Goal: Transaction & Acquisition: Purchase product/service

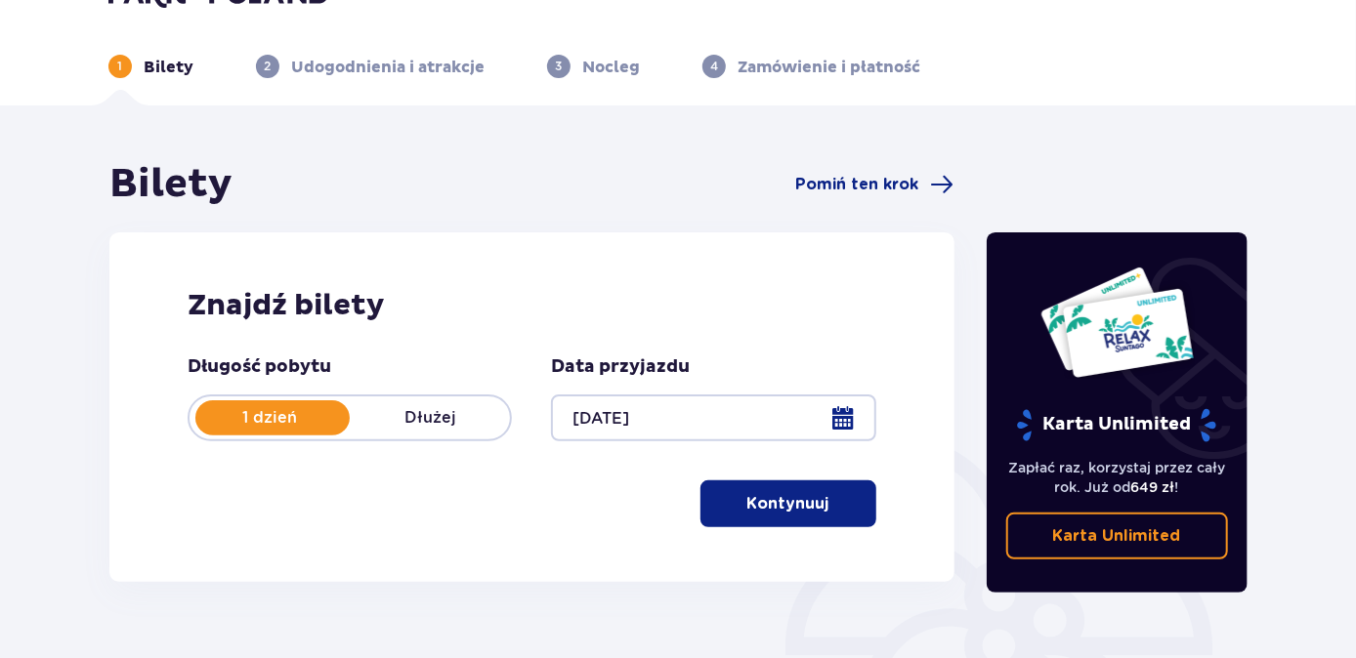
scroll to position [88, 0]
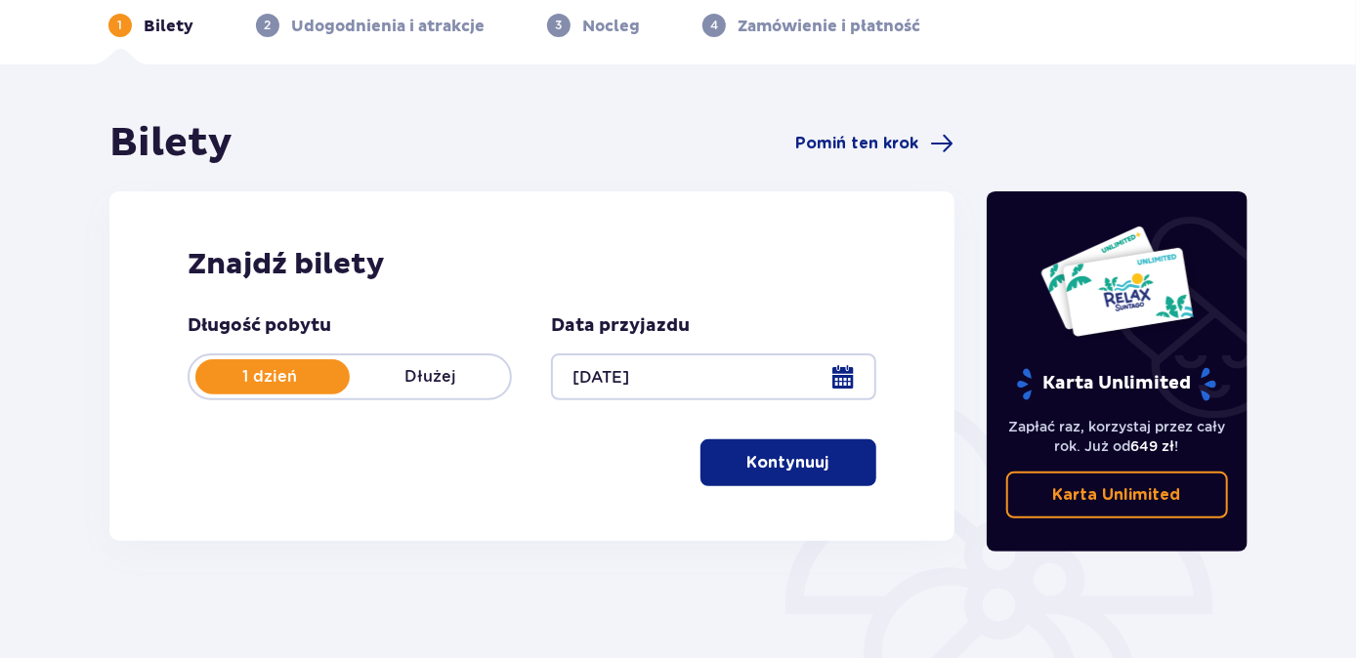
click at [770, 465] on p "Kontynuuj" at bounding box center [788, 462] width 82 height 21
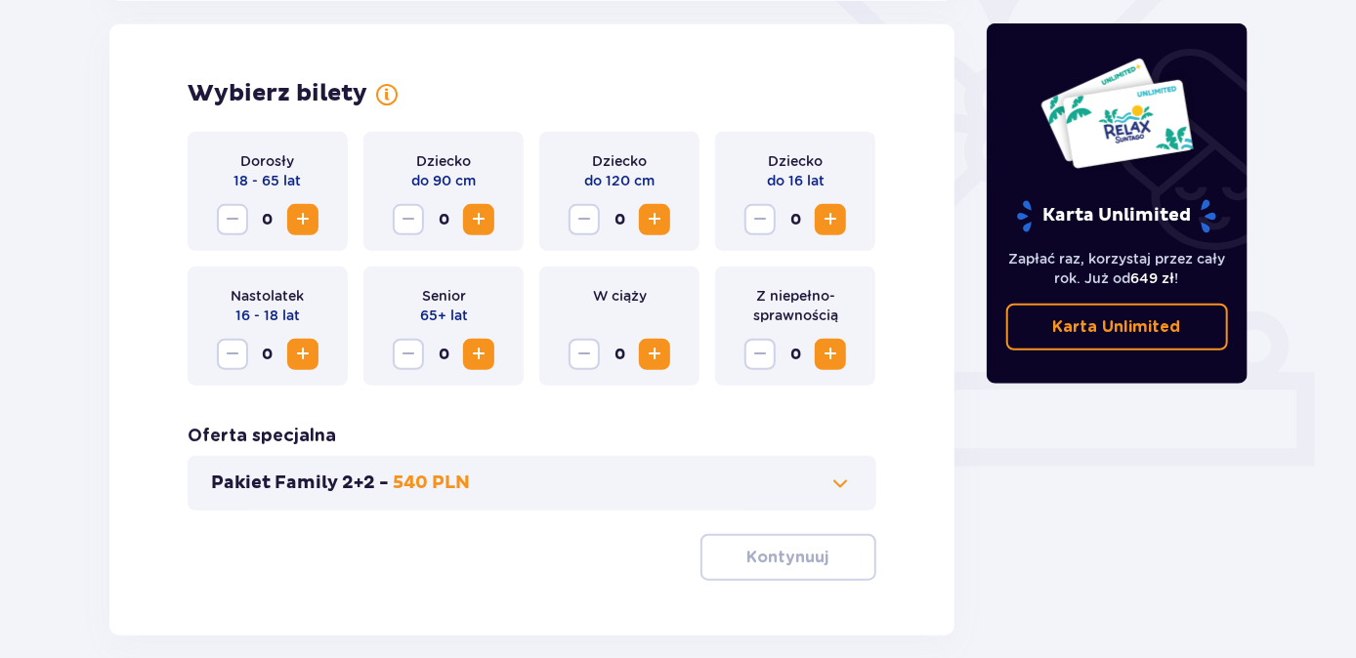
scroll to position [543, 0]
click at [304, 219] on span "Increase" at bounding box center [302, 218] width 23 height 23
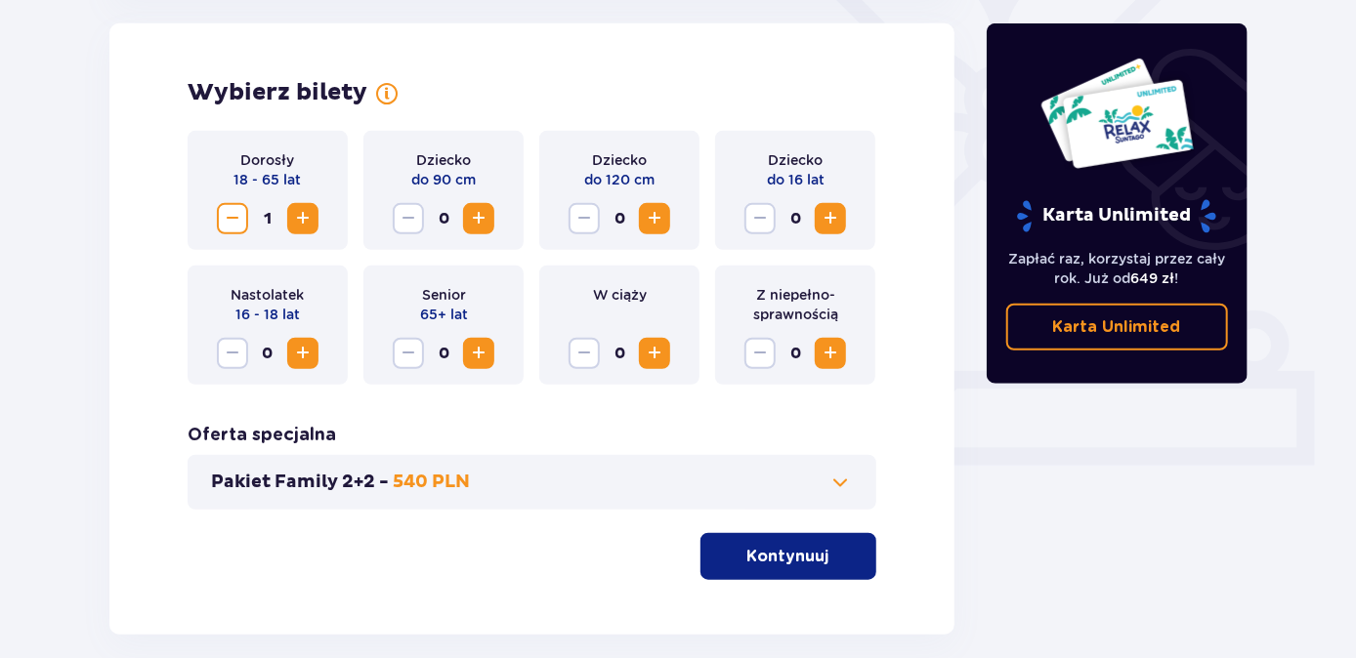
click at [304, 219] on span "Increase" at bounding box center [302, 218] width 23 height 23
click at [786, 557] on p "Kontynuuj" at bounding box center [788, 556] width 82 height 21
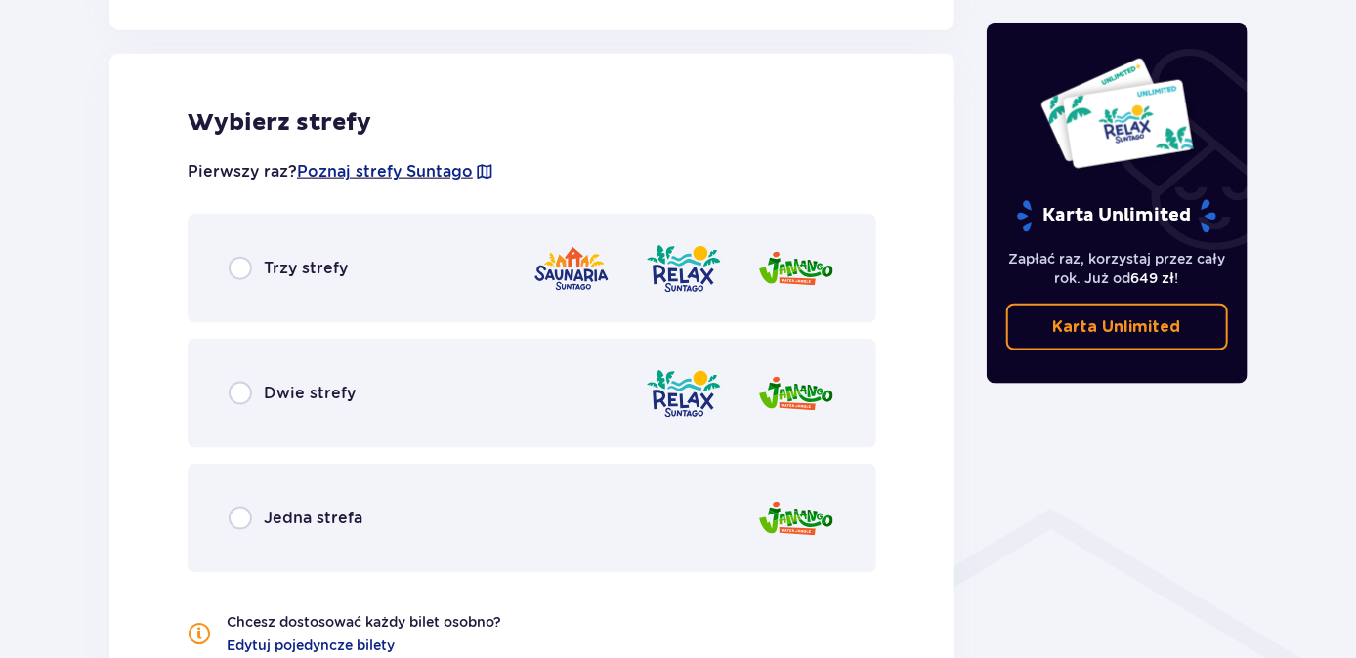
scroll to position [1083, 0]
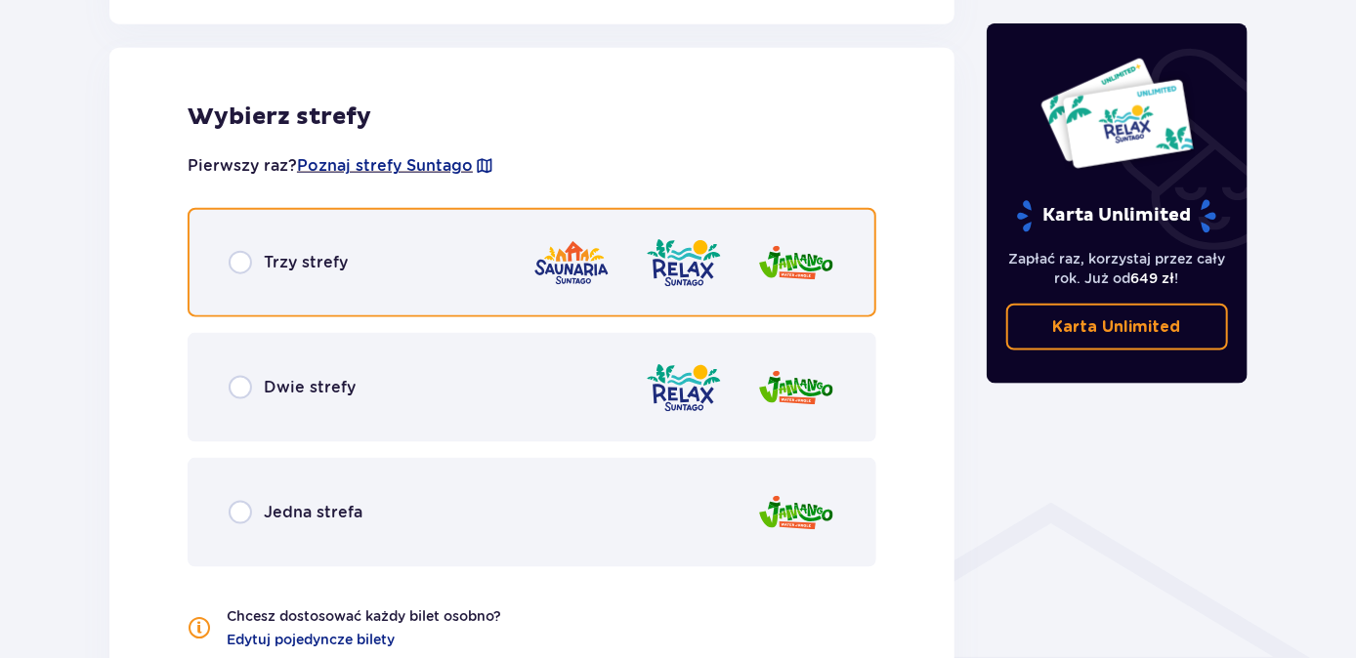
click at [239, 261] on input "radio" at bounding box center [240, 262] width 23 height 23
radio input "true"
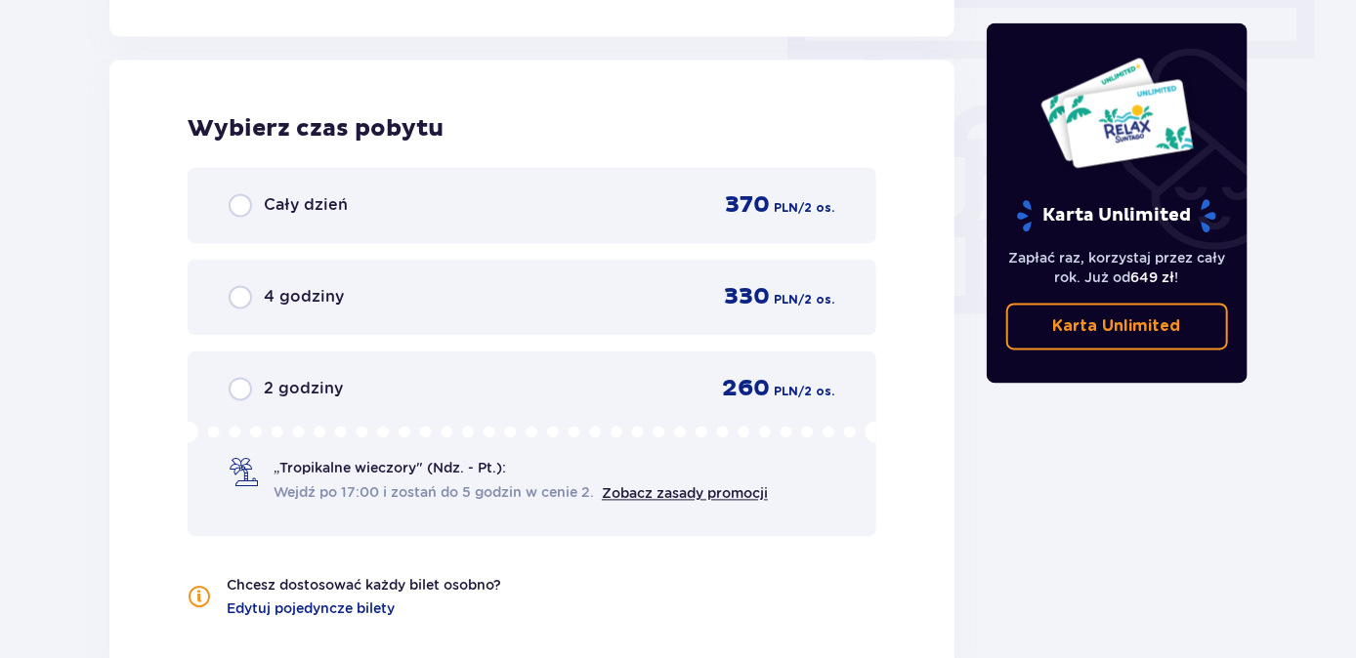
scroll to position [1763, 0]
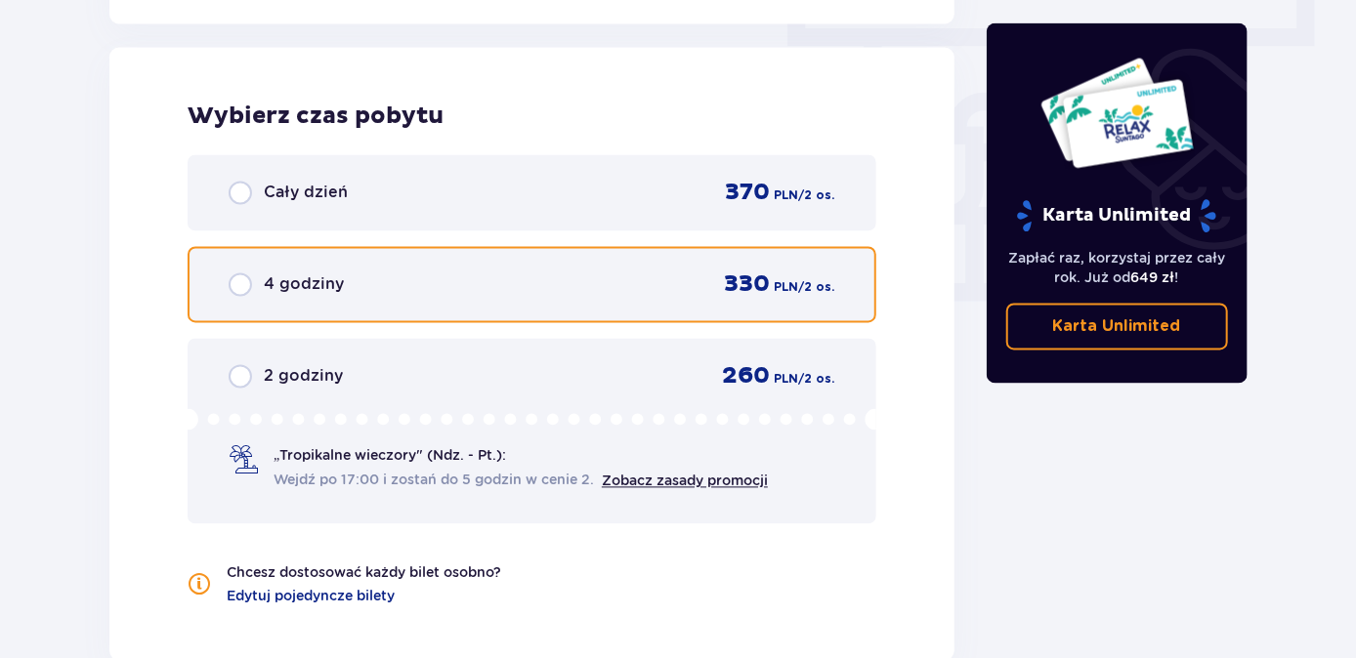
click at [237, 279] on input "radio" at bounding box center [240, 285] width 23 height 23
radio input "true"
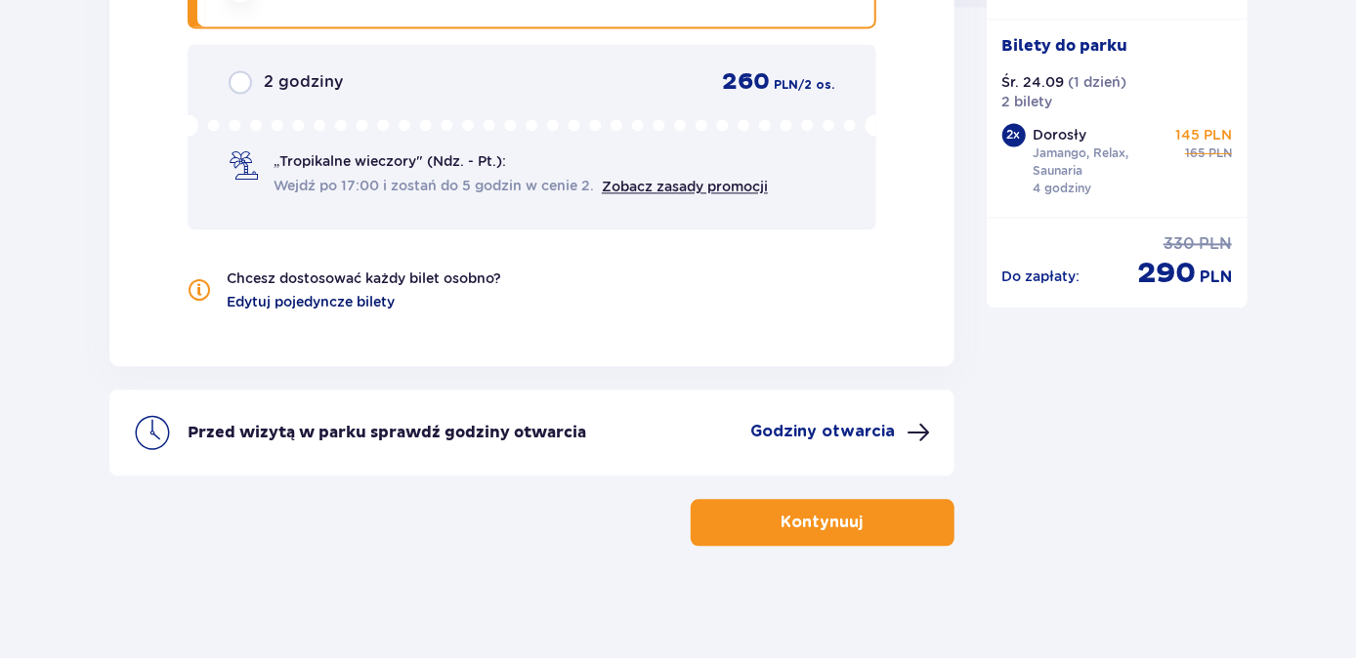
scroll to position [2059, 0]
click at [832, 516] on p "Kontynuuj" at bounding box center [822, 521] width 82 height 21
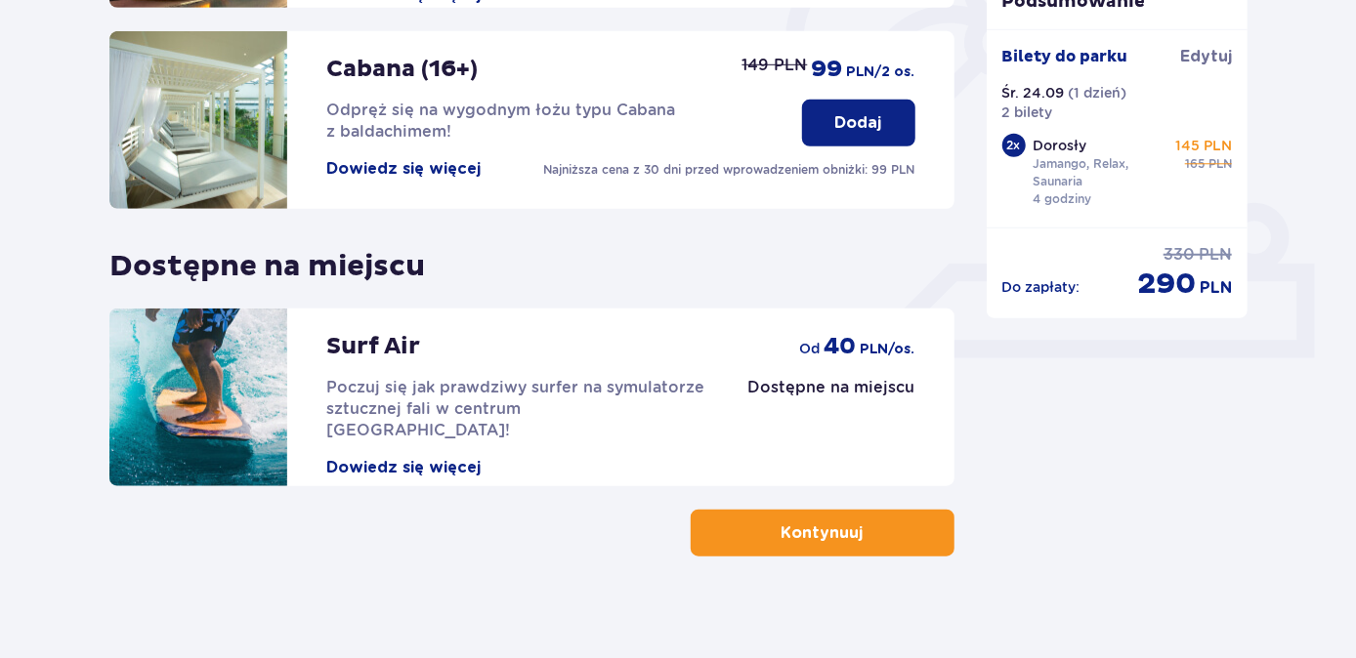
scroll to position [666, 0]
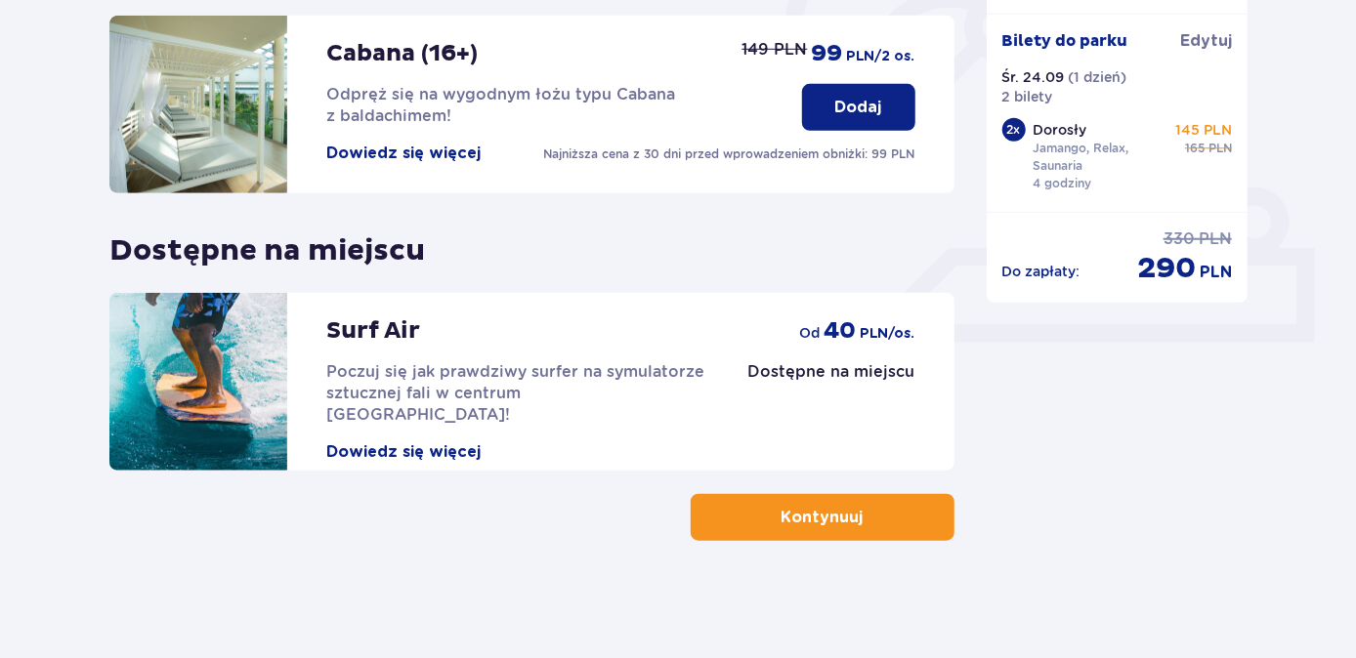
click at [840, 515] on p "Kontynuuj" at bounding box center [822, 517] width 82 height 21
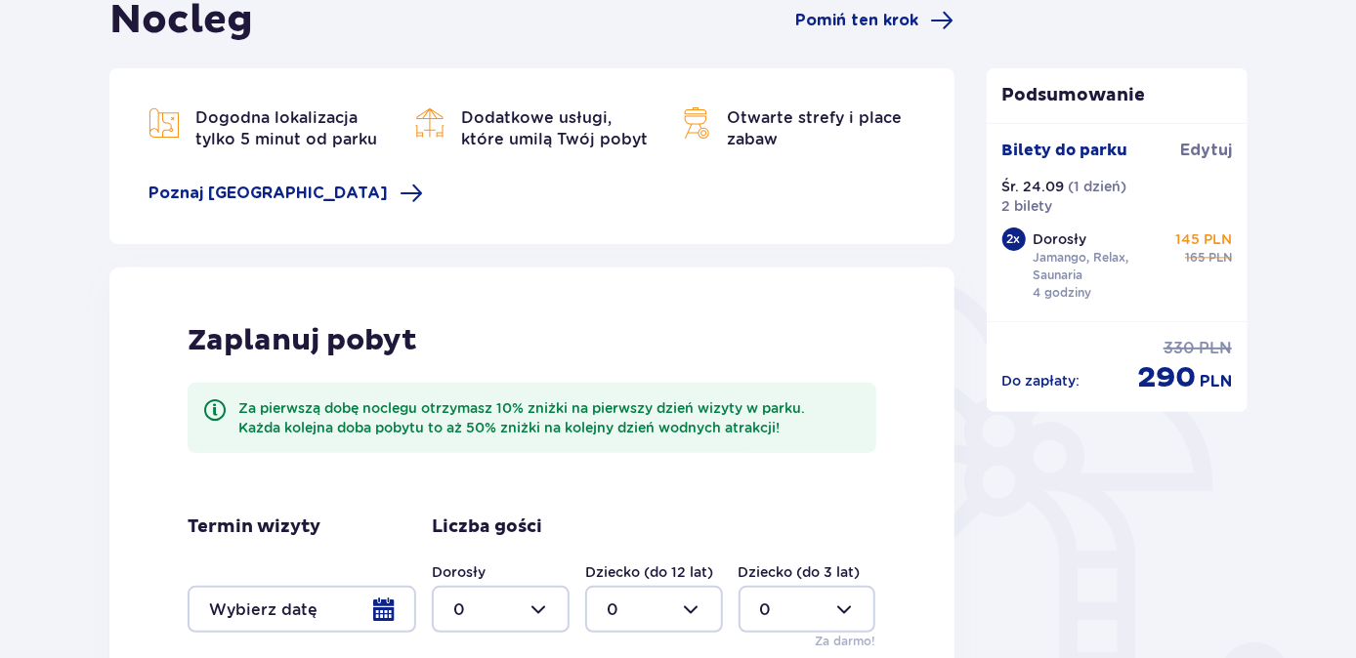
scroll to position [443, 0]
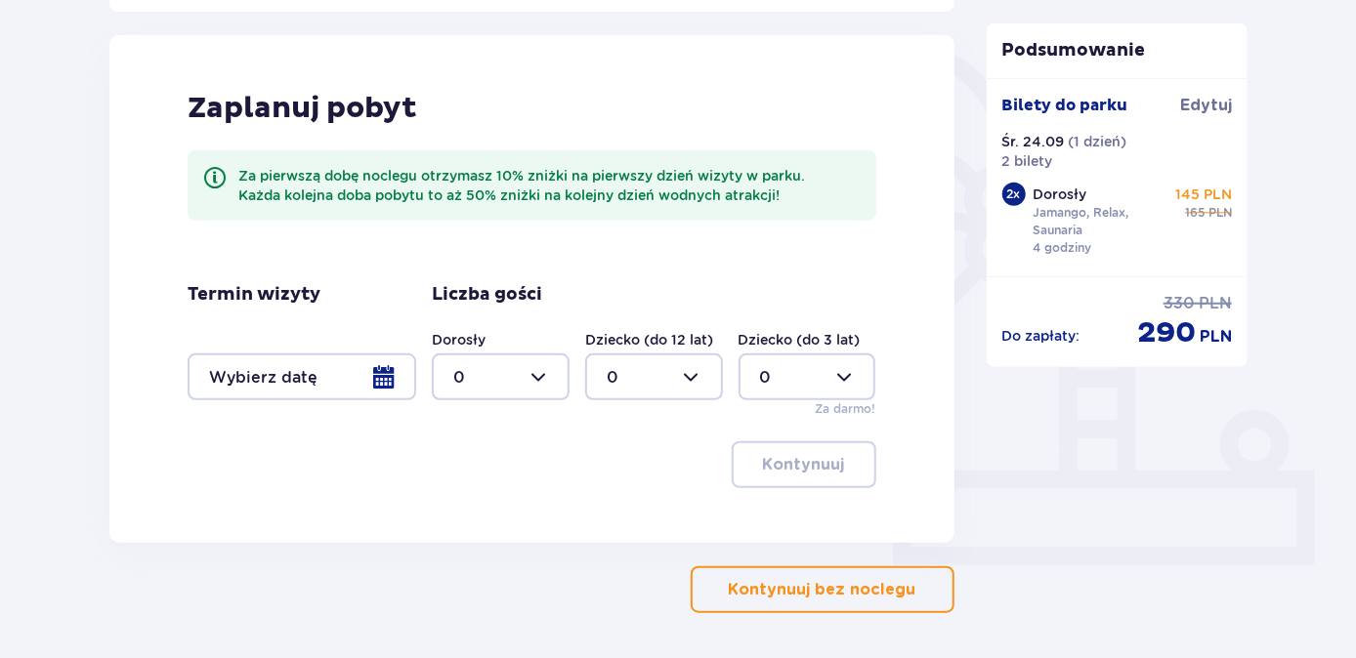
click at [828, 590] on p "Kontynuuj bez noclegu" at bounding box center [823, 589] width 188 height 21
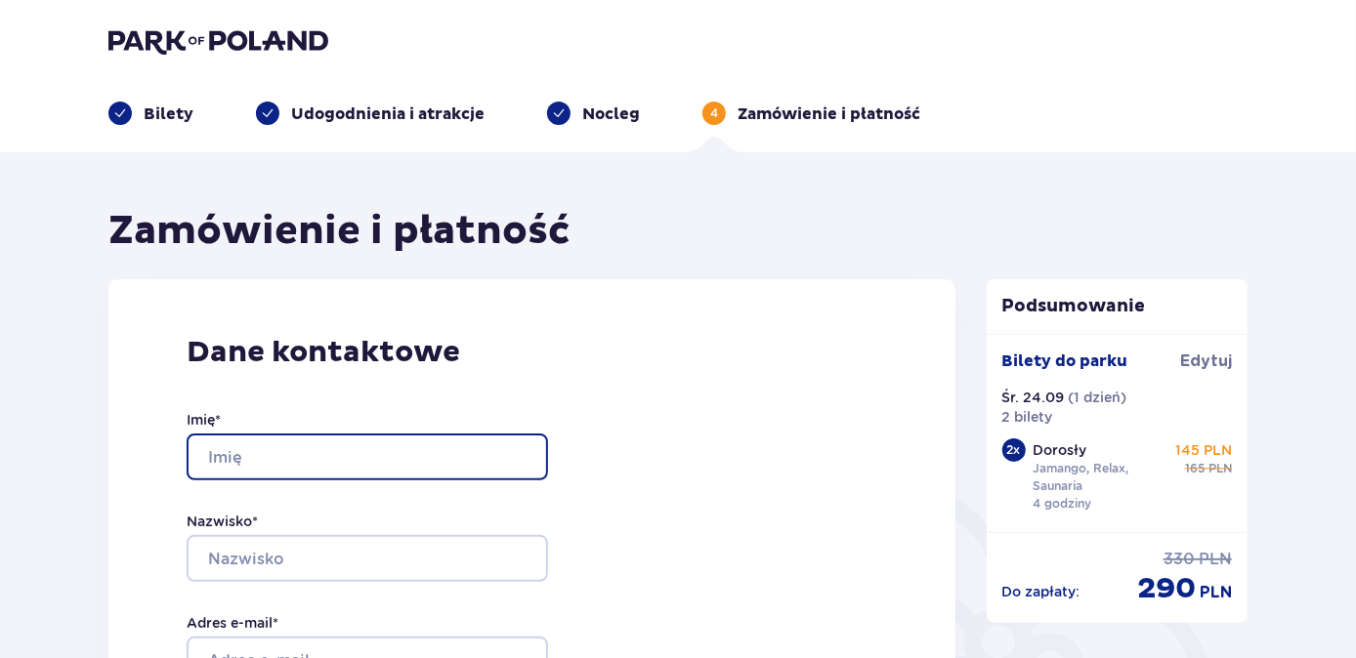
click at [380, 447] on input "Imię *" at bounding box center [367, 457] width 361 height 47
type input "Rafał"
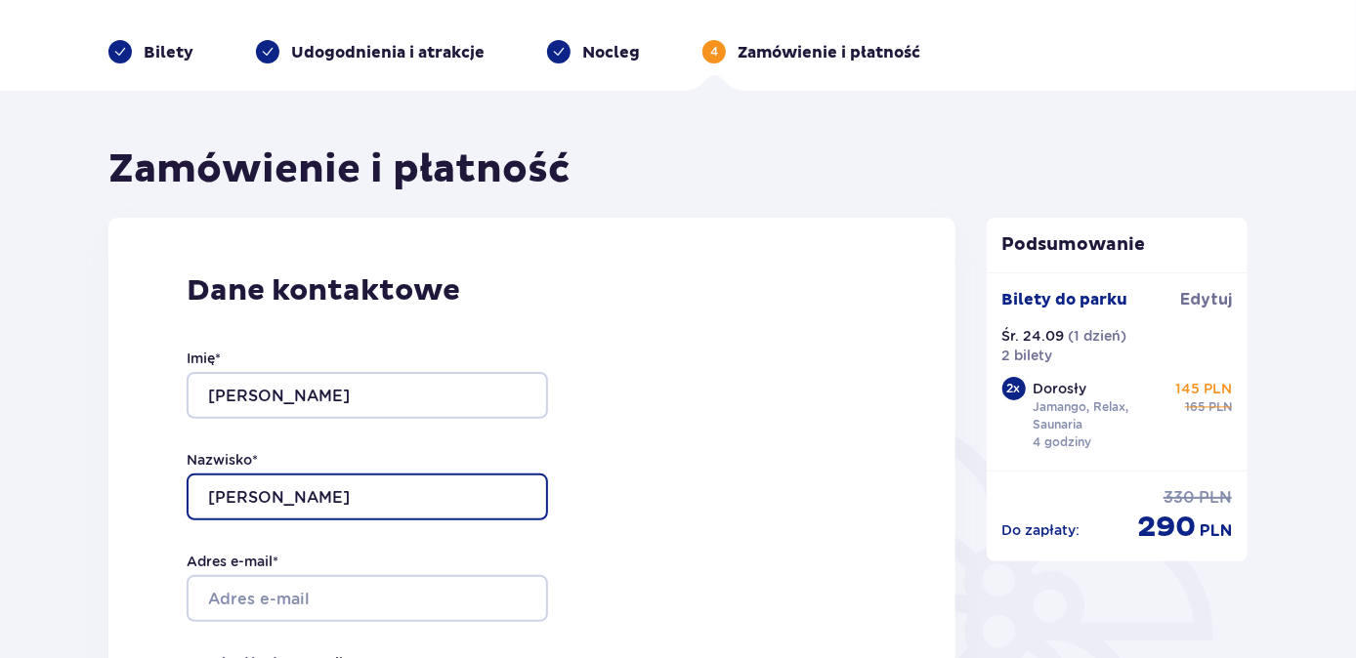
scroll to position [177, 0]
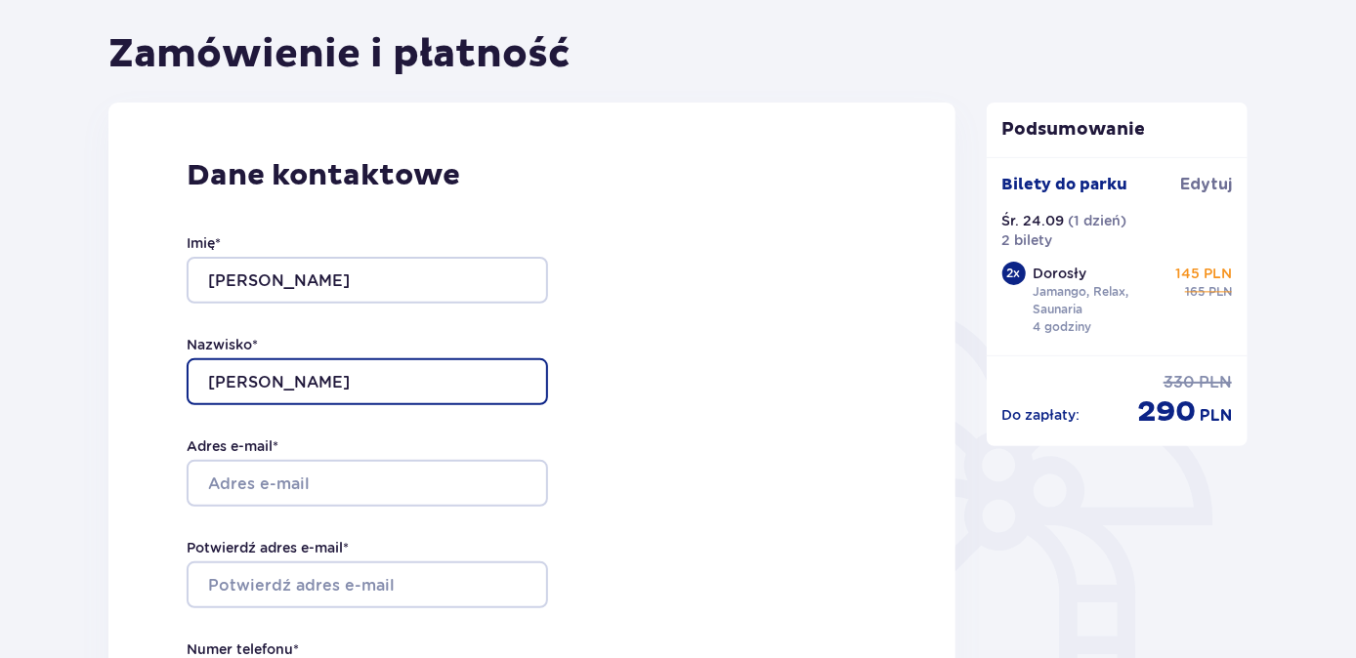
type input "Sękowski"
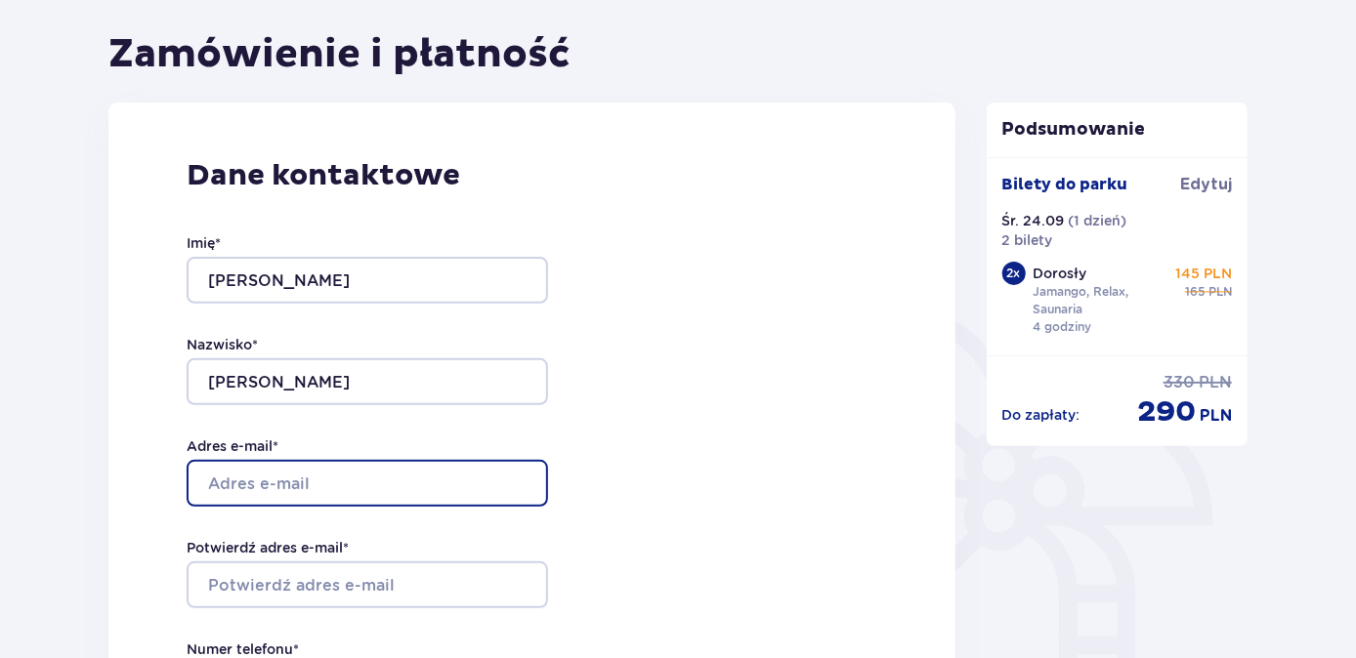
click at [365, 477] on input "Adres e-mail *" at bounding box center [367, 483] width 361 height 47
type input "[EMAIL_ADDRESS][DOMAIN_NAME]"
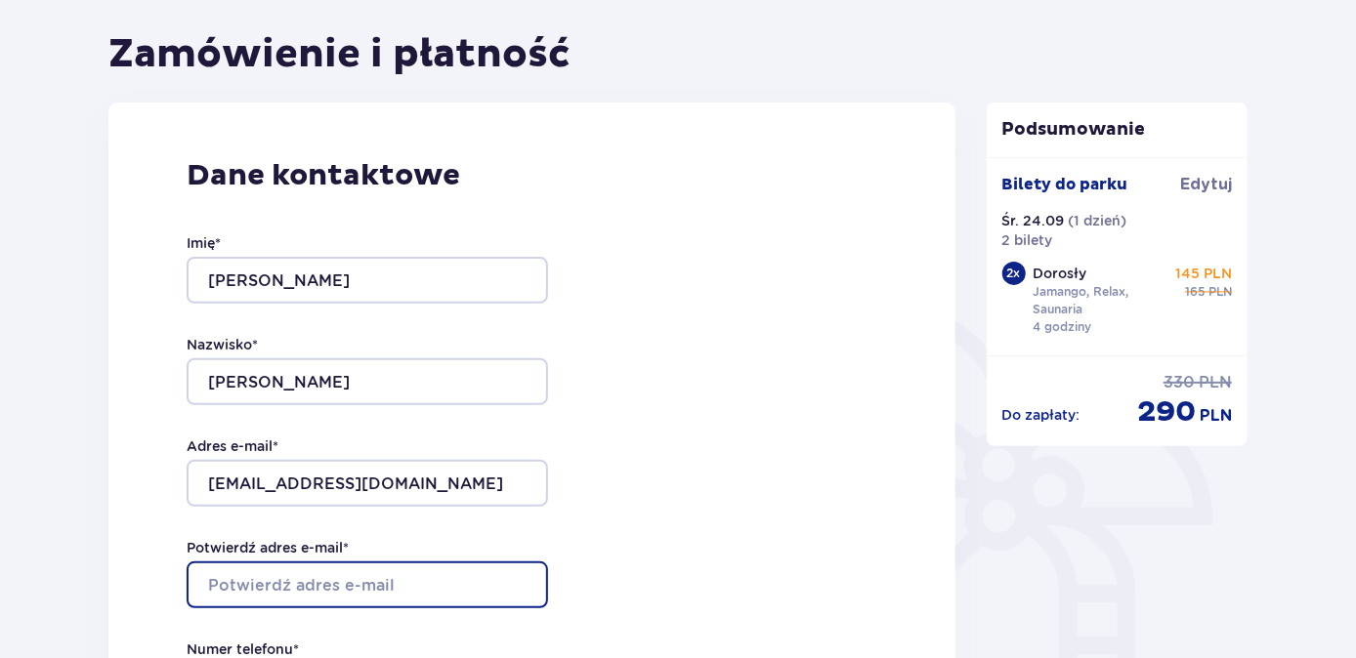
type input "[EMAIL_ADDRESS][DOMAIN_NAME]"
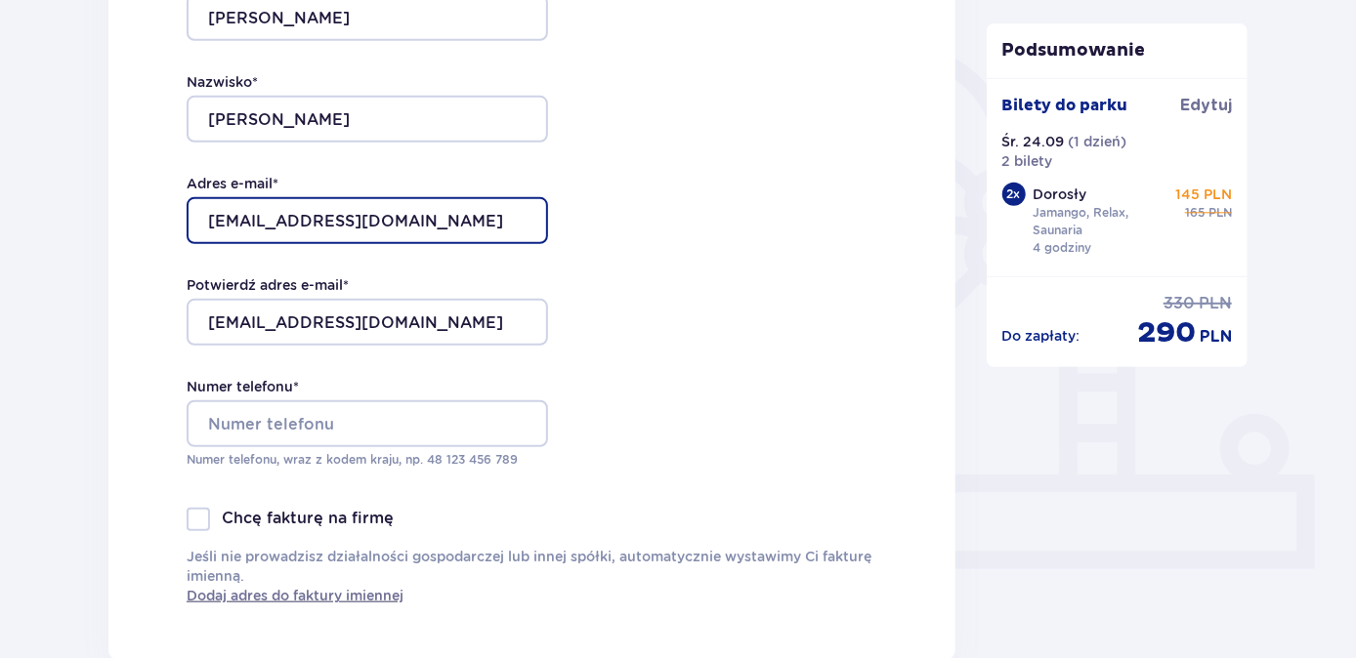
scroll to position [443, 0]
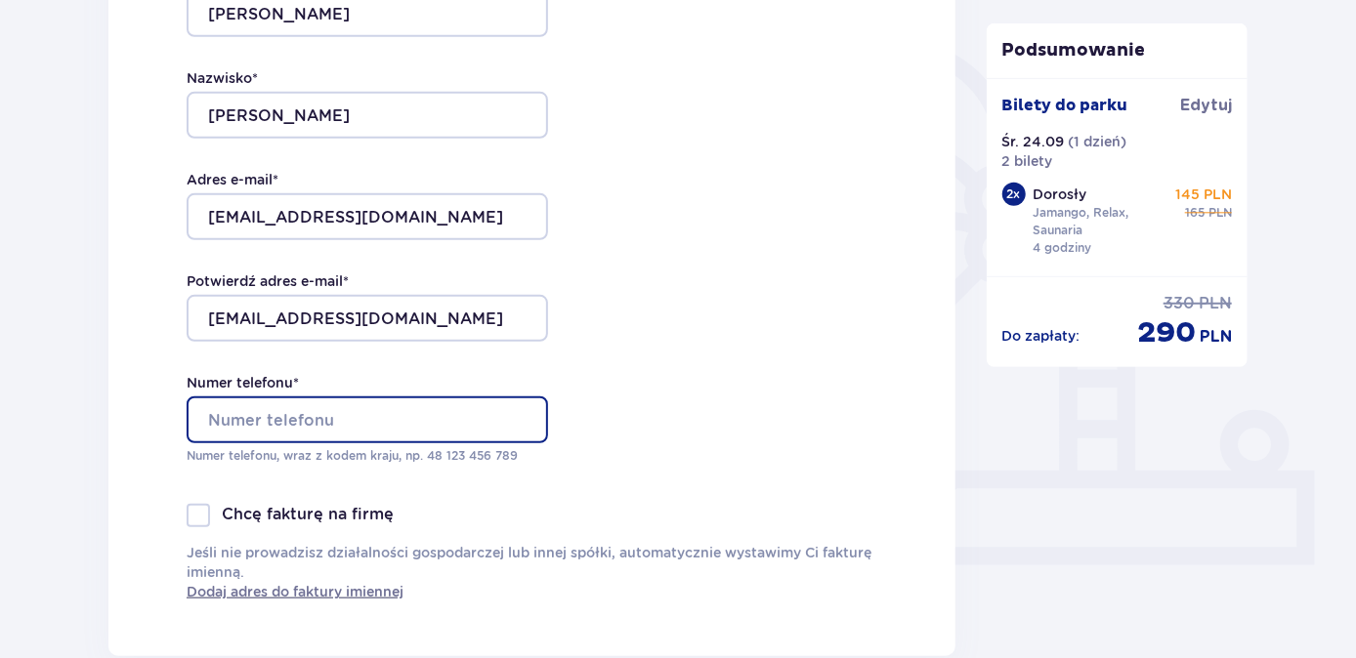
click at [329, 420] on input "Numer telefonu *" at bounding box center [367, 420] width 361 height 47
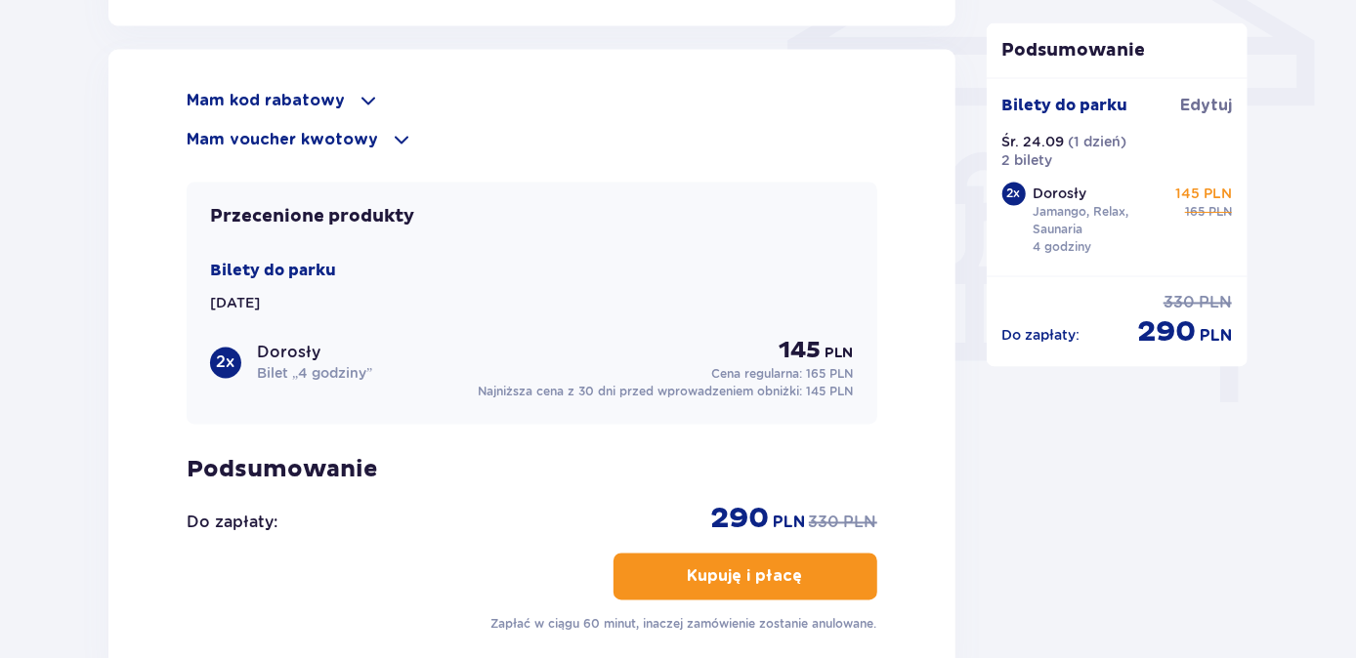
scroll to position [1598, 0]
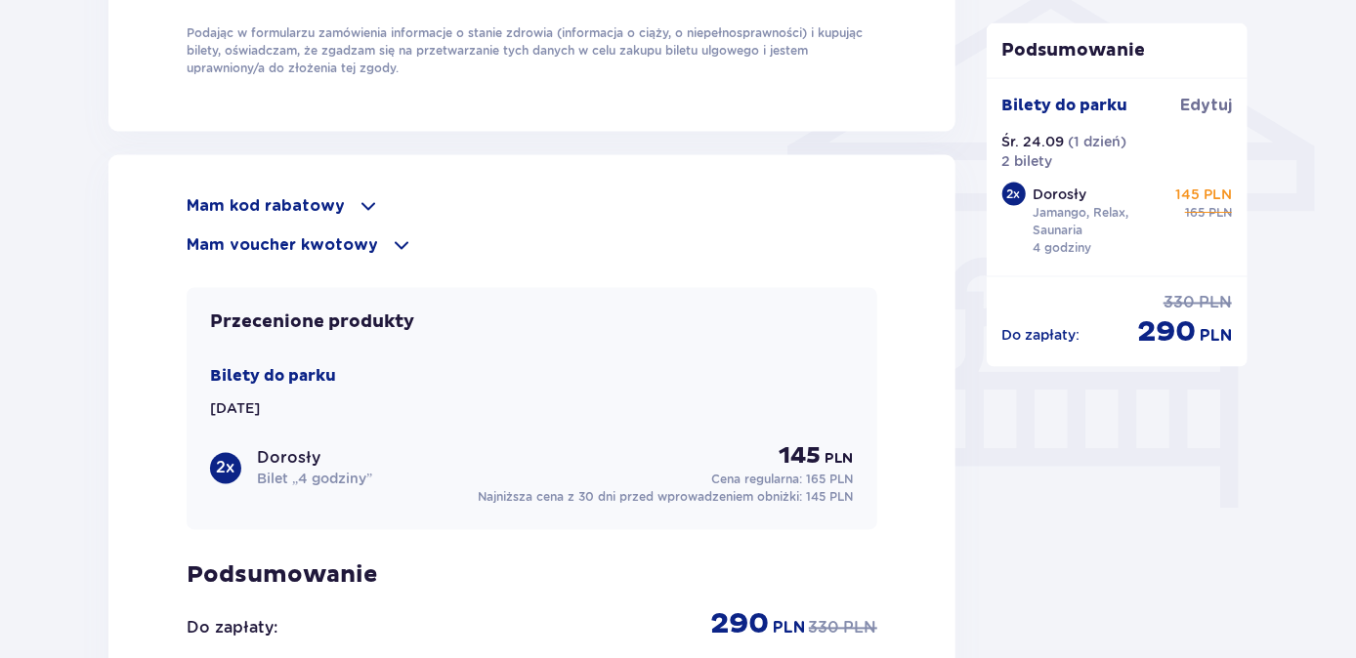
type input "690479324"
click at [391, 237] on span at bounding box center [401, 244] width 23 height 23
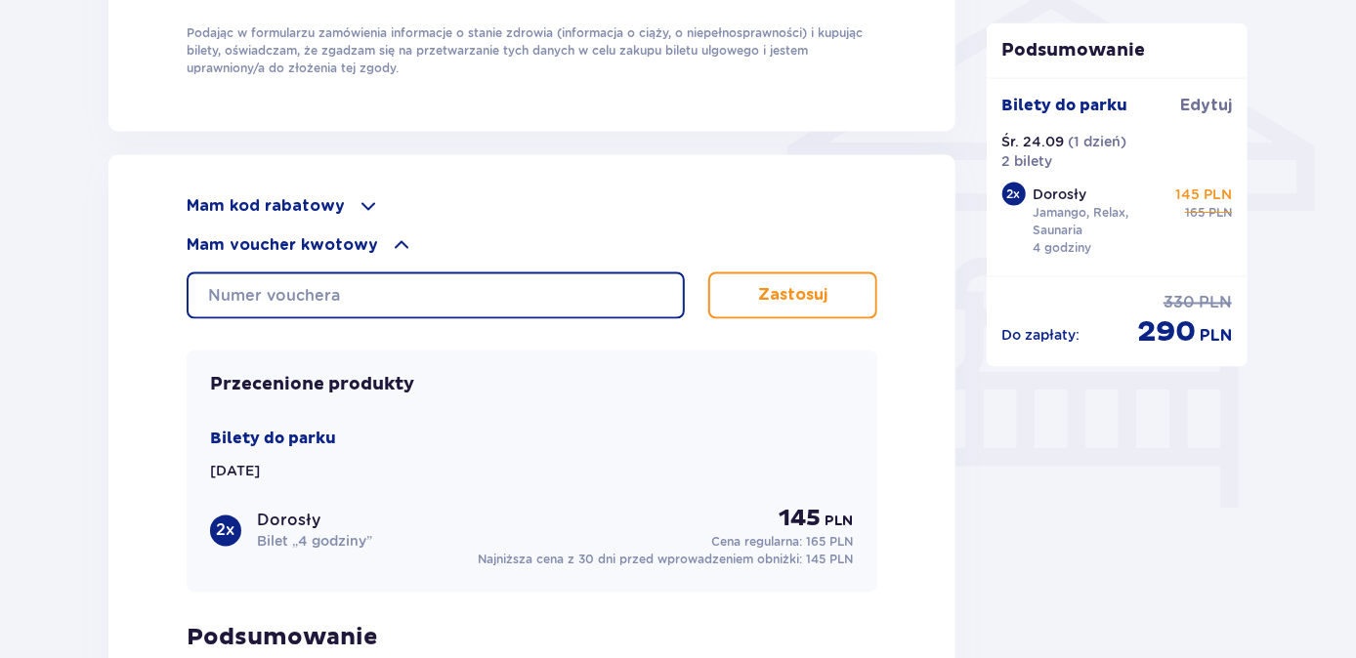
paste input "0630009058116522"
type input "0630009058116522"
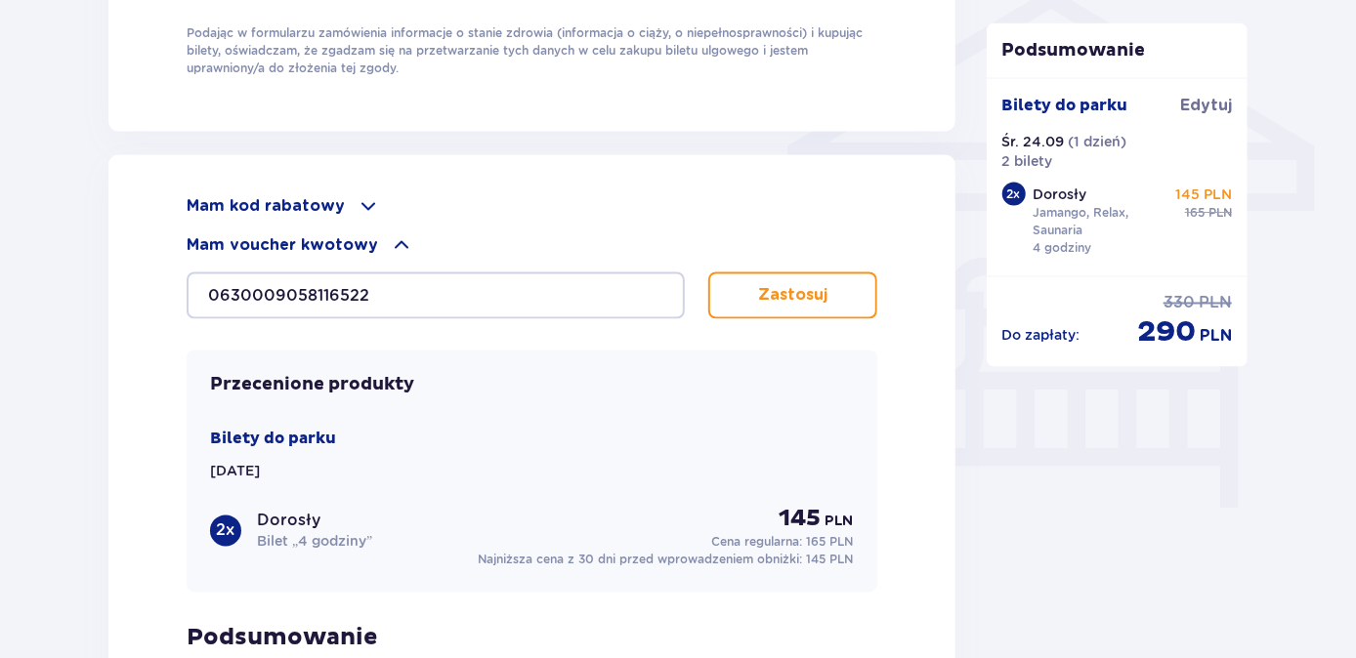
click at [792, 292] on p "Zastosuj" at bounding box center [792, 295] width 69 height 21
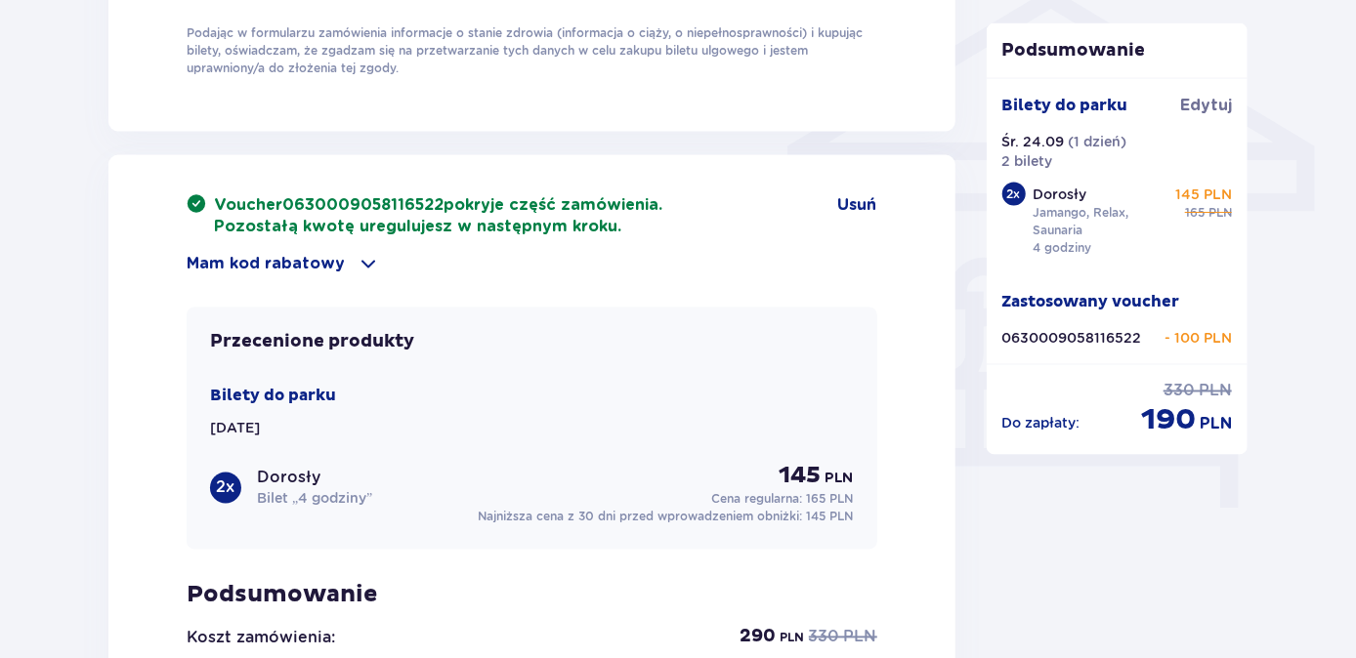
click at [364, 258] on span at bounding box center [368, 264] width 23 height 23
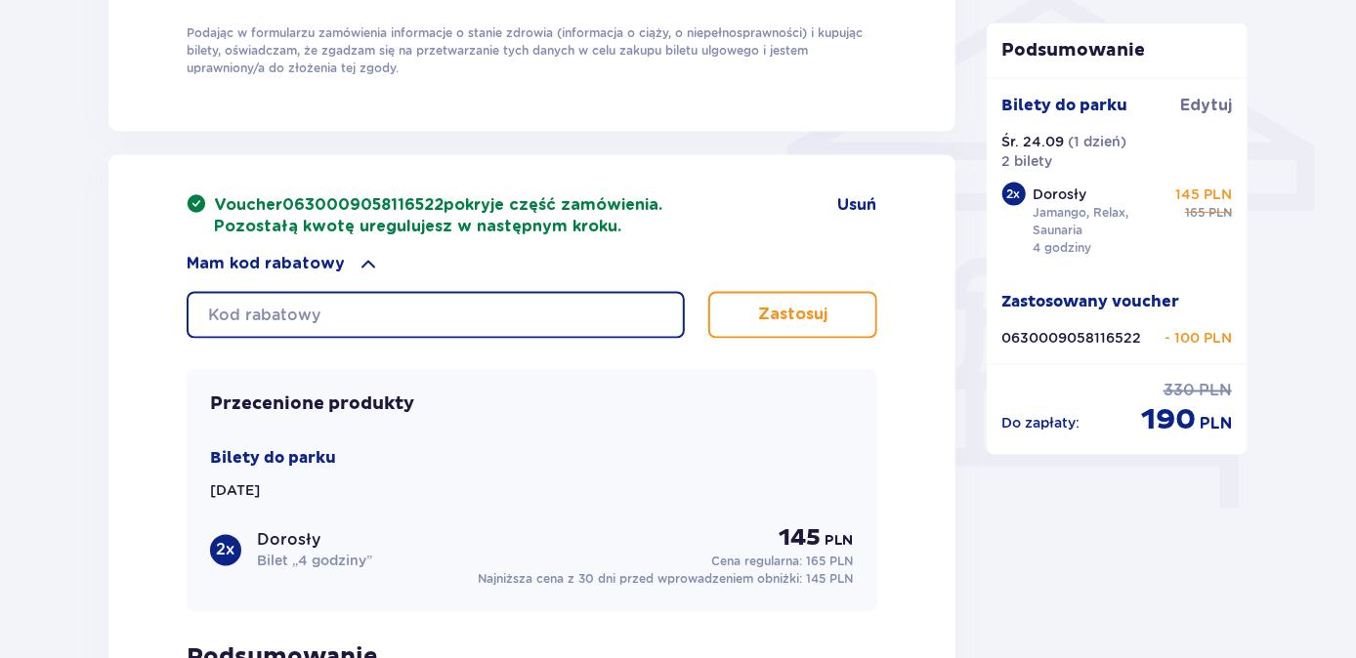
paste input "0630001107212681"
type input "0630001107212681"
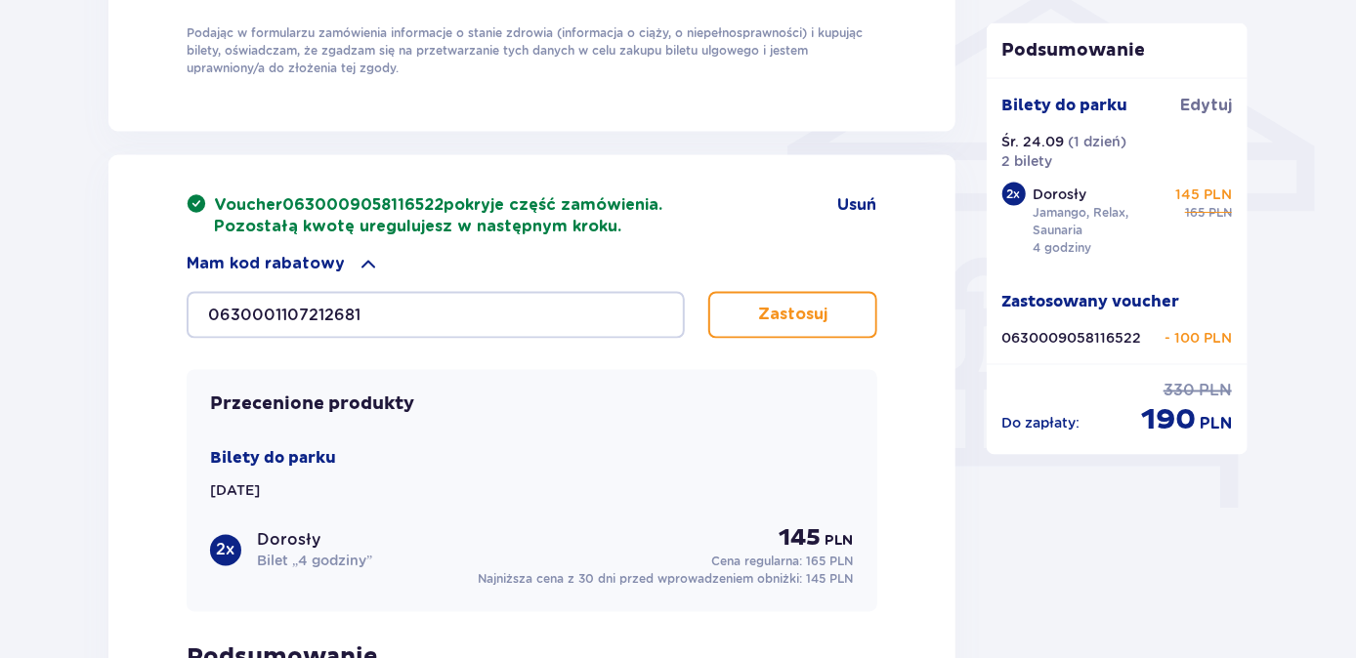
click at [799, 305] on p "Zastosuj" at bounding box center [792, 315] width 69 height 21
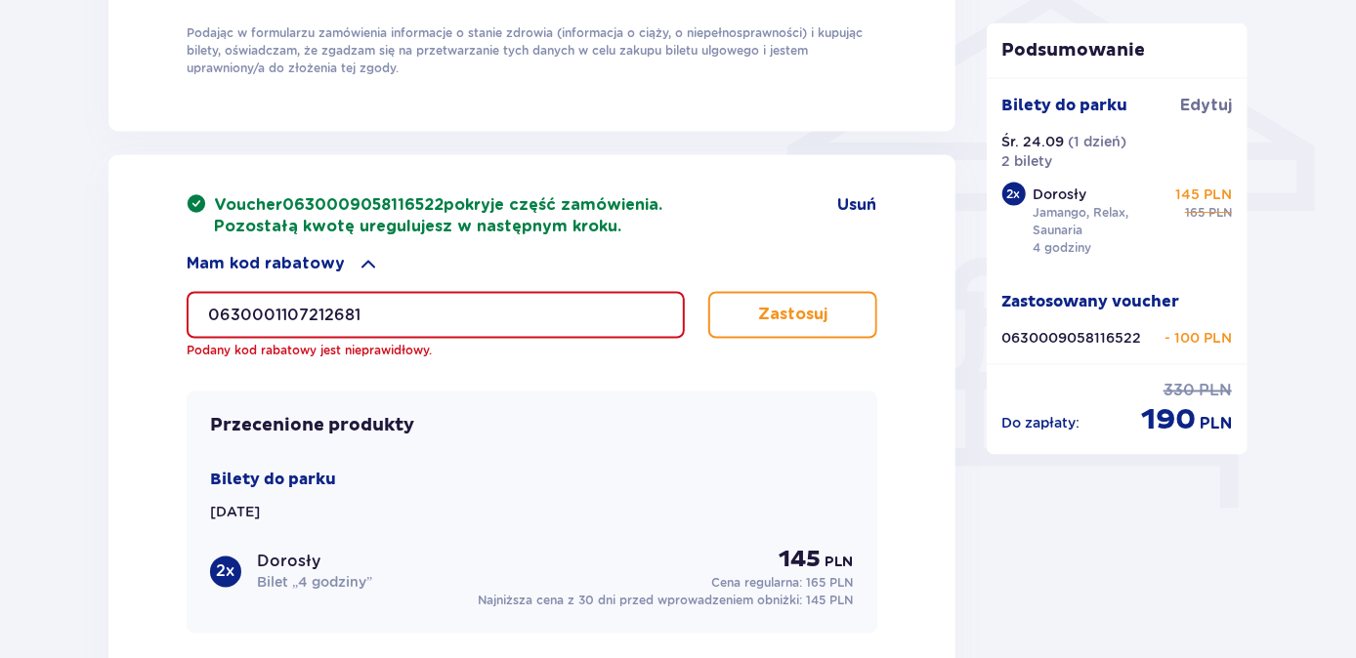
click at [372, 306] on input "0630001107212681" at bounding box center [436, 315] width 498 height 47
drag, startPoint x: 372, startPoint y: 306, endPoint x: 186, endPoint y: 301, distance: 186.6
click at [187, 301] on input "0630001107212681" at bounding box center [436, 315] width 498 height 47
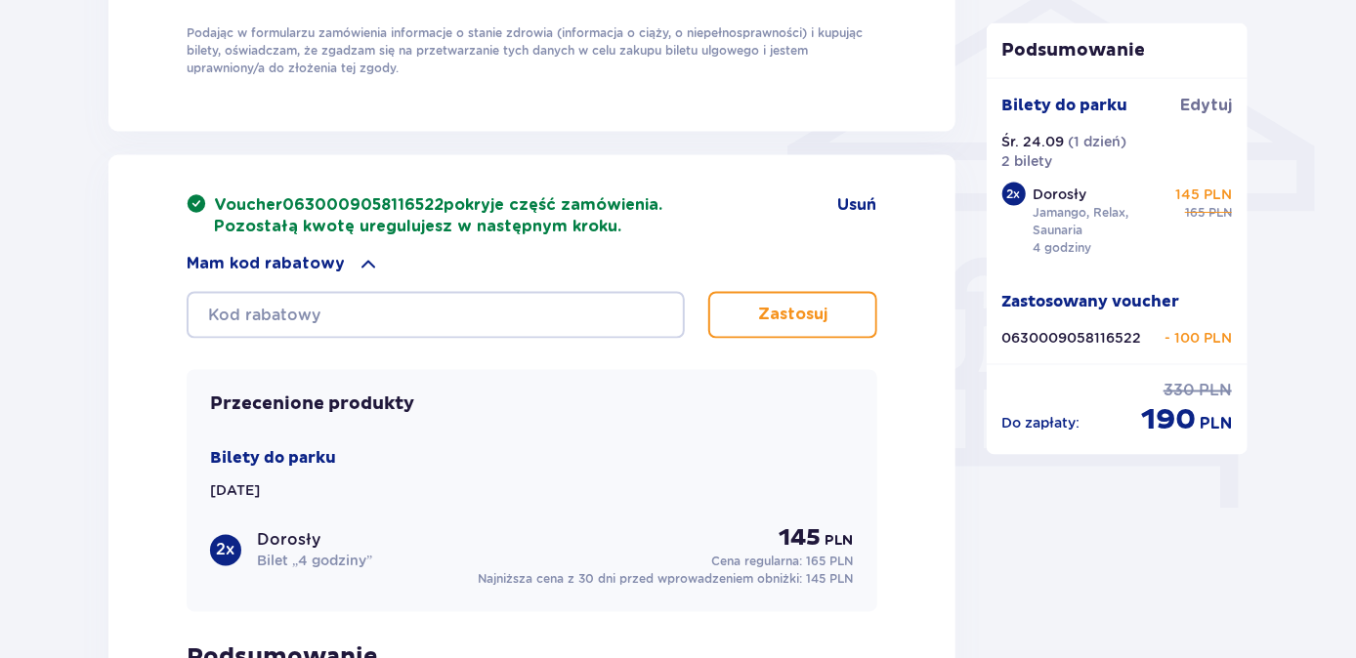
click at [364, 255] on span at bounding box center [368, 264] width 23 height 23
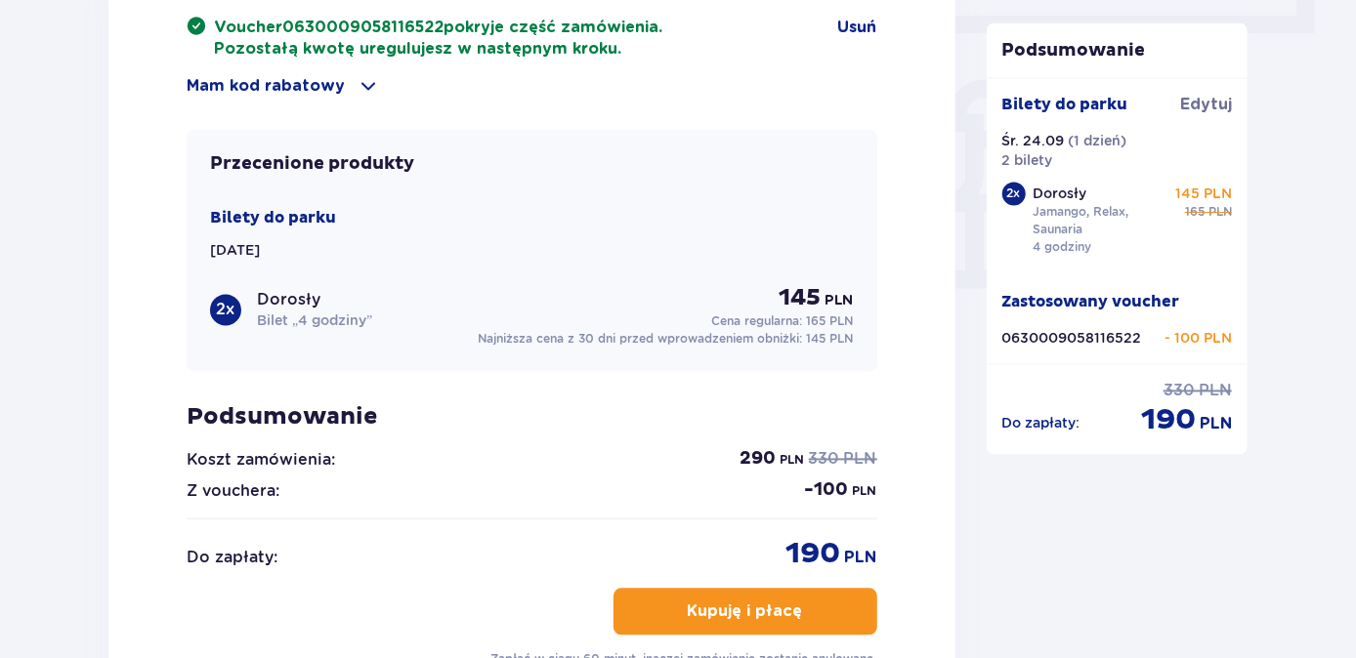
scroll to position [1865, 0]
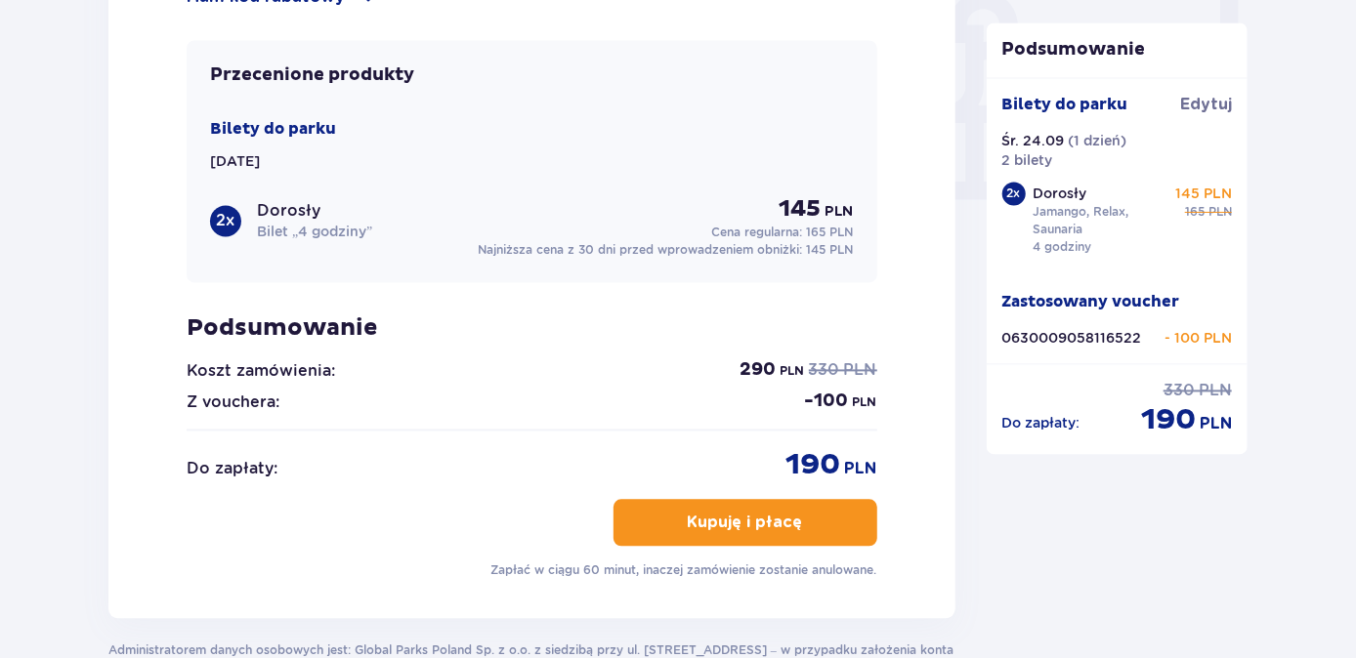
click at [495, 406] on div "Z vouchera: - 100 PLN" at bounding box center [532, 402] width 691 height 23
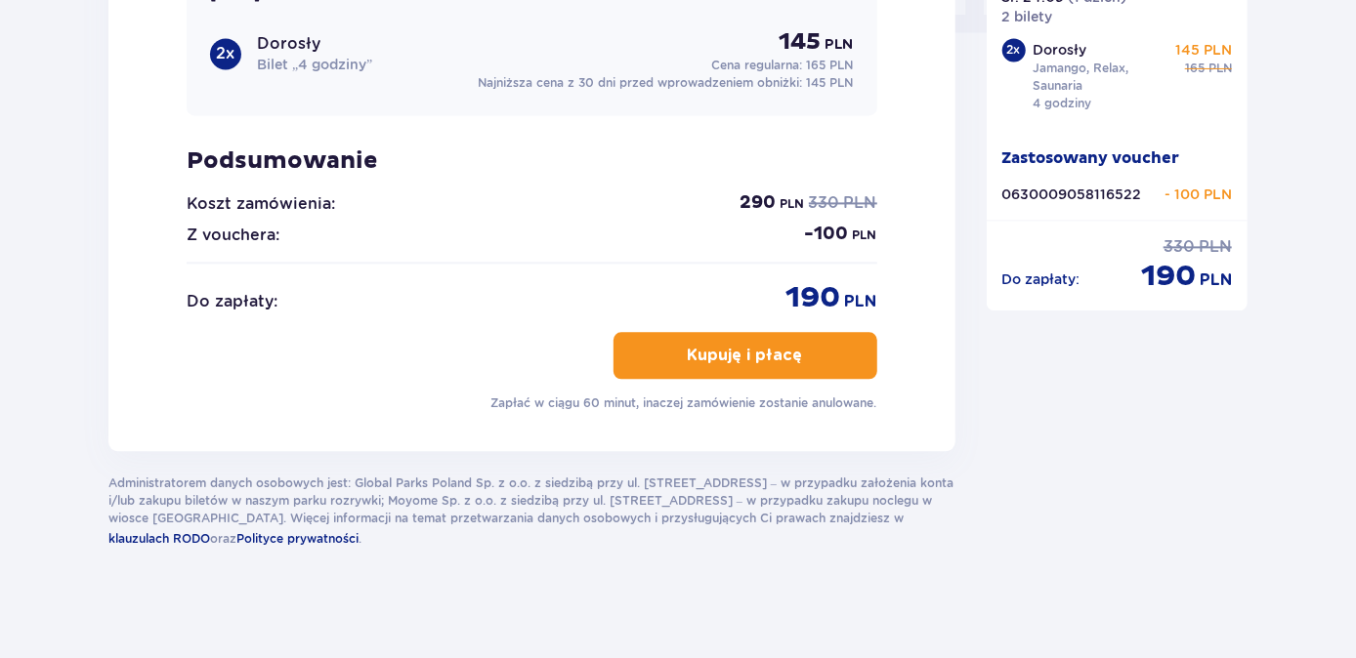
scroll to position [2035, 0]
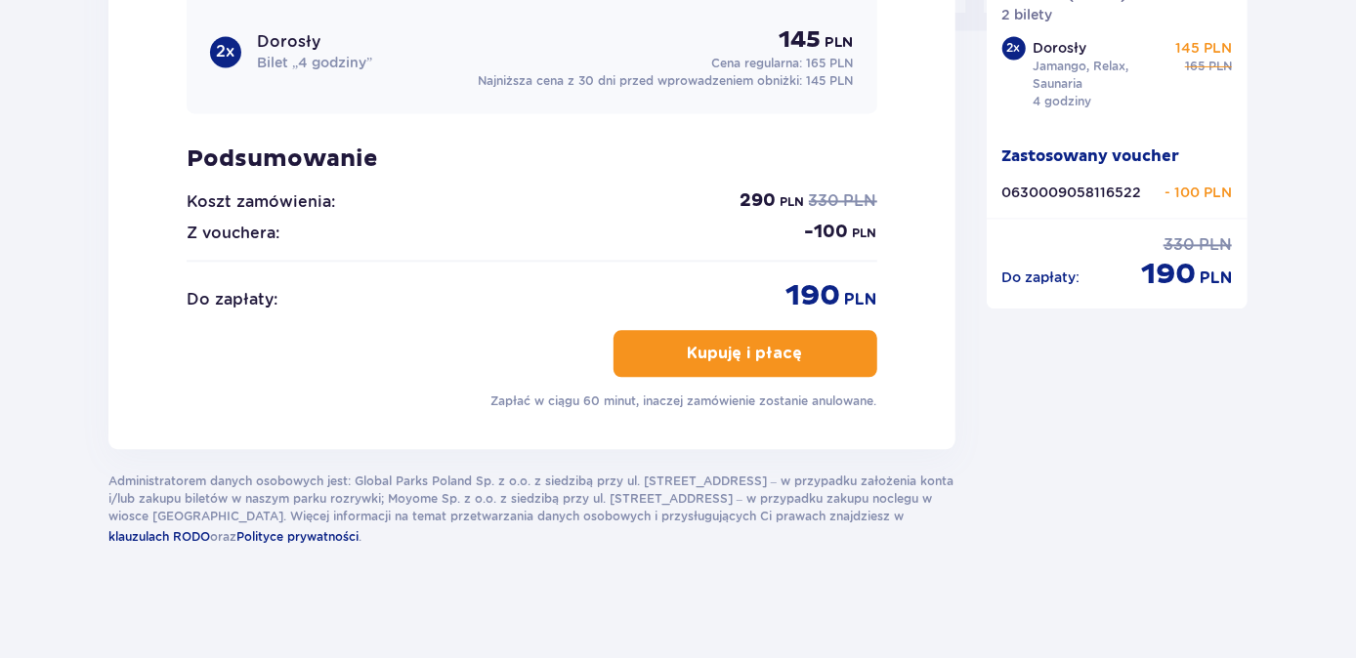
click at [749, 344] on p "Kupuję i płacę" at bounding box center [745, 353] width 115 height 21
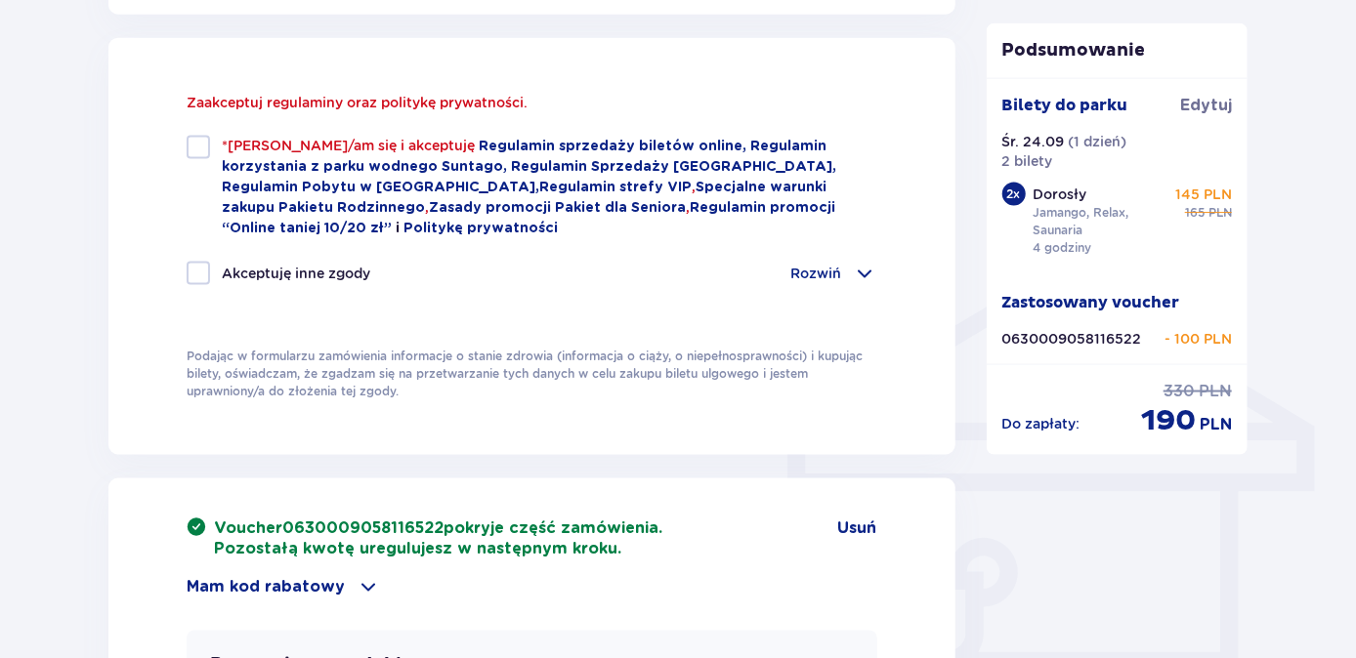
scroll to position [1313, 0]
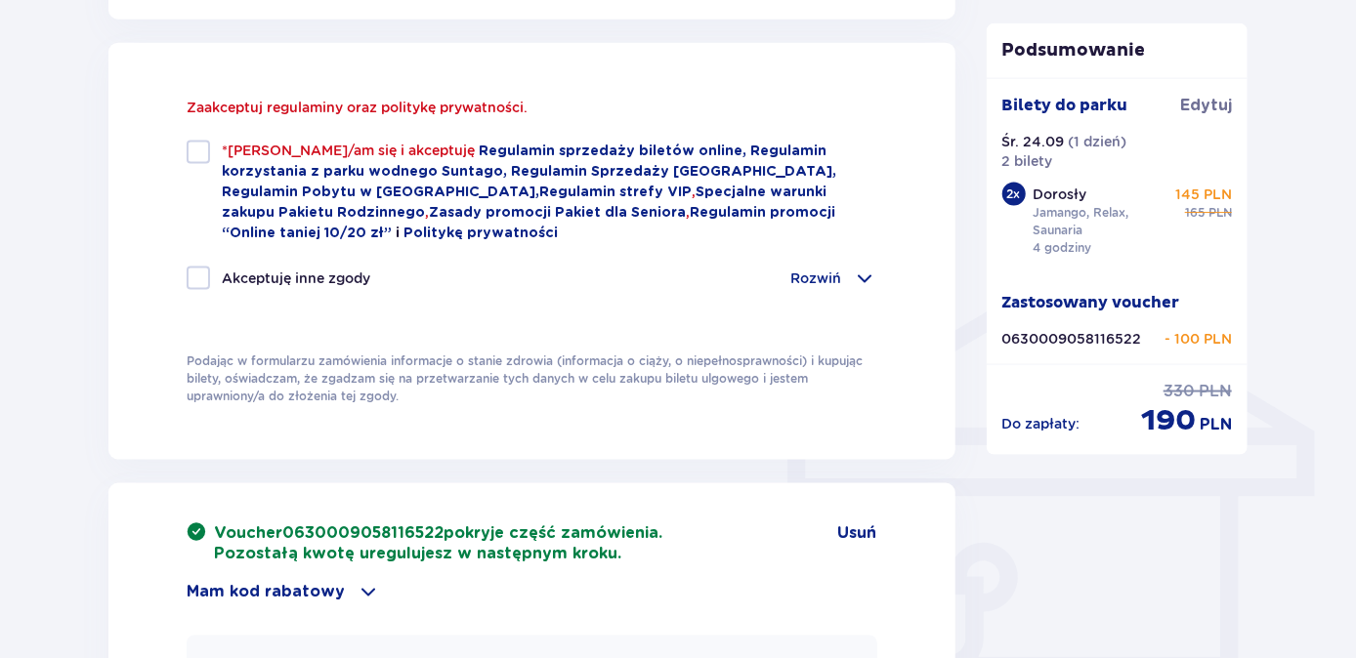
click at [198, 155] on div at bounding box center [198, 152] width 23 height 23
checkbox input "true"
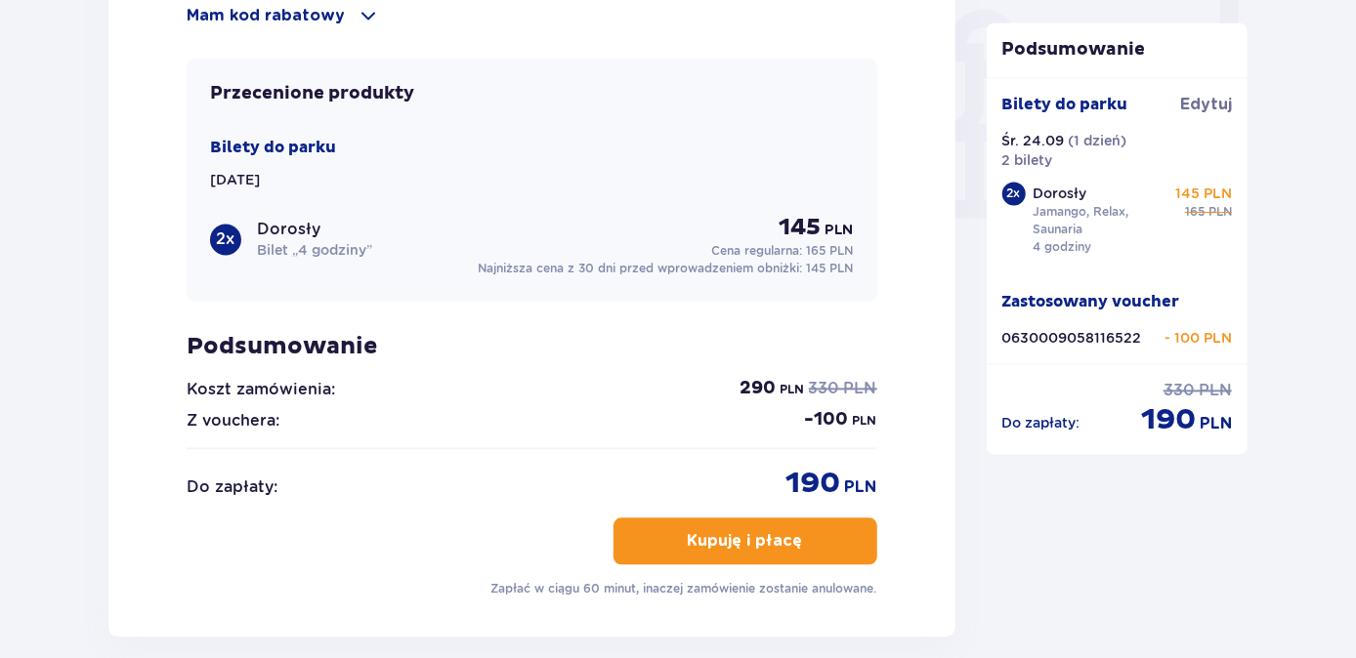
scroll to position [2023, 0]
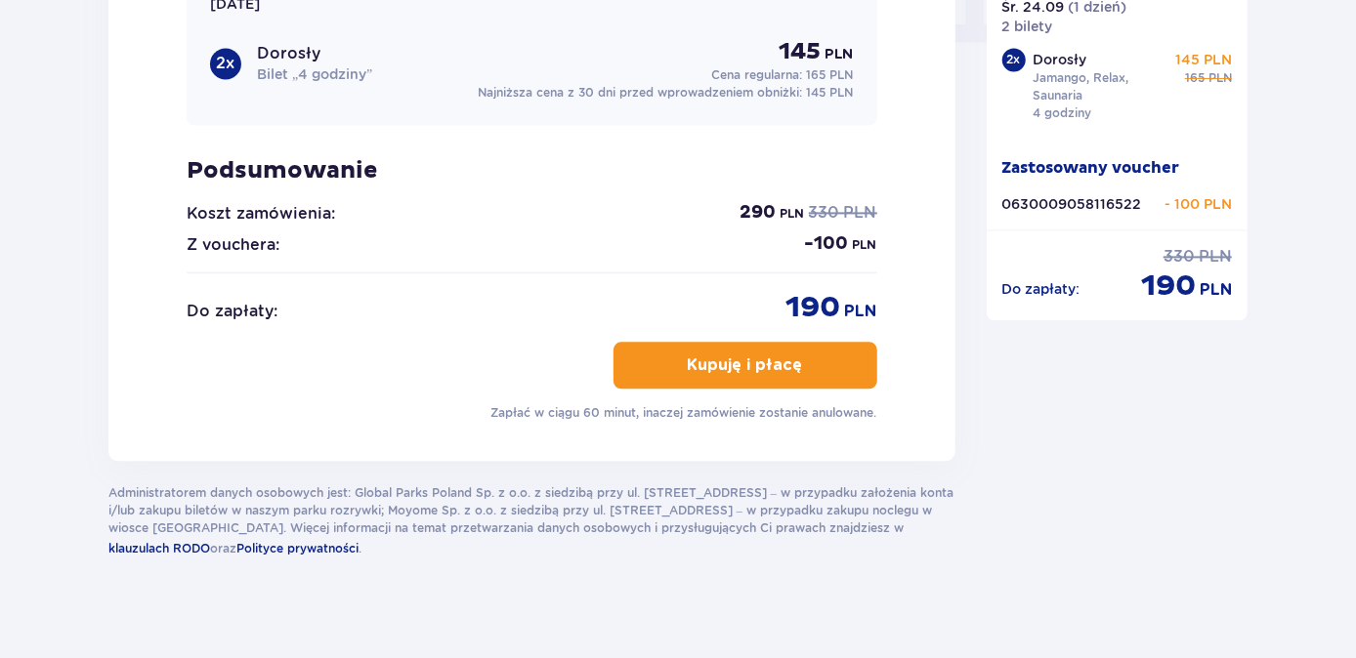
click at [744, 358] on p "Kupuję i płacę" at bounding box center [745, 365] width 115 height 21
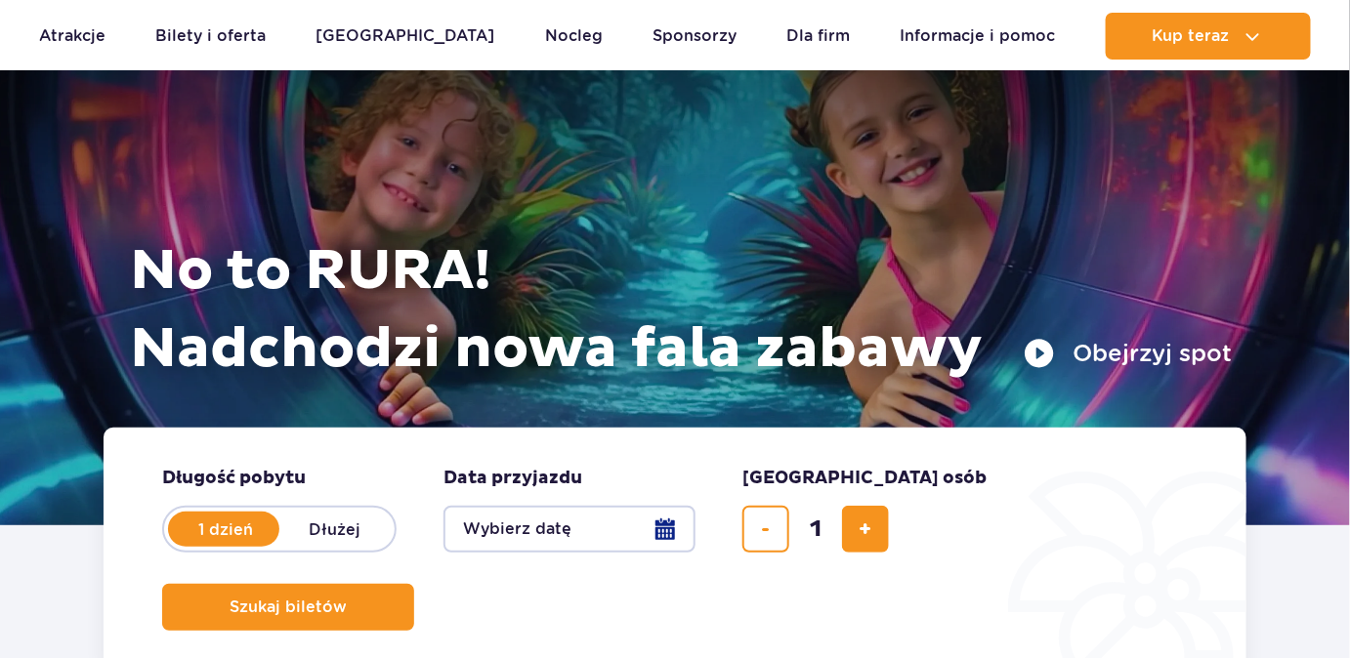
scroll to position [266, 0]
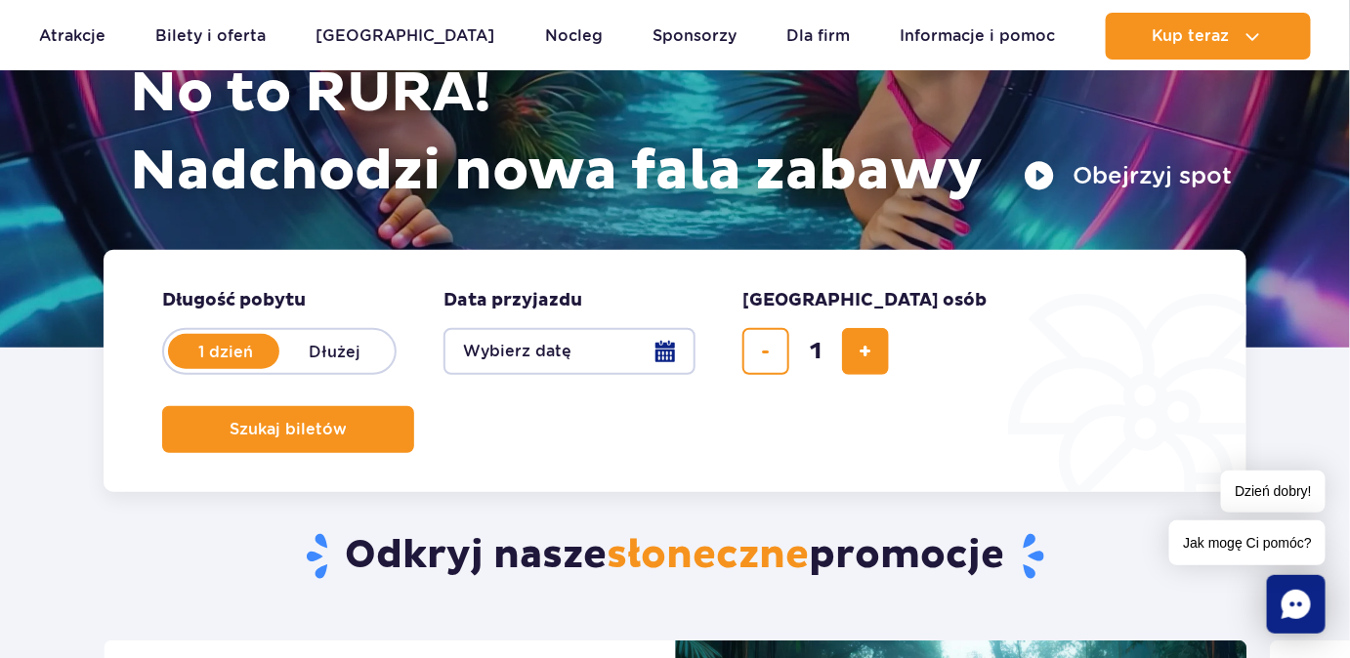
click at [664, 352] on button "Wybierz datę" at bounding box center [569, 351] width 252 height 47
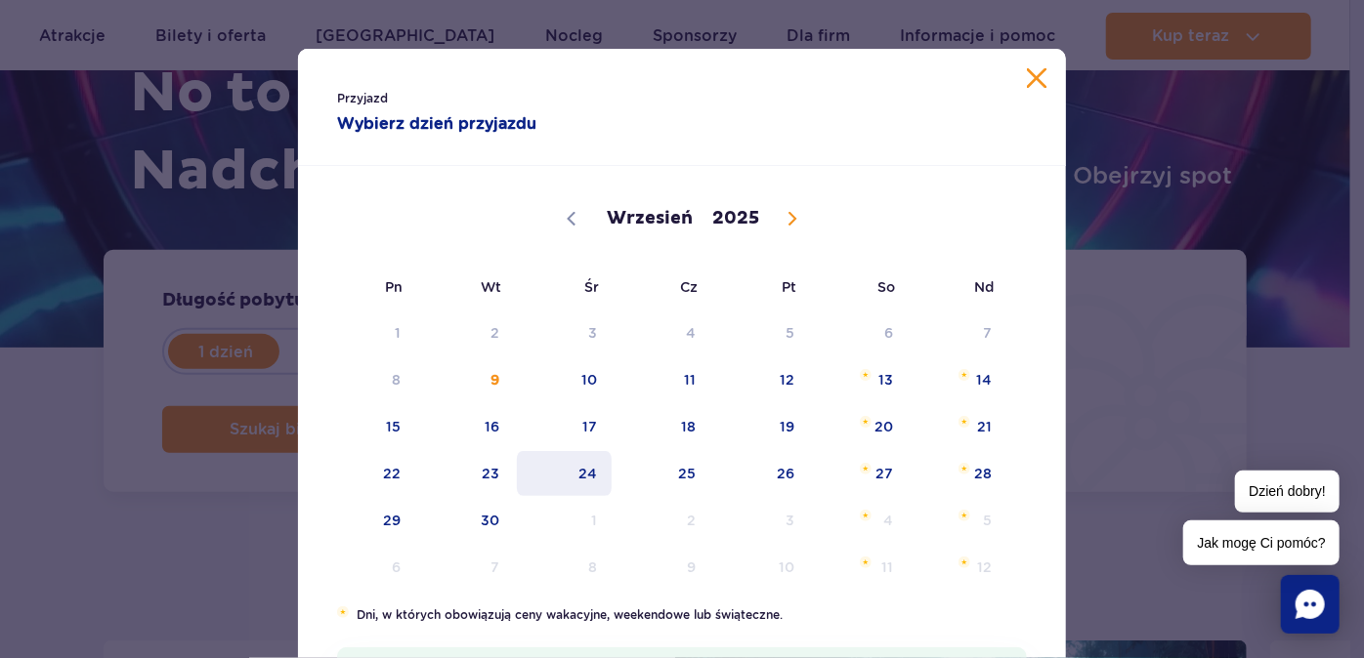
click at [583, 472] on span "24" at bounding box center [564, 473] width 99 height 45
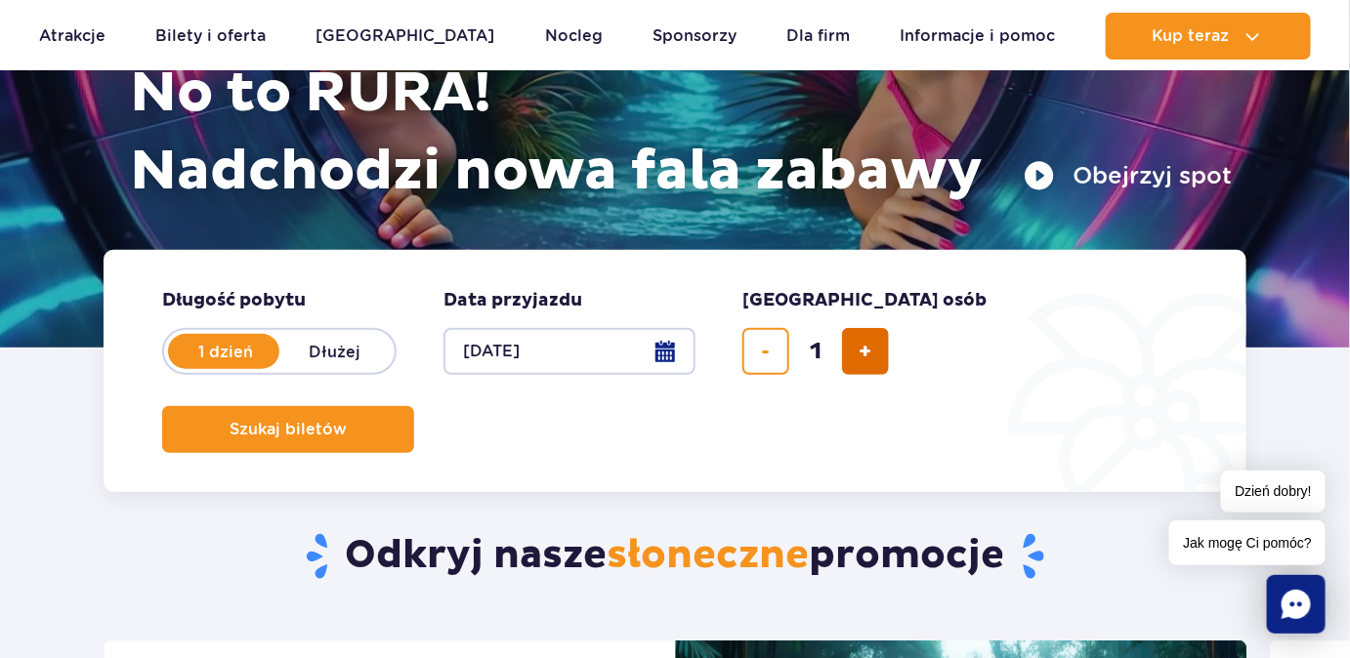
click at [866, 352] on span "dodaj bilet" at bounding box center [866, 352] width 13 height 0
click at [765, 352] on span "usuń bilet" at bounding box center [766, 352] width 9 height 0
type input "1"
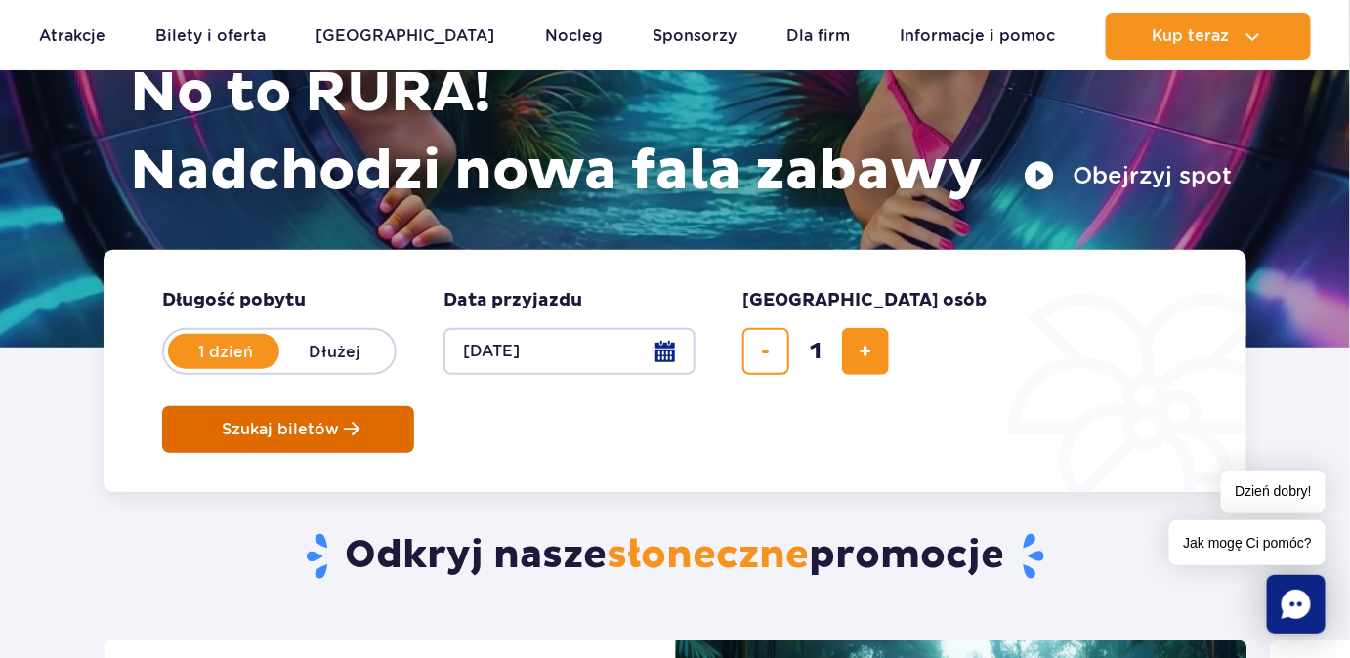
click at [339, 421] on span "Szukaj biletów" at bounding box center [280, 430] width 117 height 18
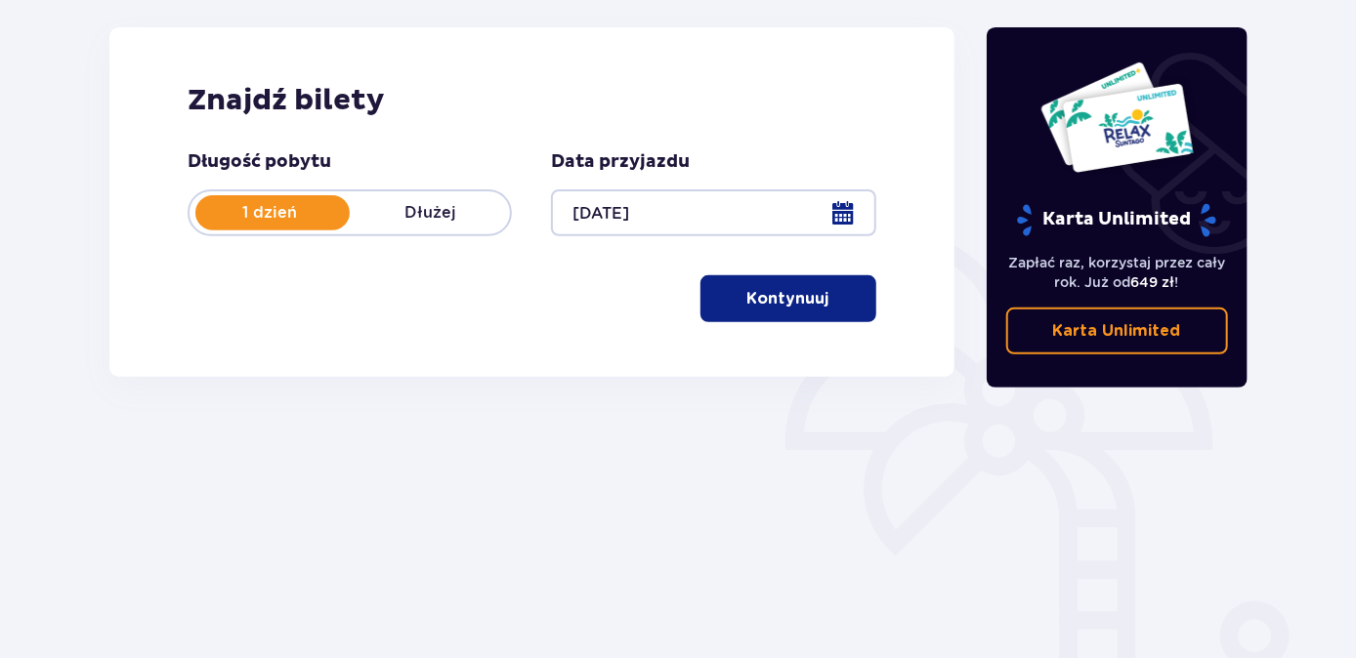
scroll to position [266, 0]
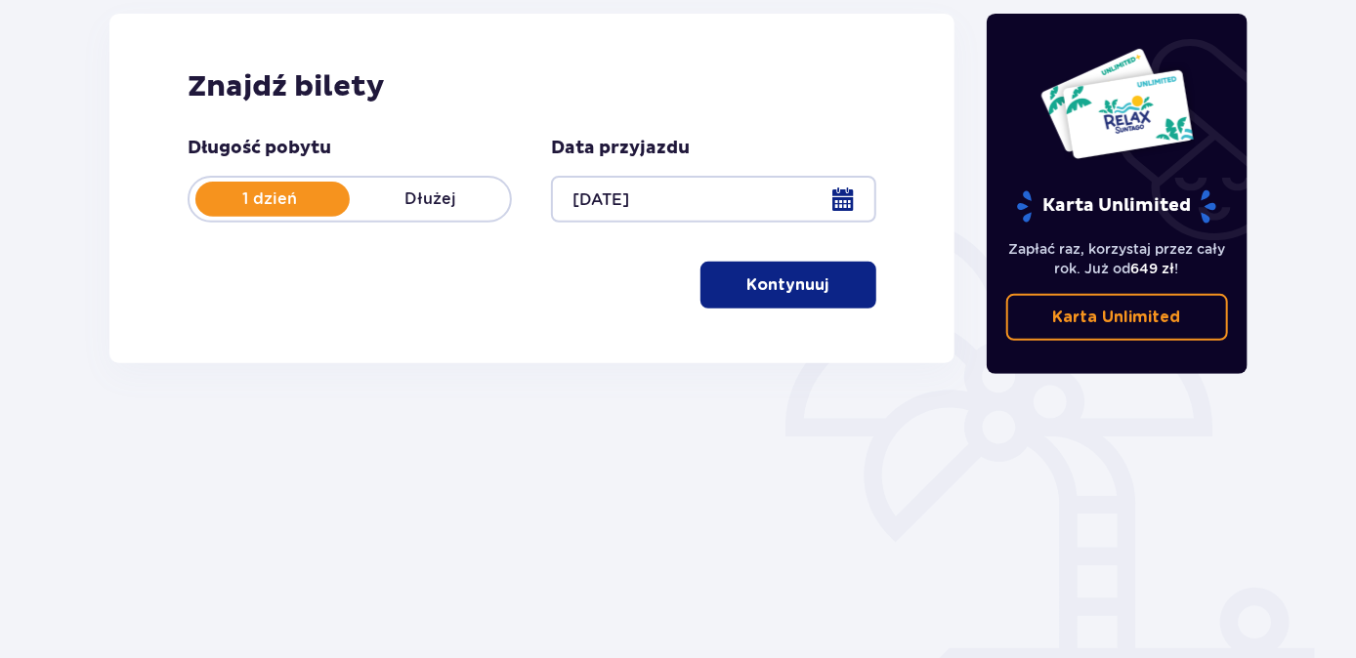
click at [784, 281] on p "Kontynuuj" at bounding box center [788, 284] width 82 height 21
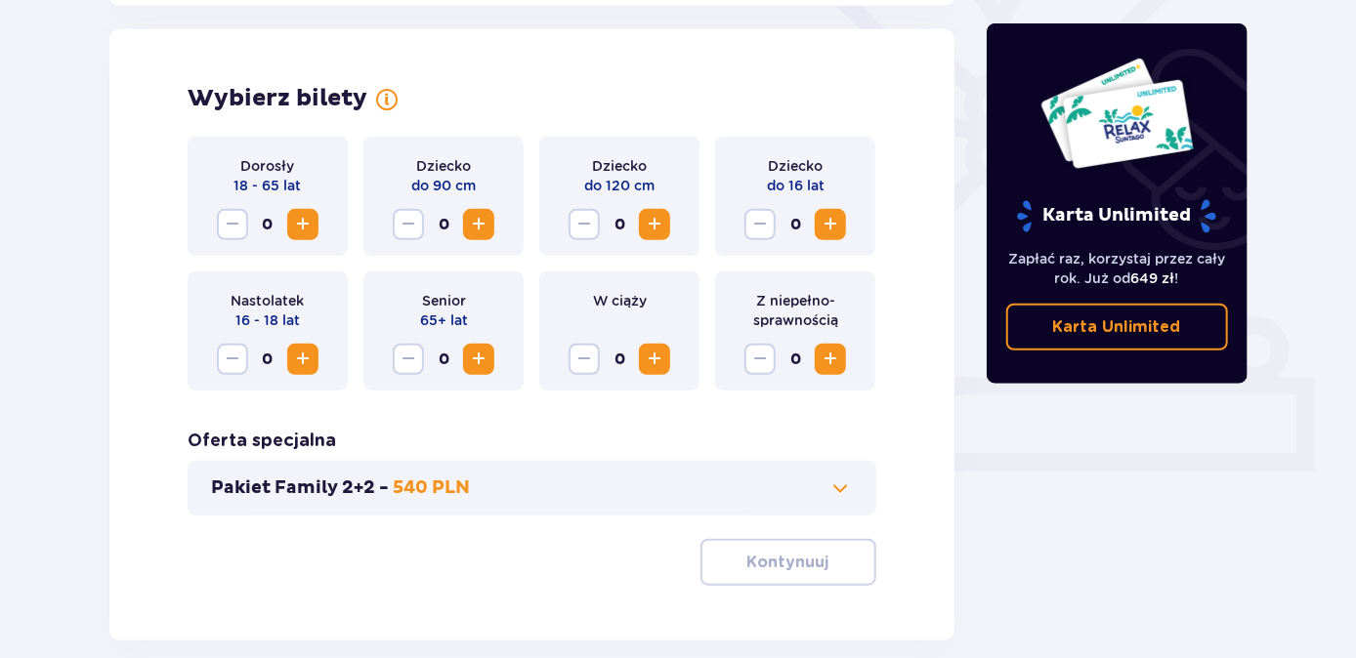
scroll to position [543, 0]
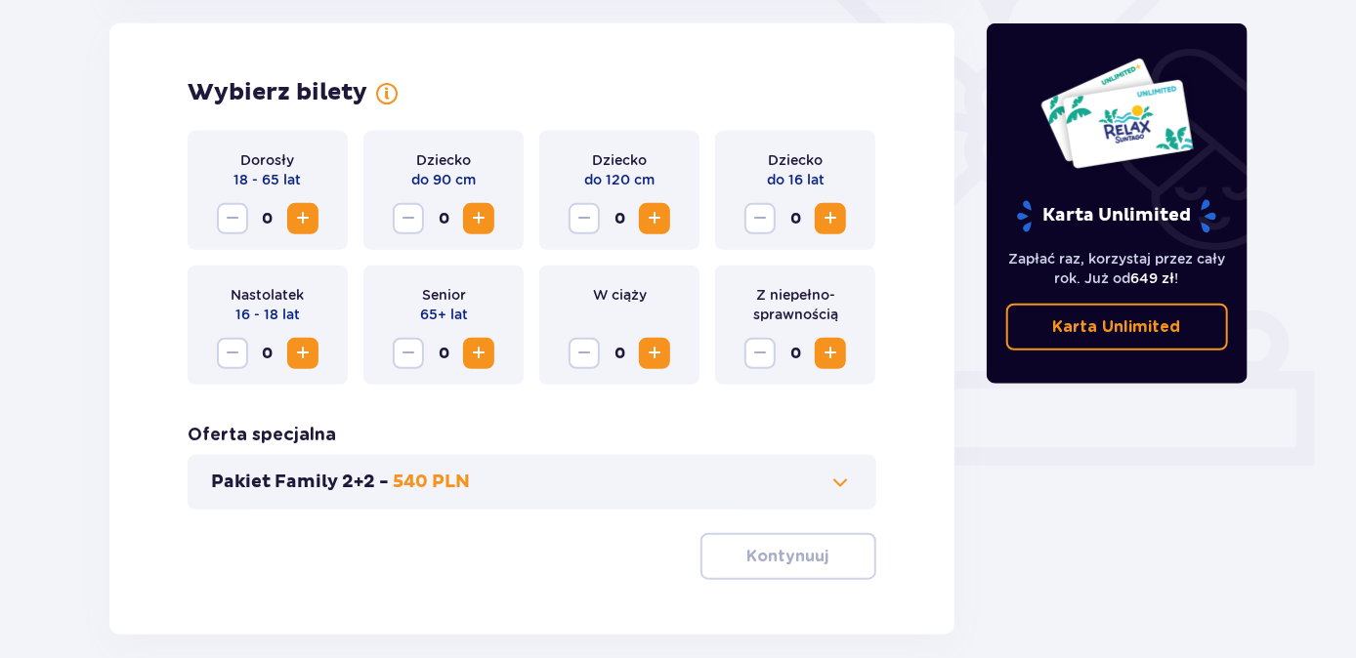
click at [302, 214] on span "Increase" at bounding box center [302, 218] width 23 height 23
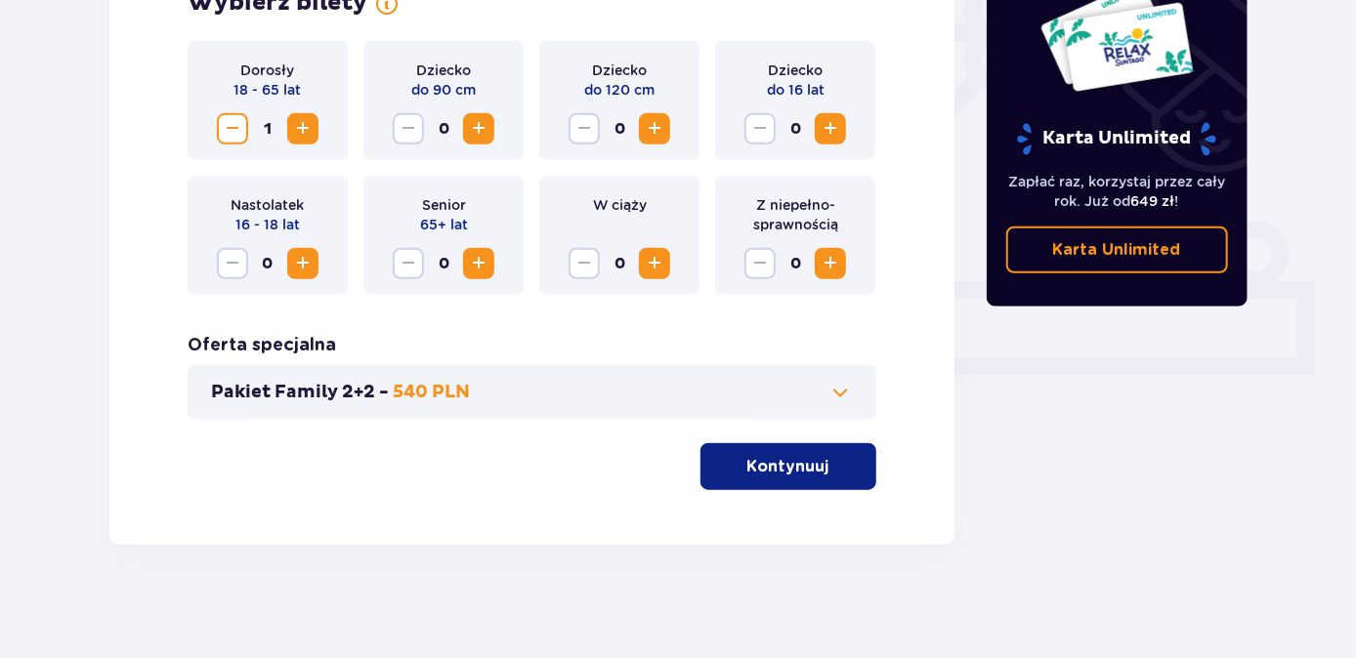
scroll to position [636, 0]
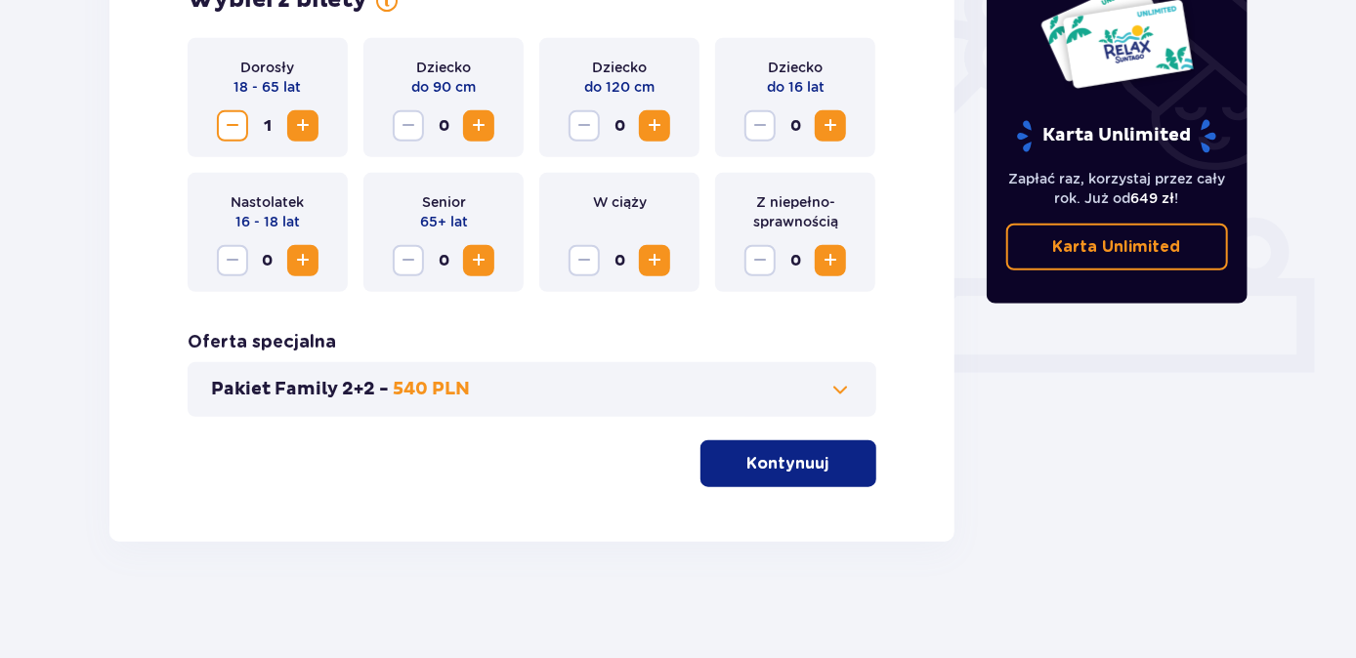
click at [801, 467] on p "Kontynuuj" at bounding box center [788, 463] width 82 height 21
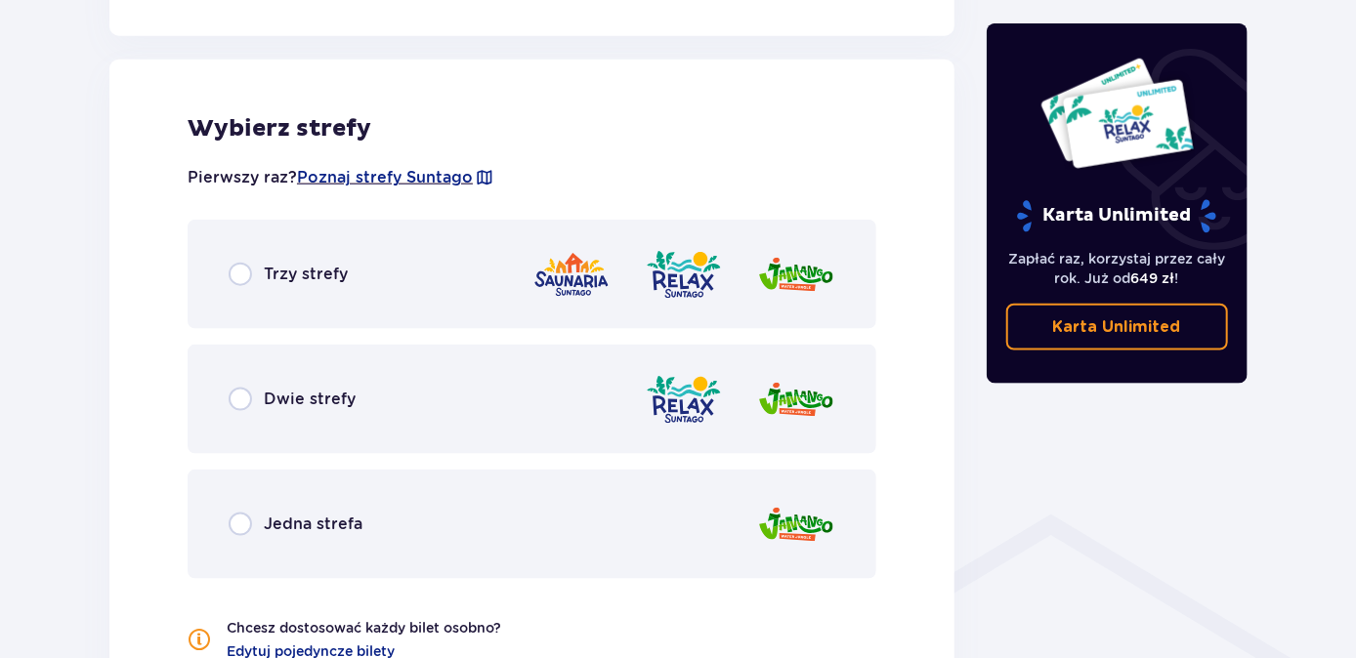
scroll to position [1083, 0]
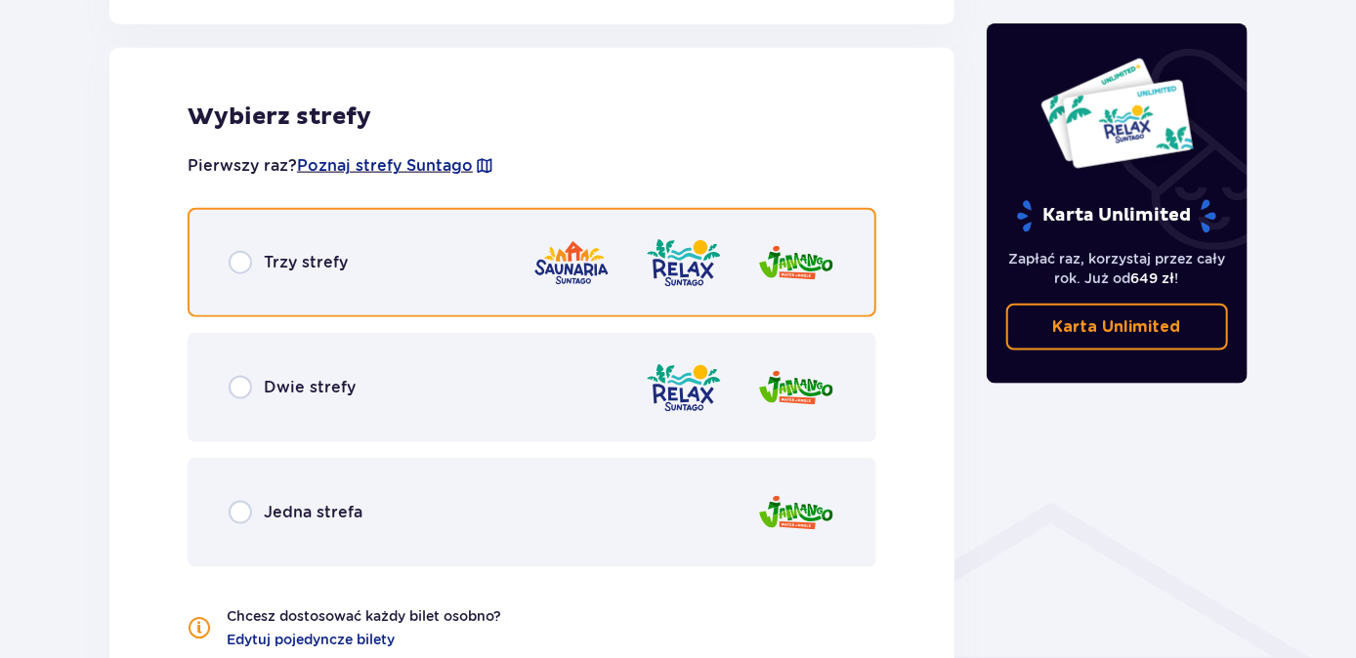
click at [237, 258] on input "radio" at bounding box center [240, 262] width 23 height 23
radio input "true"
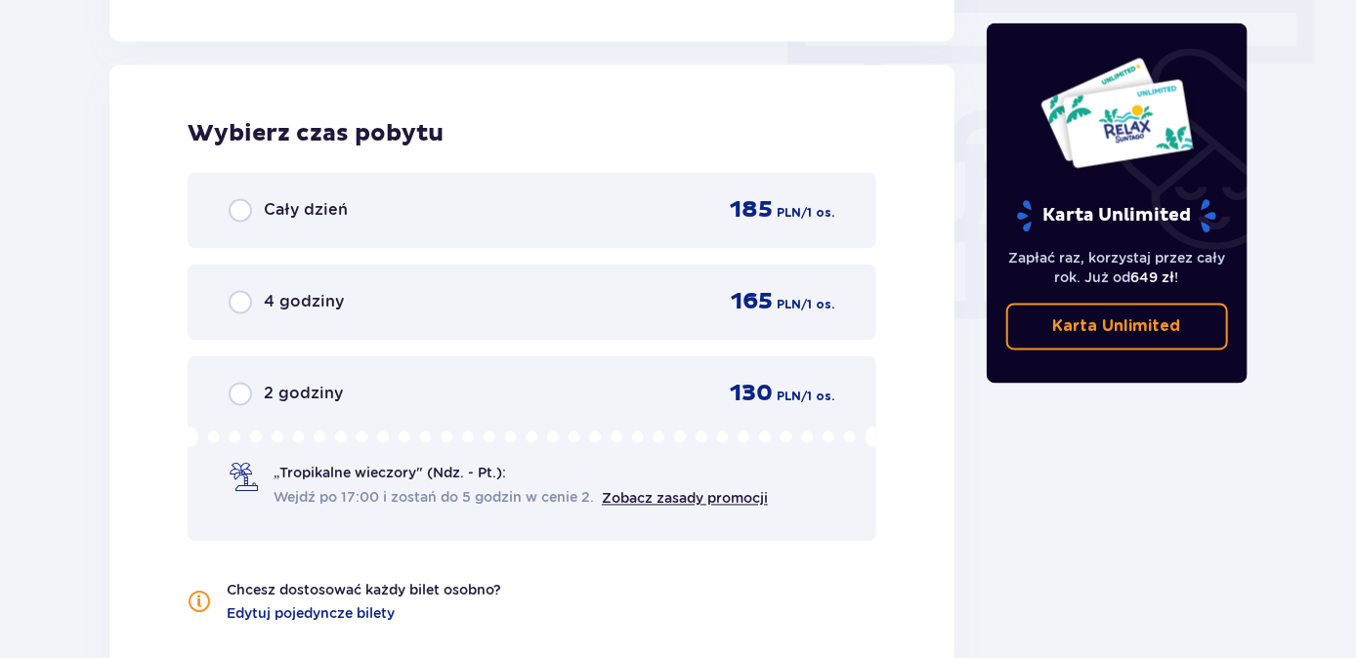
scroll to position [1763, 0]
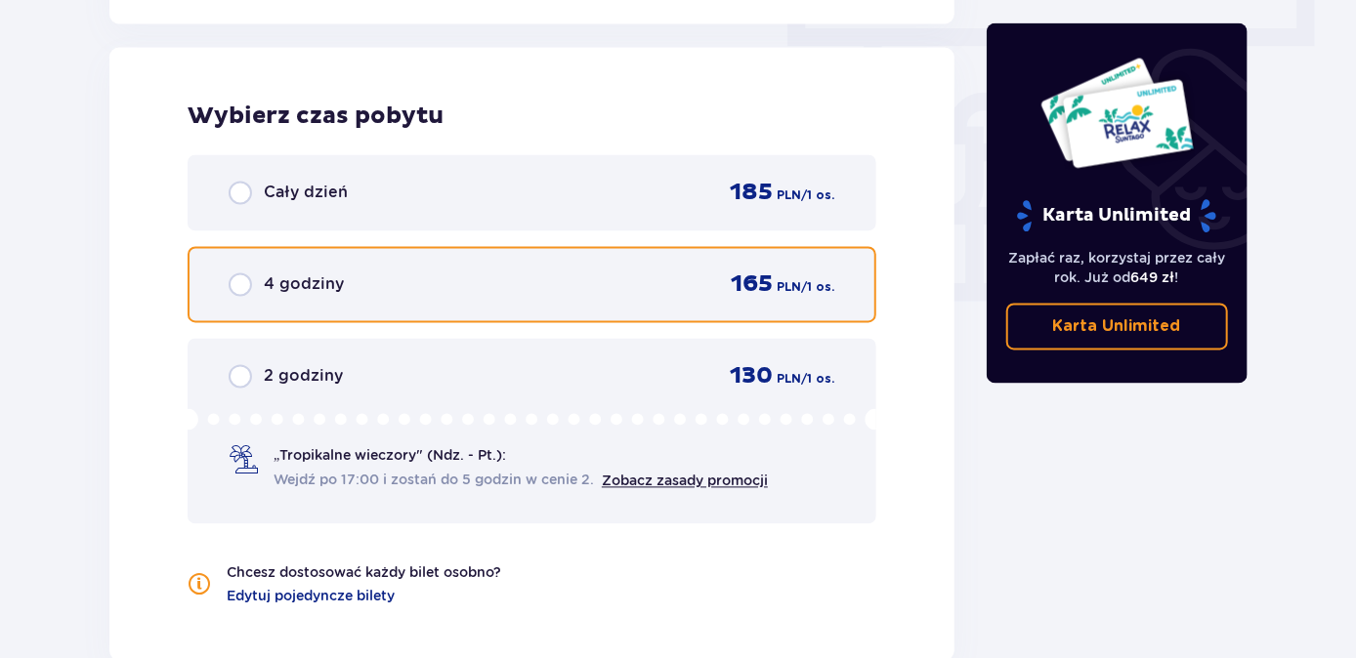
click at [239, 280] on input "radio" at bounding box center [240, 285] width 23 height 23
radio input "true"
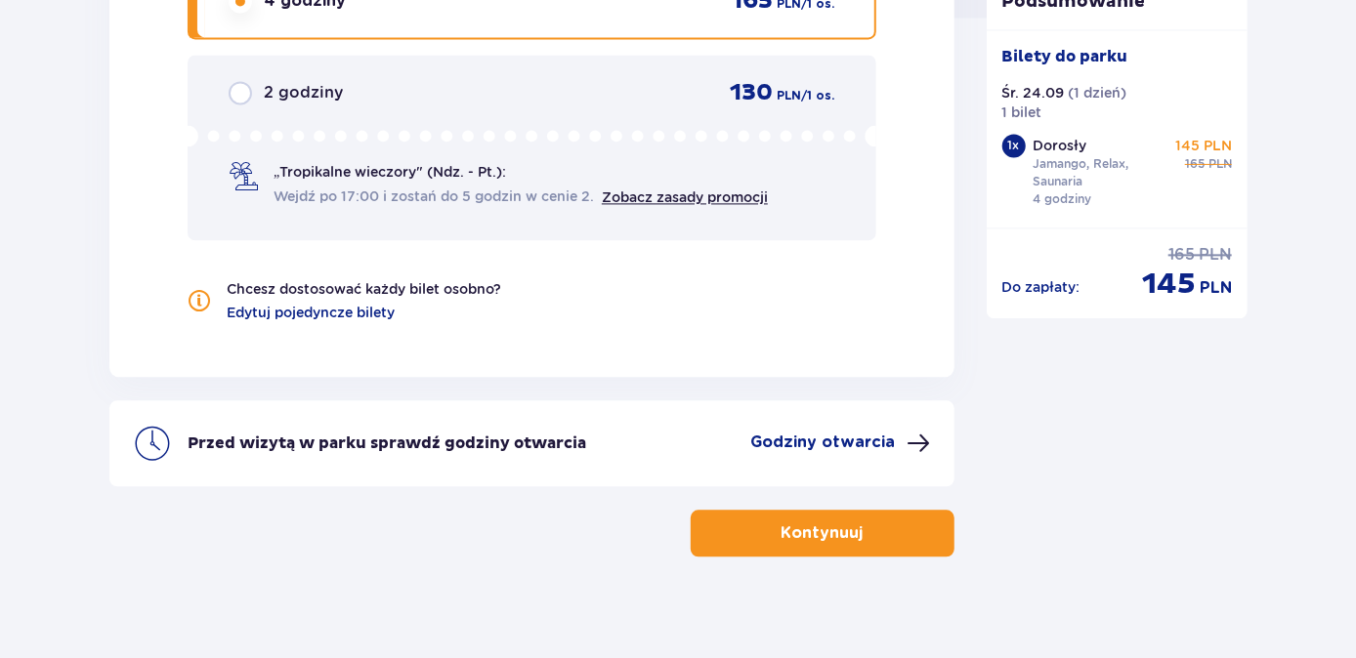
scroll to position [2059, 0]
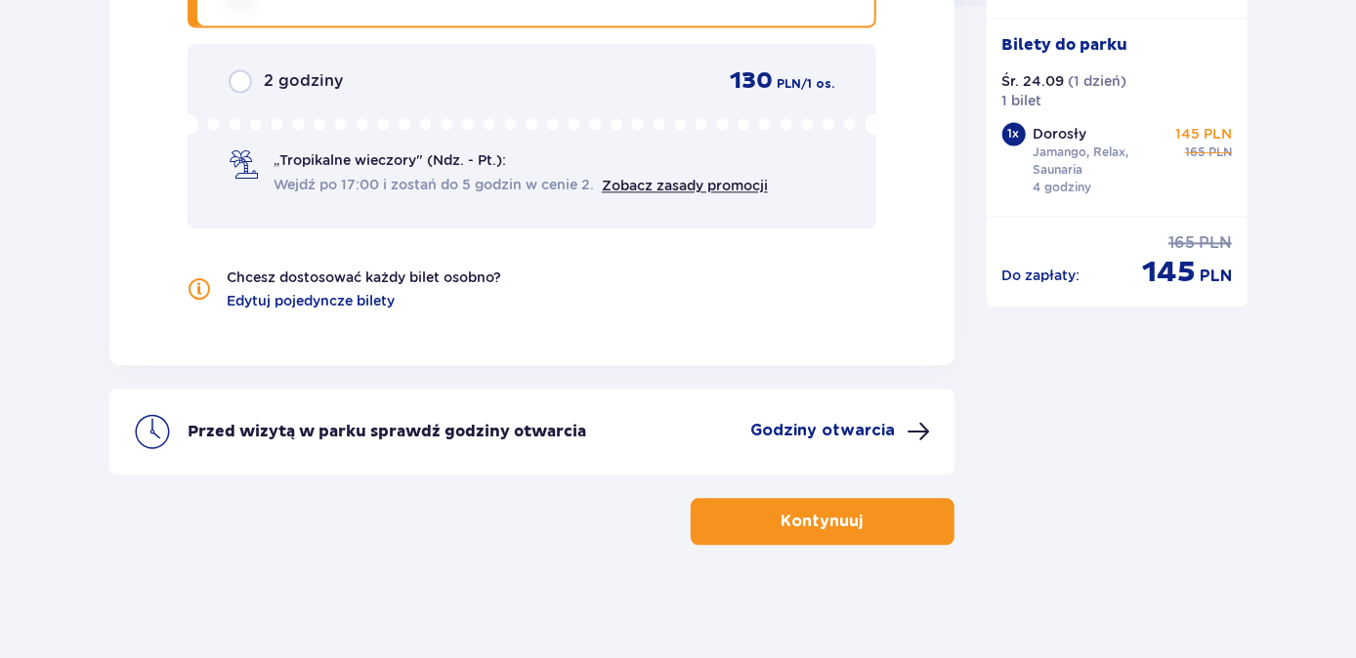
click at [816, 514] on p "Kontynuuj" at bounding box center [822, 521] width 82 height 21
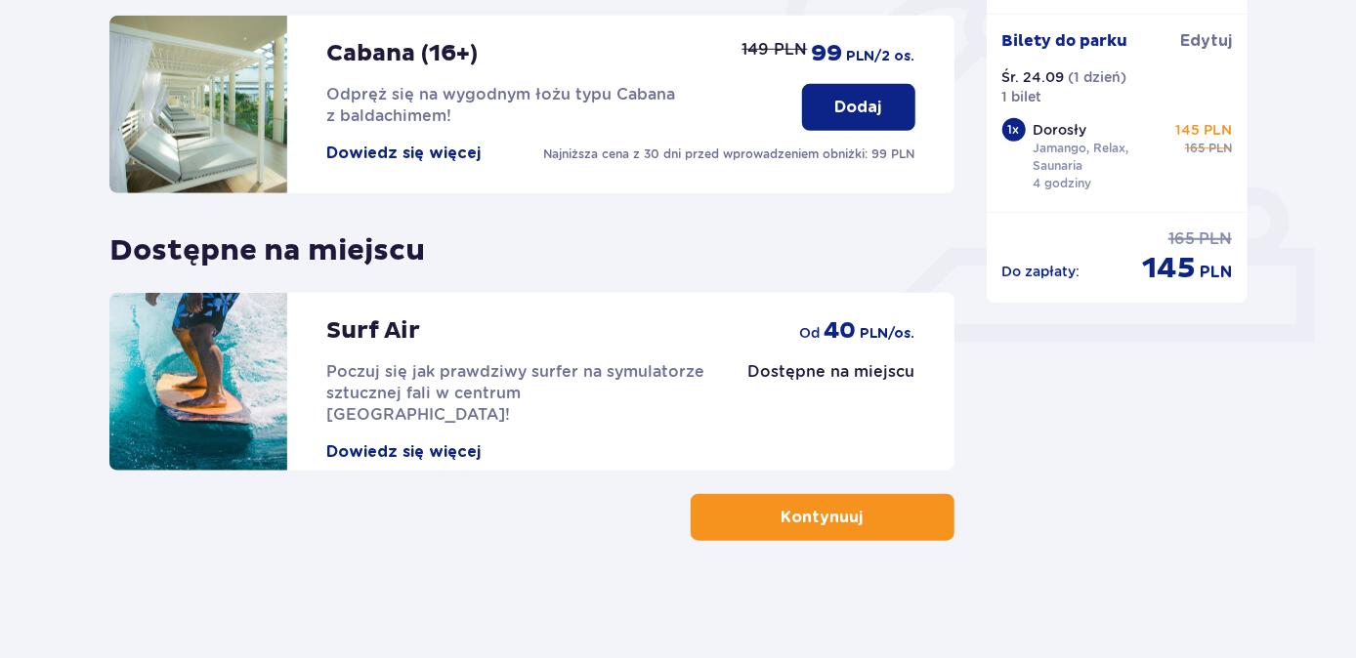
click at [808, 510] on p "Kontynuuj" at bounding box center [822, 517] width 82 height 21
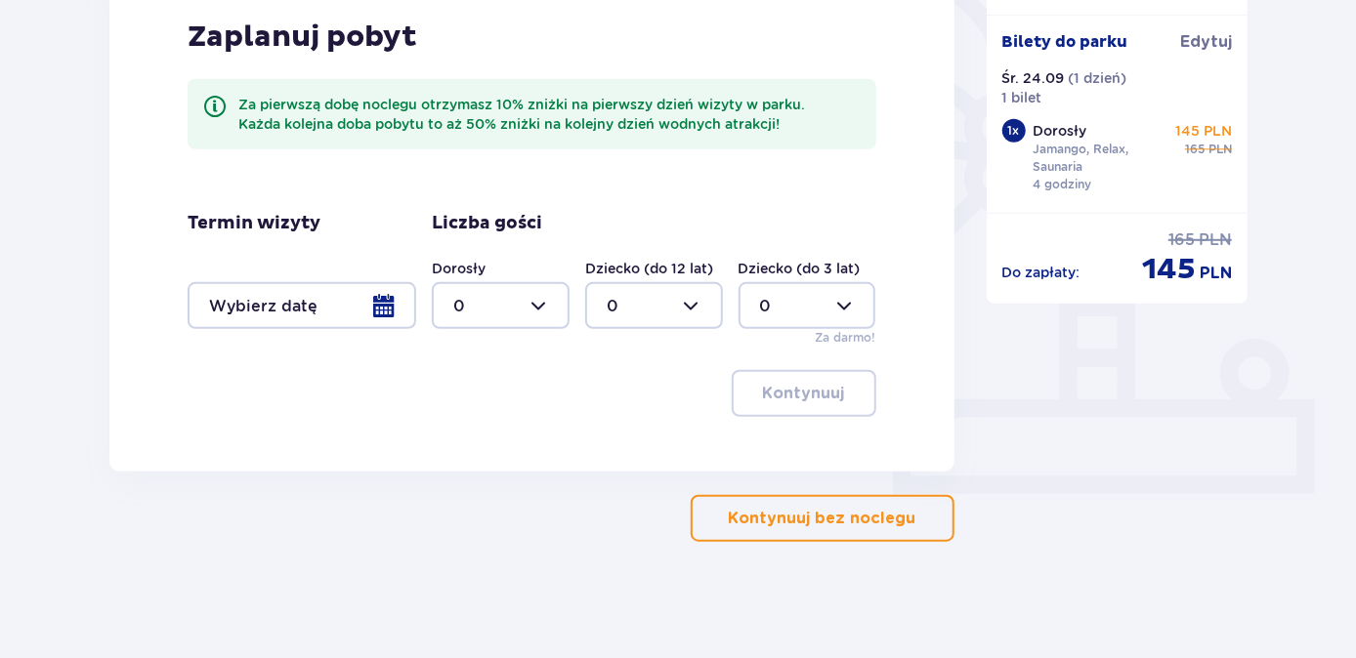
scroll to position [516, 0]
click at [788, 516] on p "Kontynuuj bez noclegu" at bounding box center [823, 517] width 188 height 21
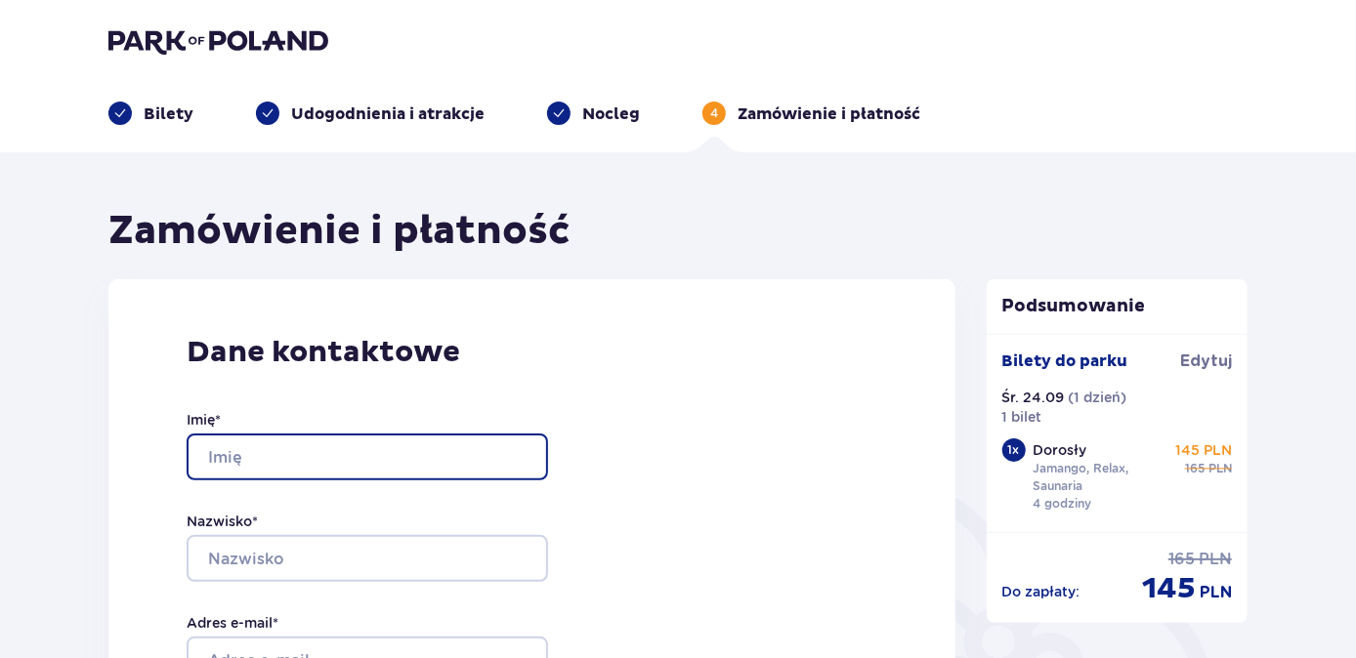
click at [329, 451] on input "Imię *" at bounding box center [367, 457] width 361 height 47
type input "[PERSON_NAME]"
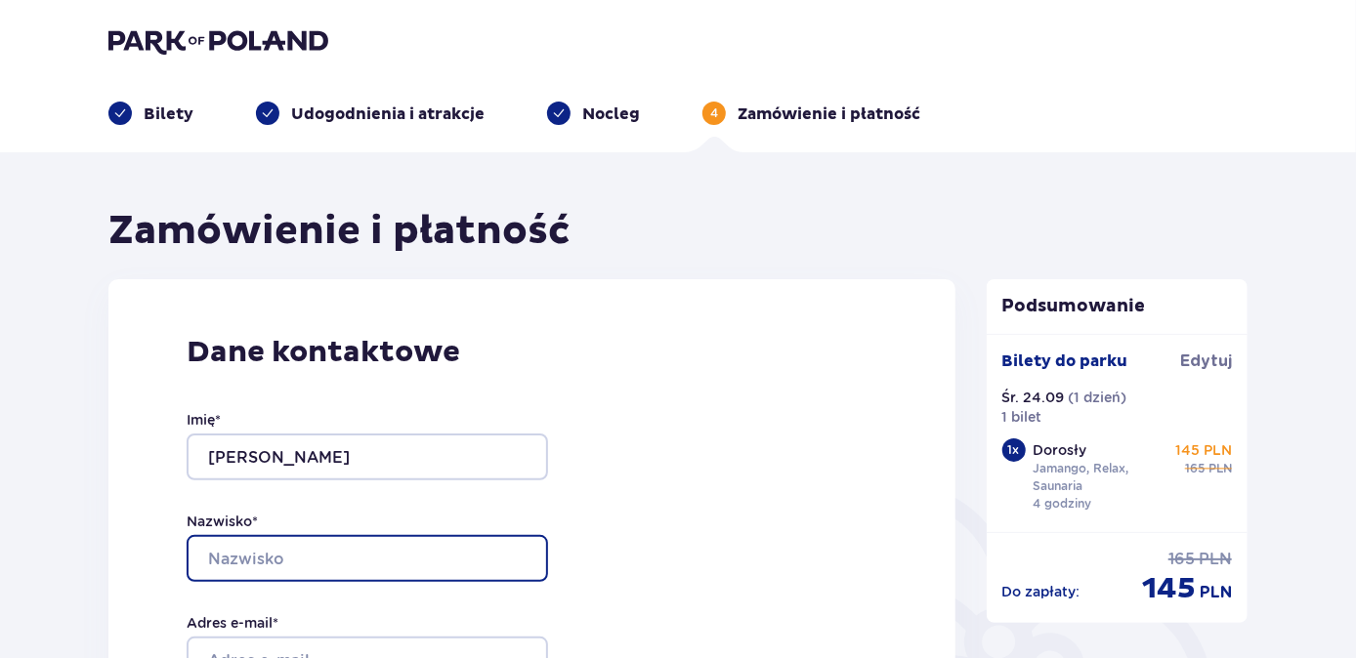
type input "[PERSON_NAME]"
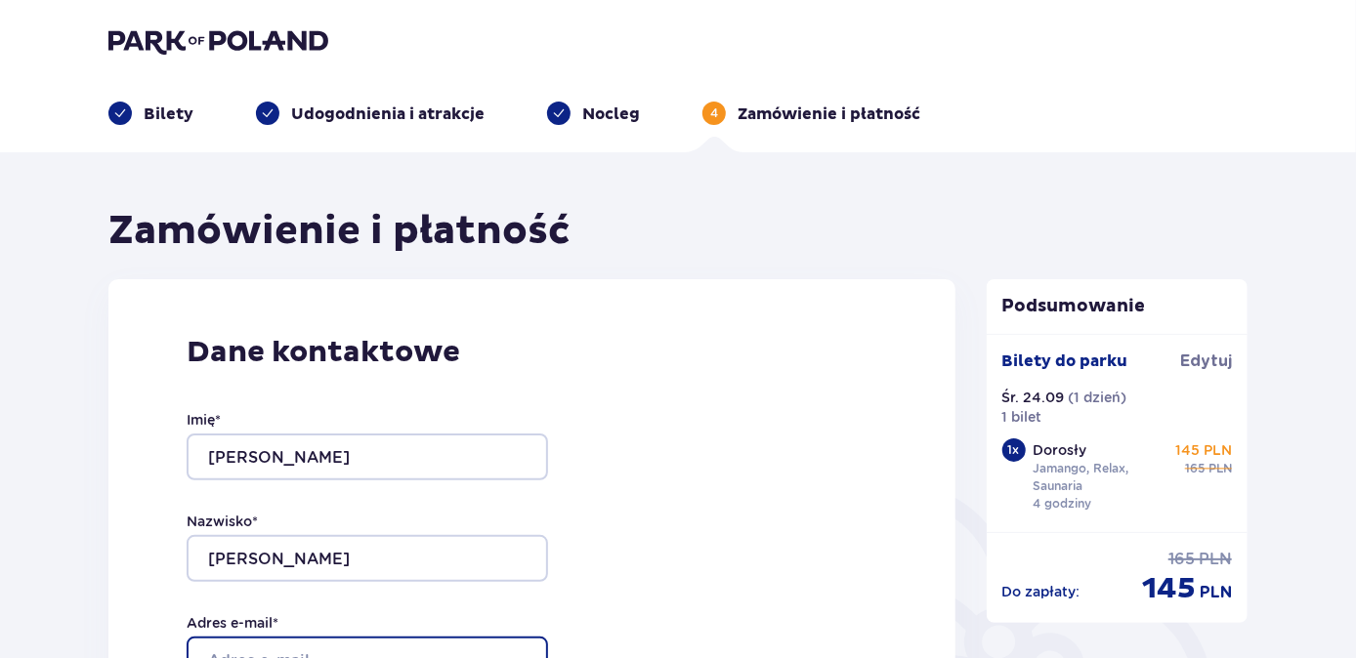
type input "[EMAIL_ADDRESS][DOMAIN_NAME]"
type input "690479324"
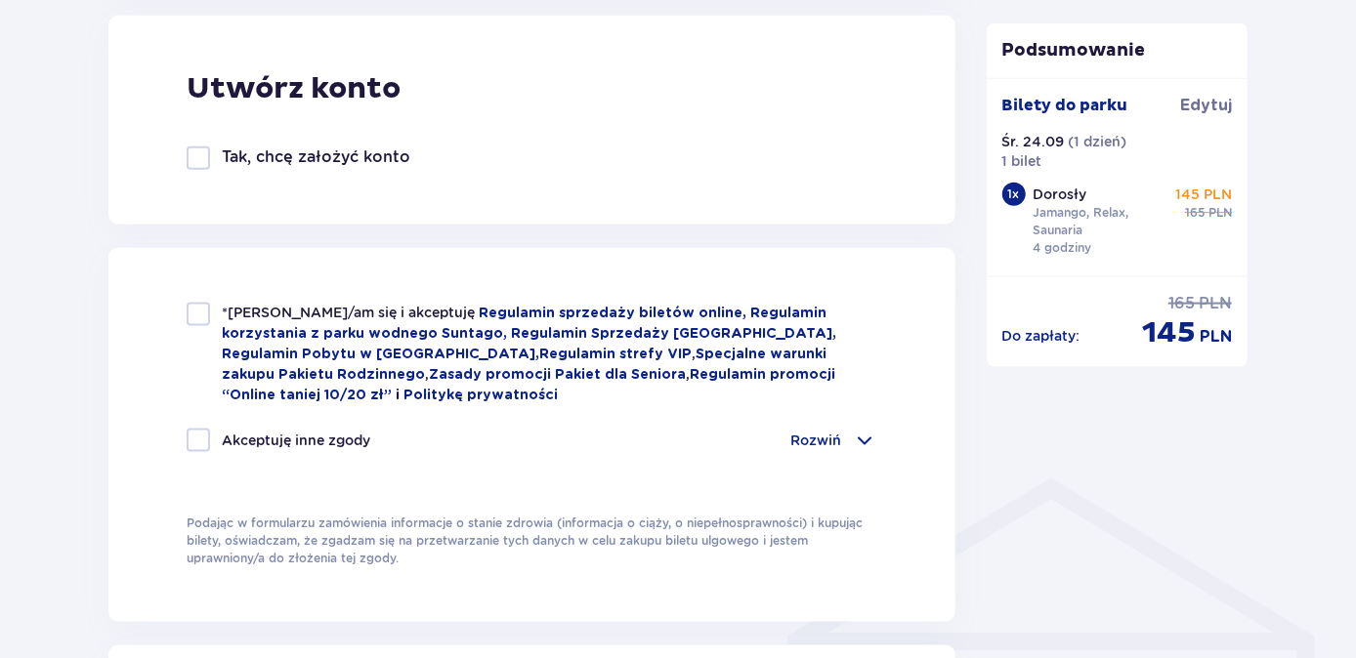
scroll to position [1243, 0]
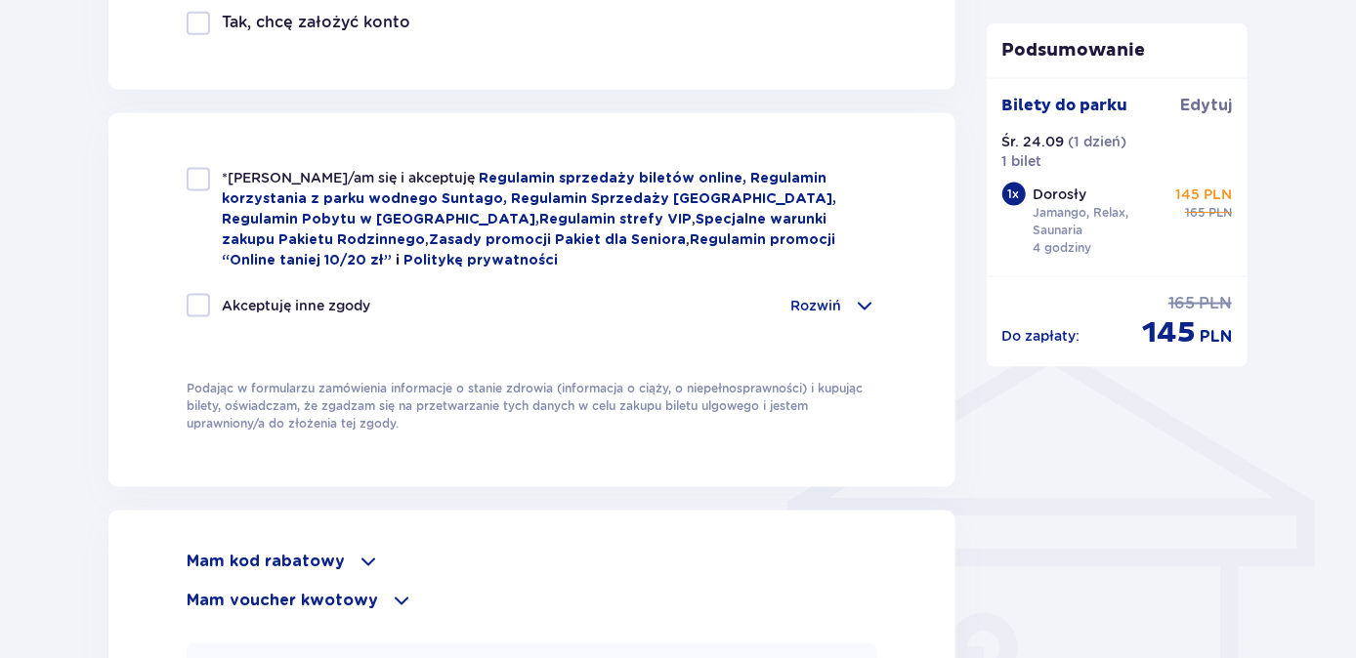
click at [197, 183] on div at bounding box center [198, 179] width 23 height 23
checkbox input "true"
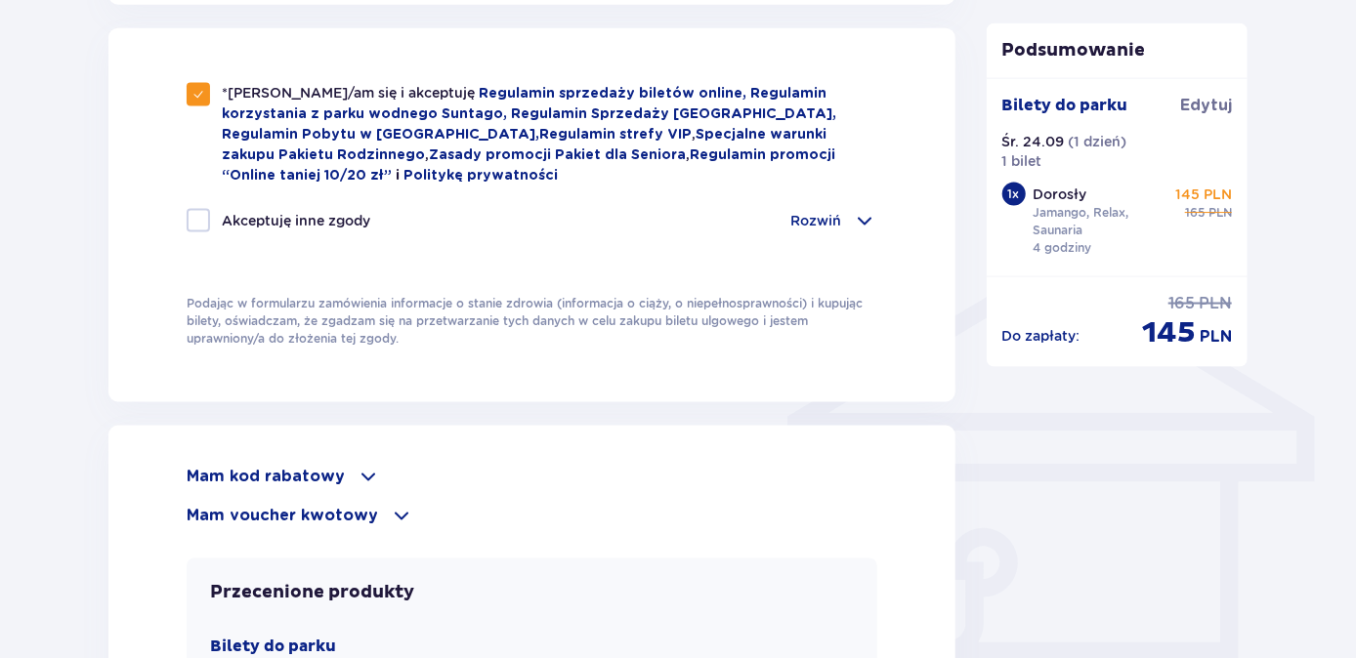
scroll to position [1420, 0]
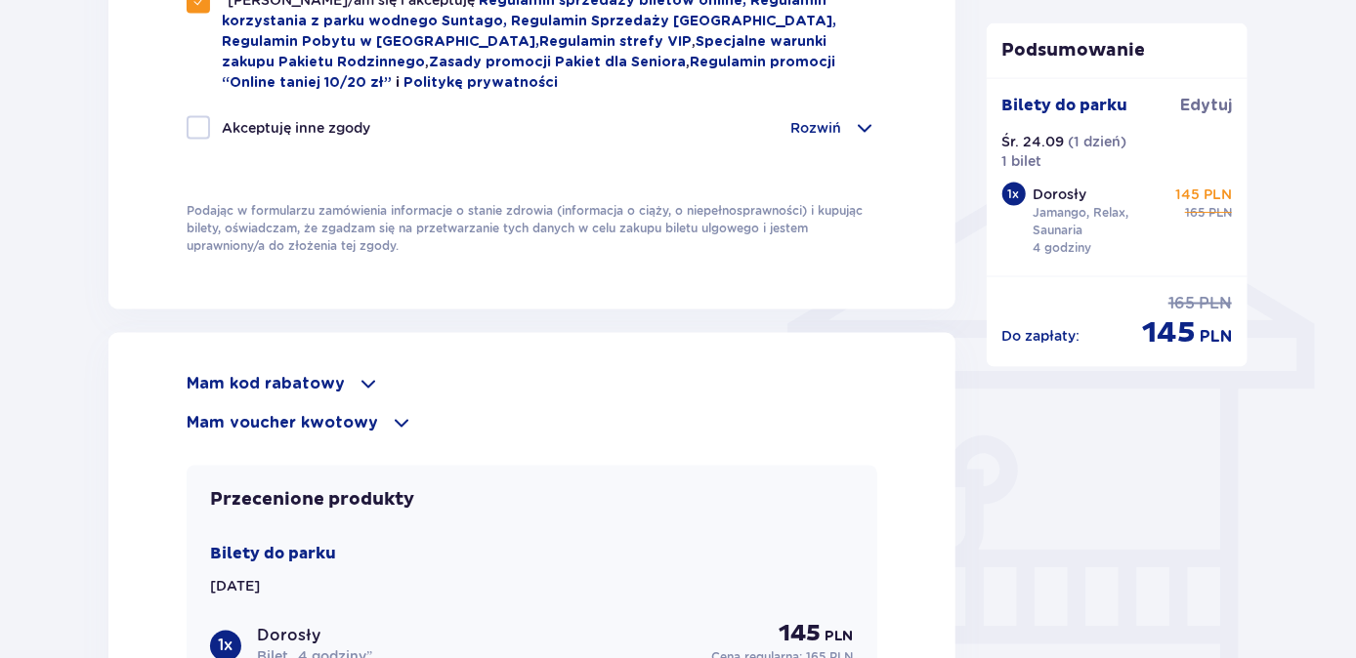
click at [397, 418] on span at bounding box center [401, 422] width 23 height 23
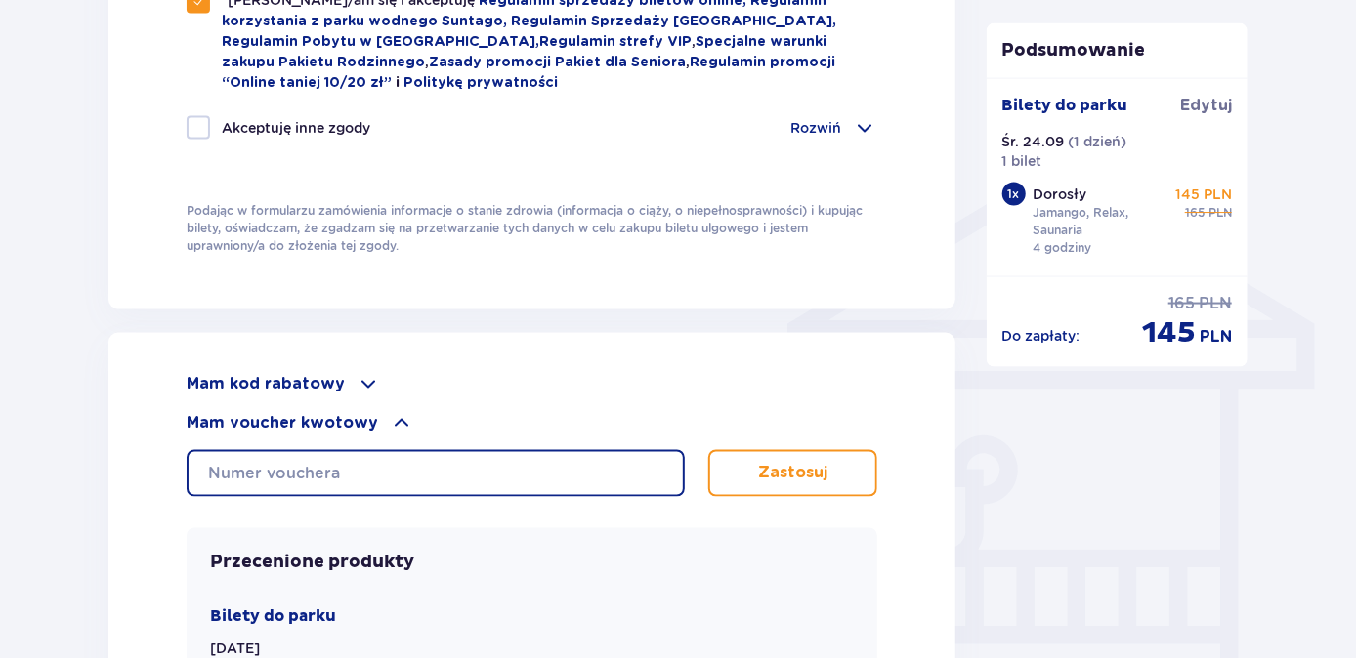
paste input "0630009058116522"
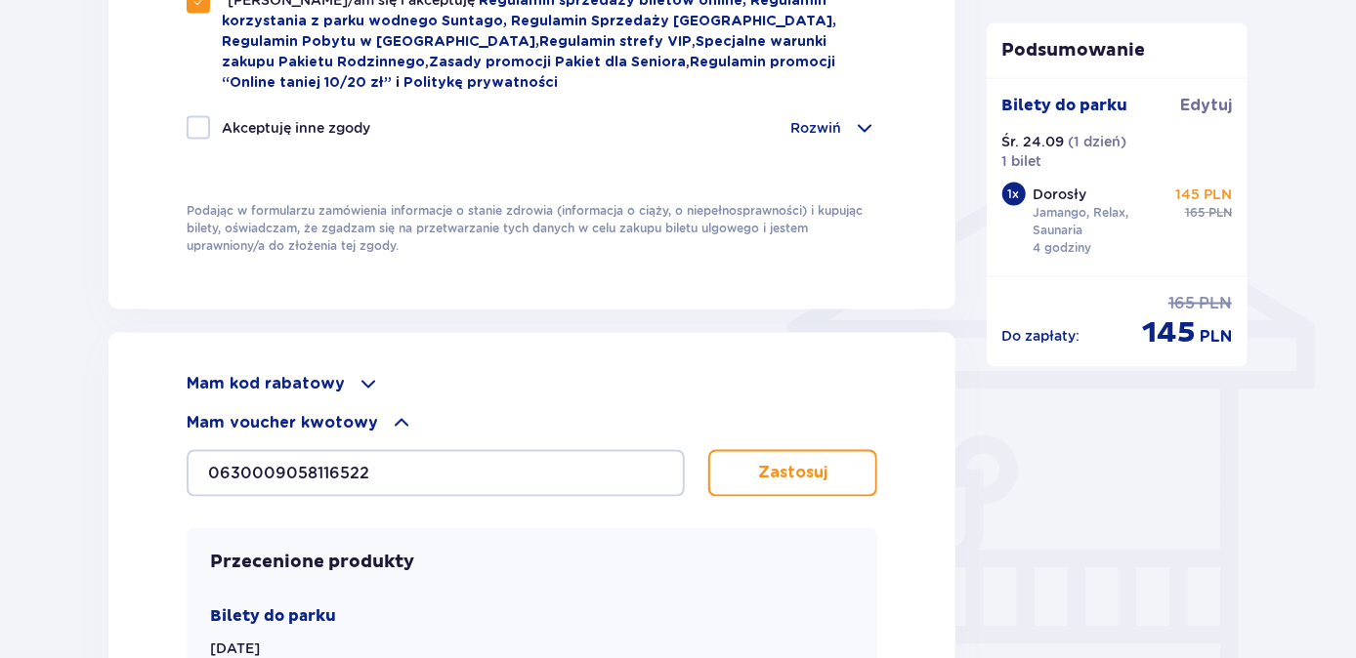
click at [761, 464] on p "Zastosuj" at bounding box center [792, 473] width 69 height 21
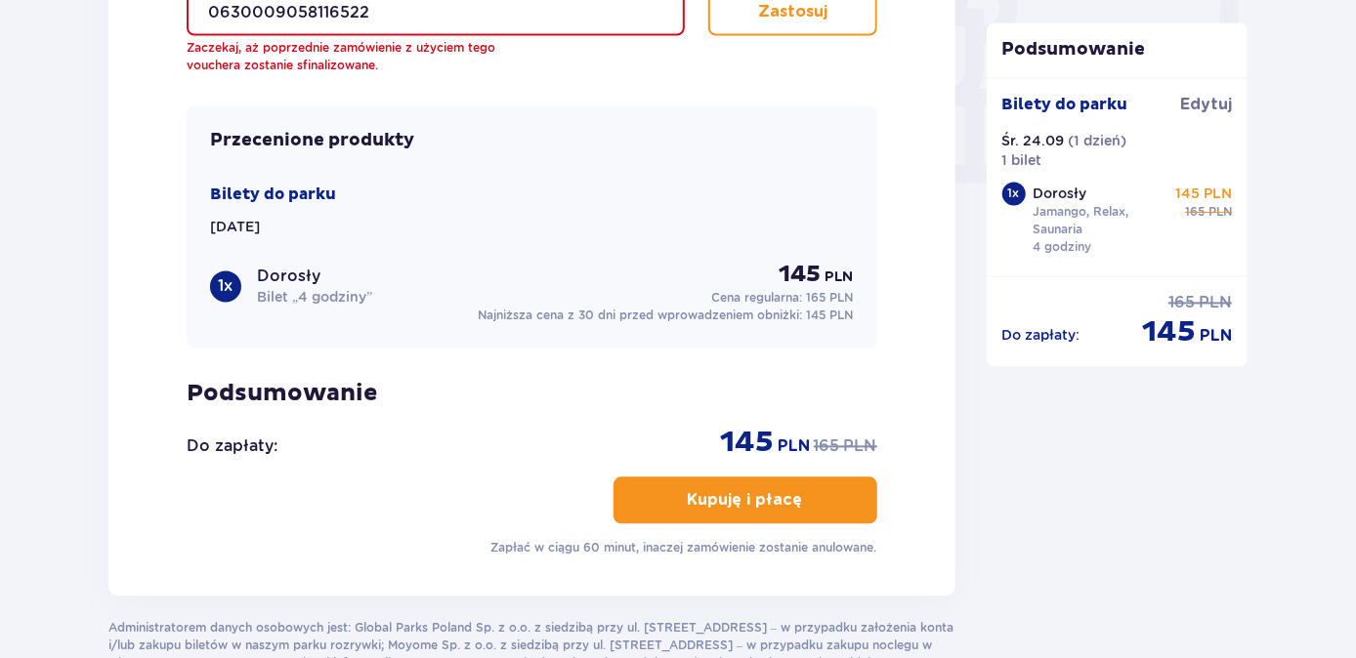
scroll to position [1852, 0]
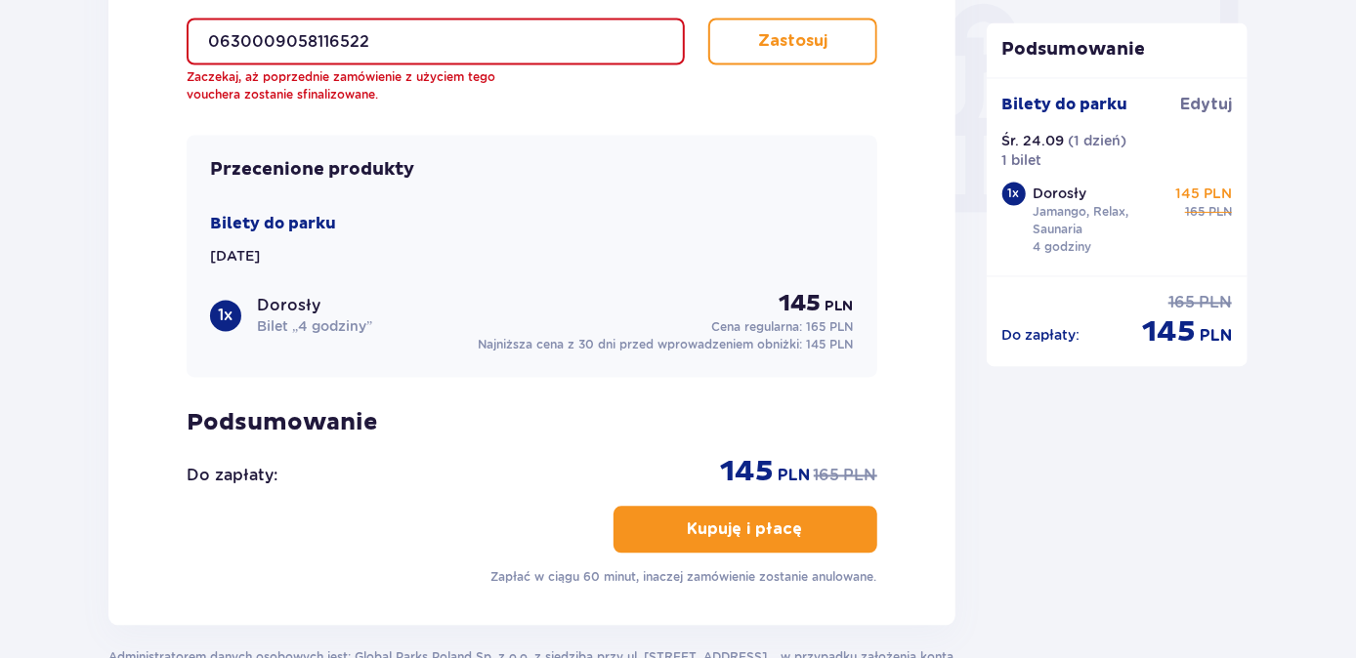
click at [403, 37] on input "0630009058116522" at bounding box center [436, 42] width 498 height 47
drag, startPoint x: 403, startPoint y: 37, endPoint x: 203, endPoint y: 31, distance: 200.3
click at [203, 31] on input "0630009058116522" at bounding box center [436, 42] width 498 height 47
paste input "1107212681"
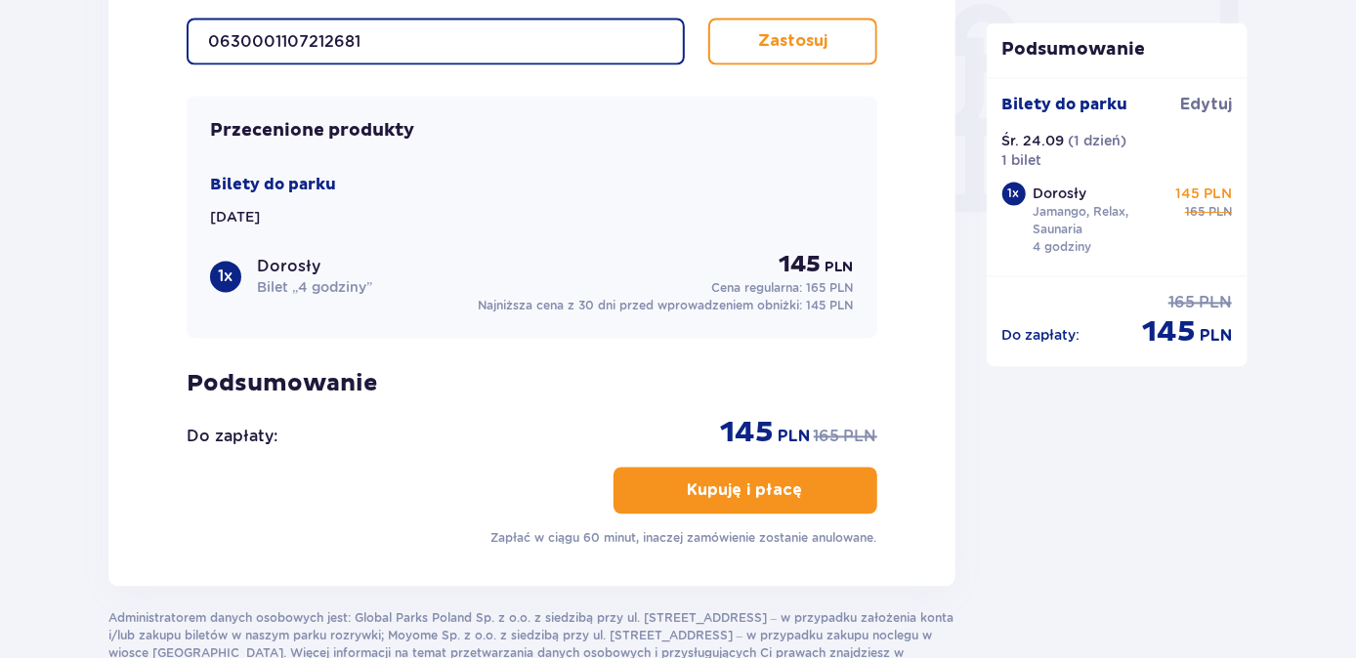
type input "0630001107212681"
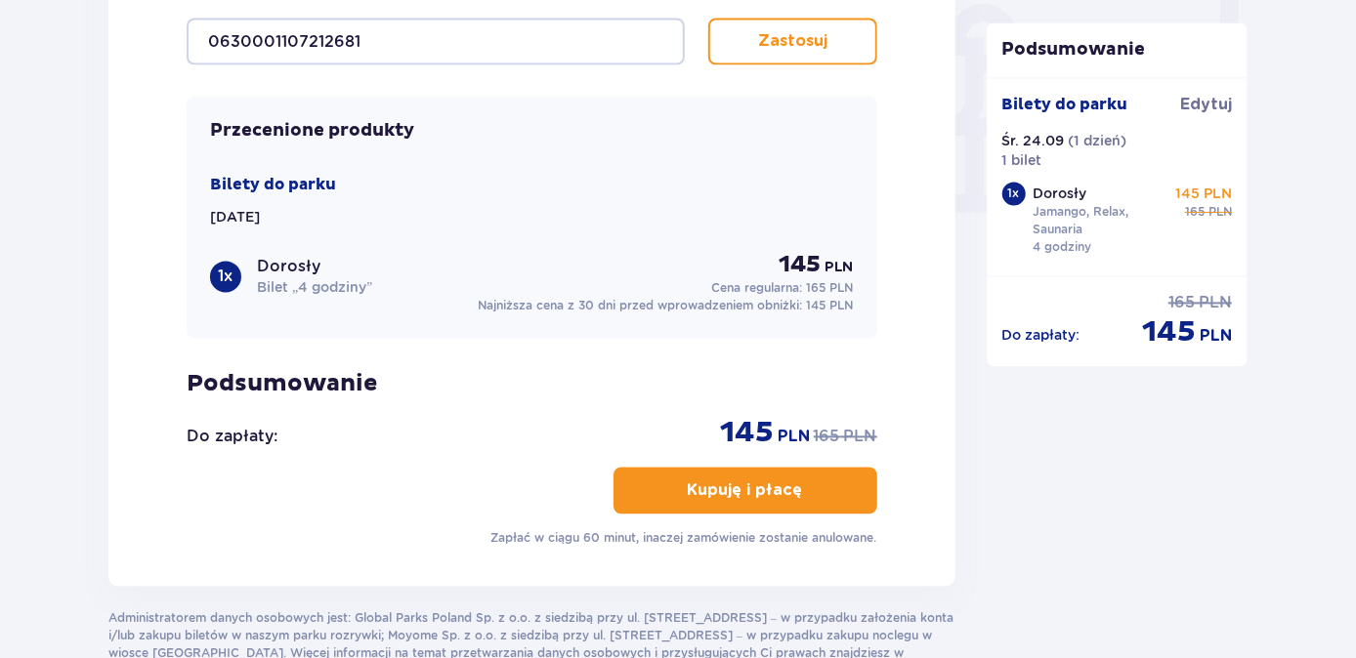
click at [775, 46] on p "Zastosuj" at bounding box center [792, 41] width 69 height 21
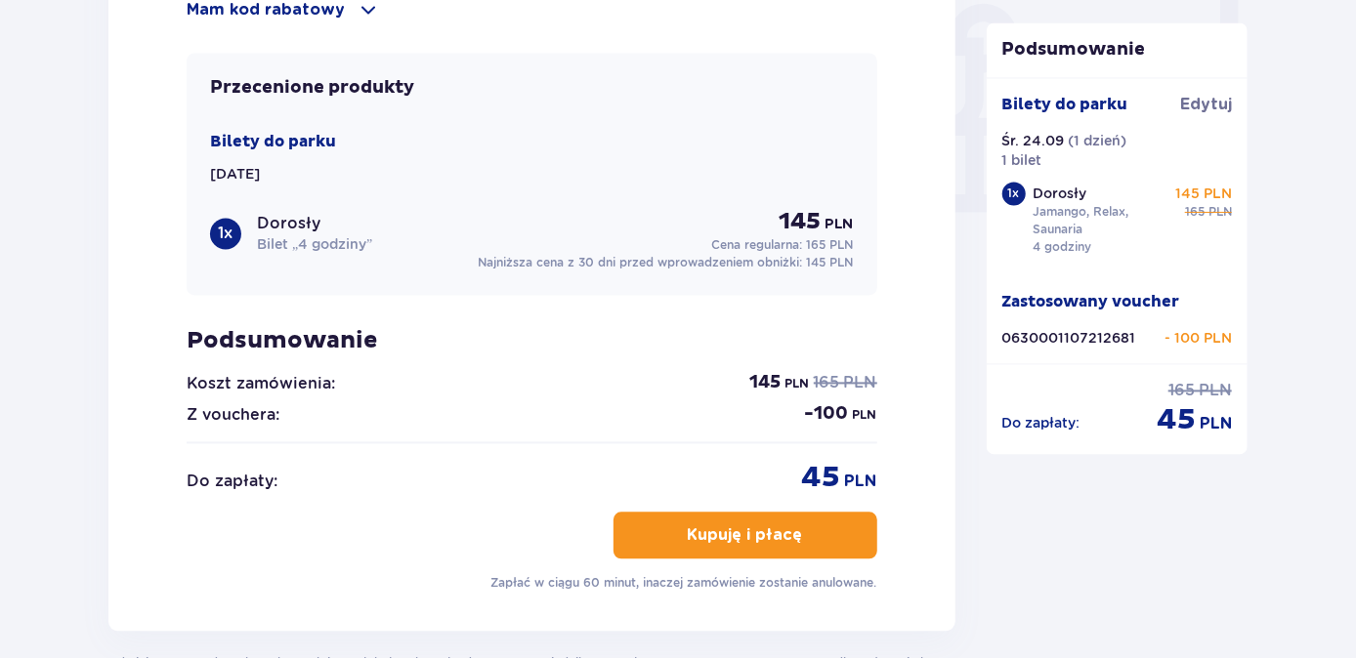
click at [747, 529] on p "Kupuję i płacę" at bounding box center [745, 536] width 115 height 21
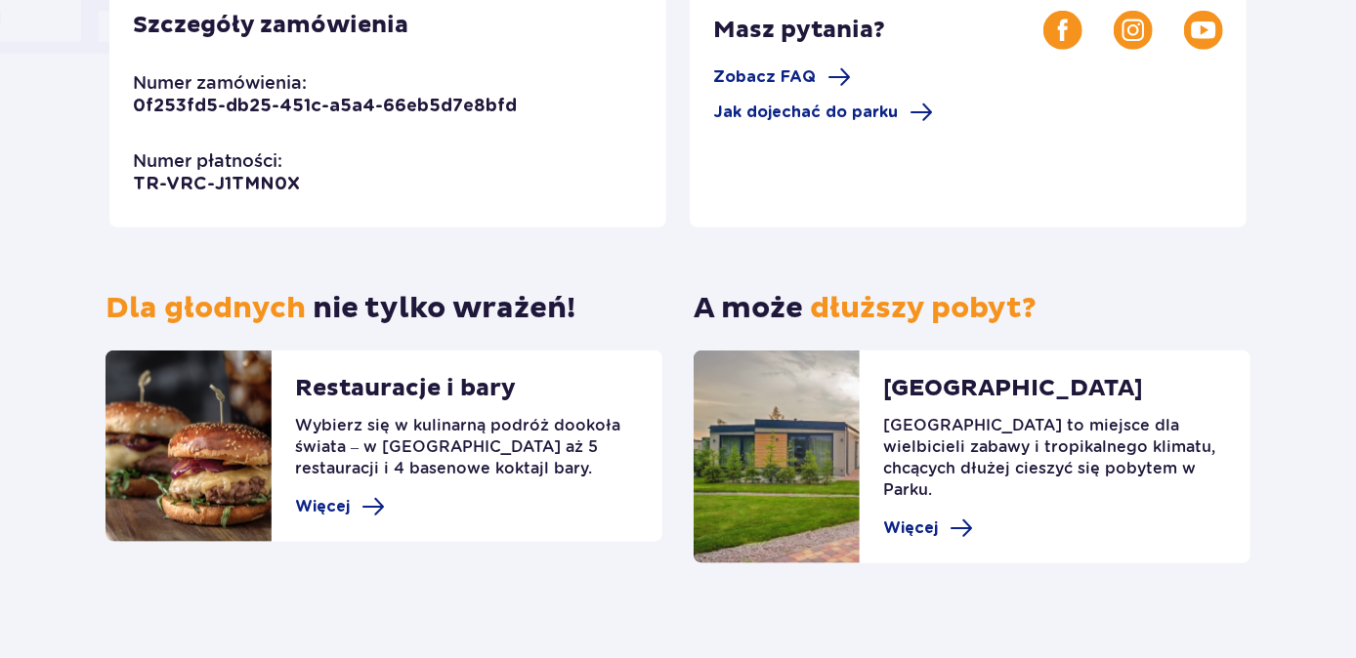
scroll to position [338, 0]
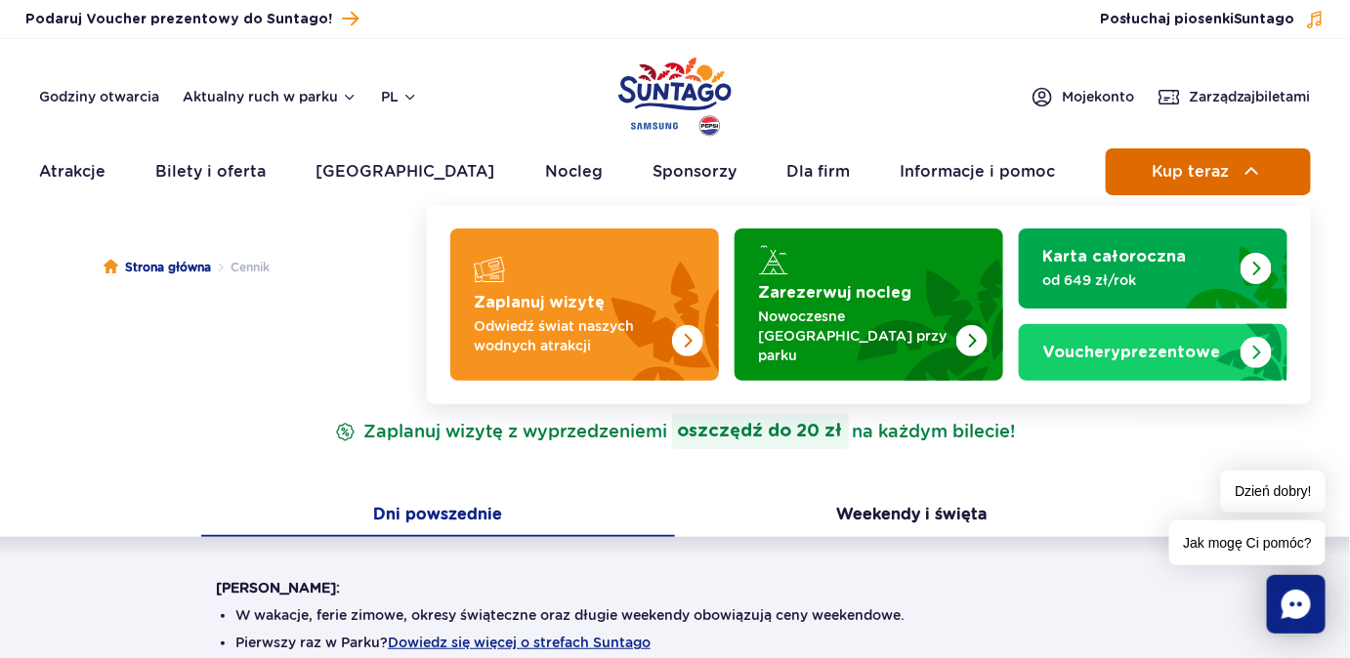
click at [1211, 172] on span "Kup teraz" at bounding box center [1190, 172] width 77 height 18
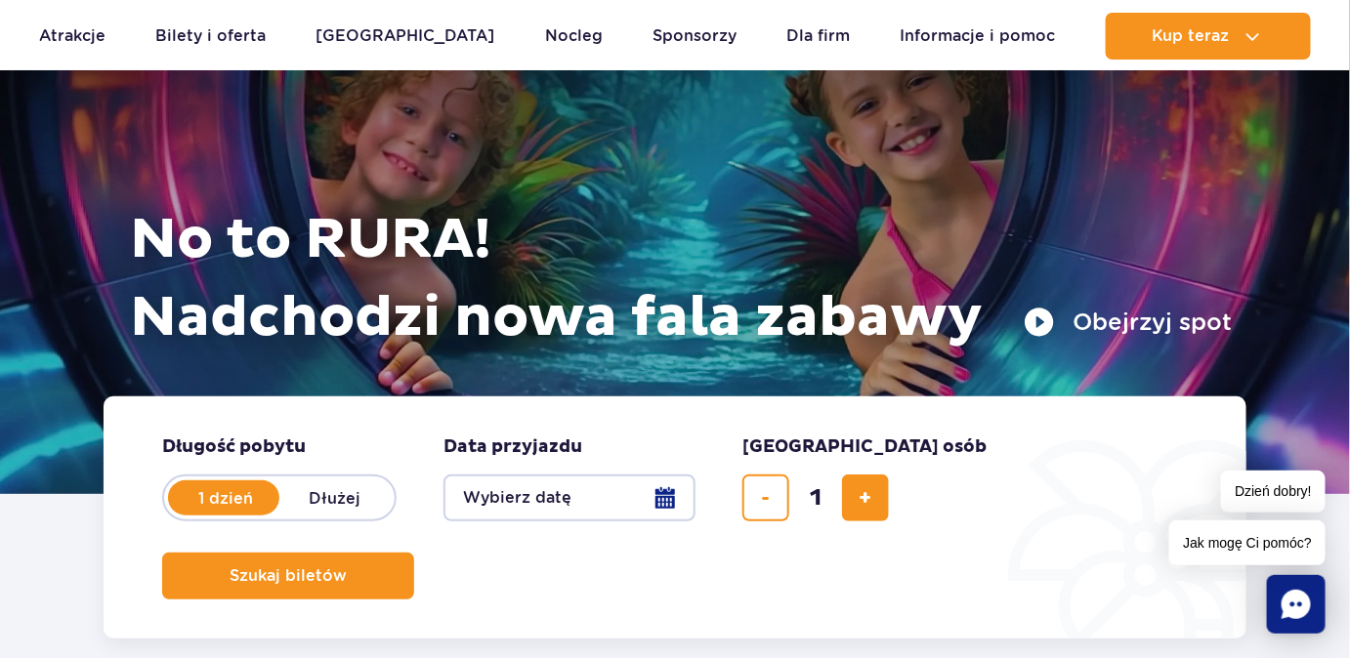
scroll to position [266, 0]
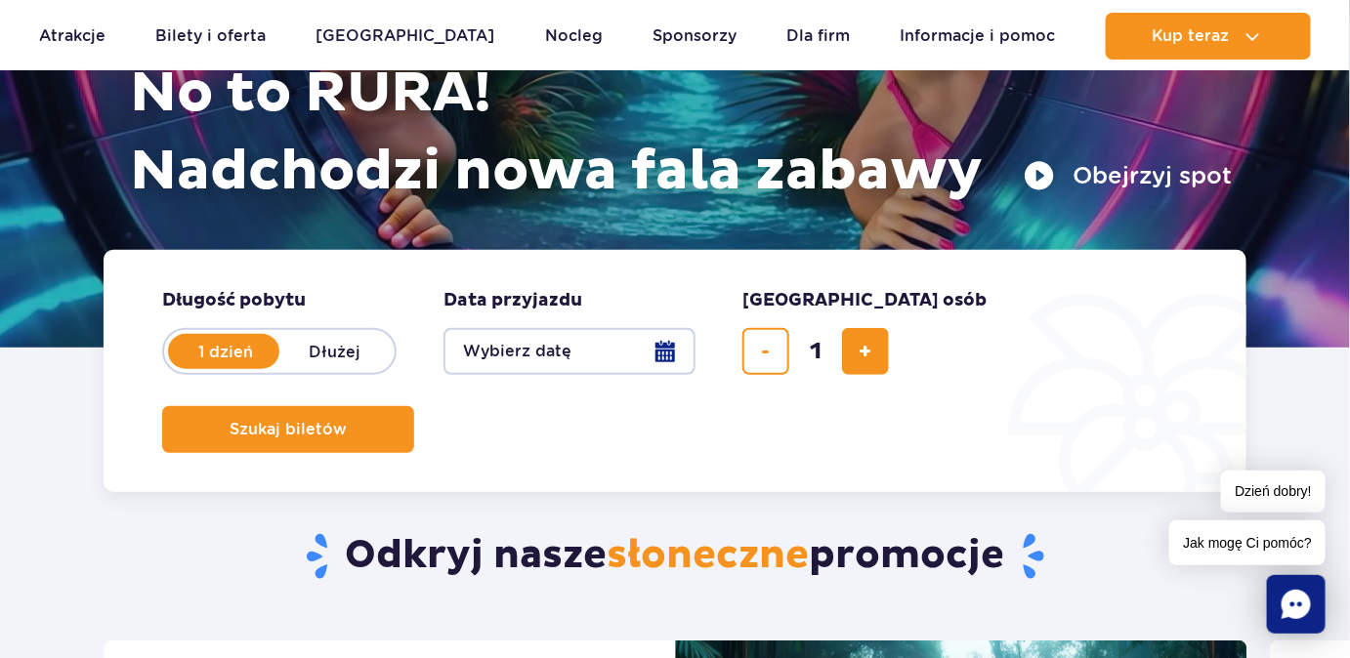
click at [675, 358] on button "Wybierz datę" at bounding box center [569, 351] width 252 height 47
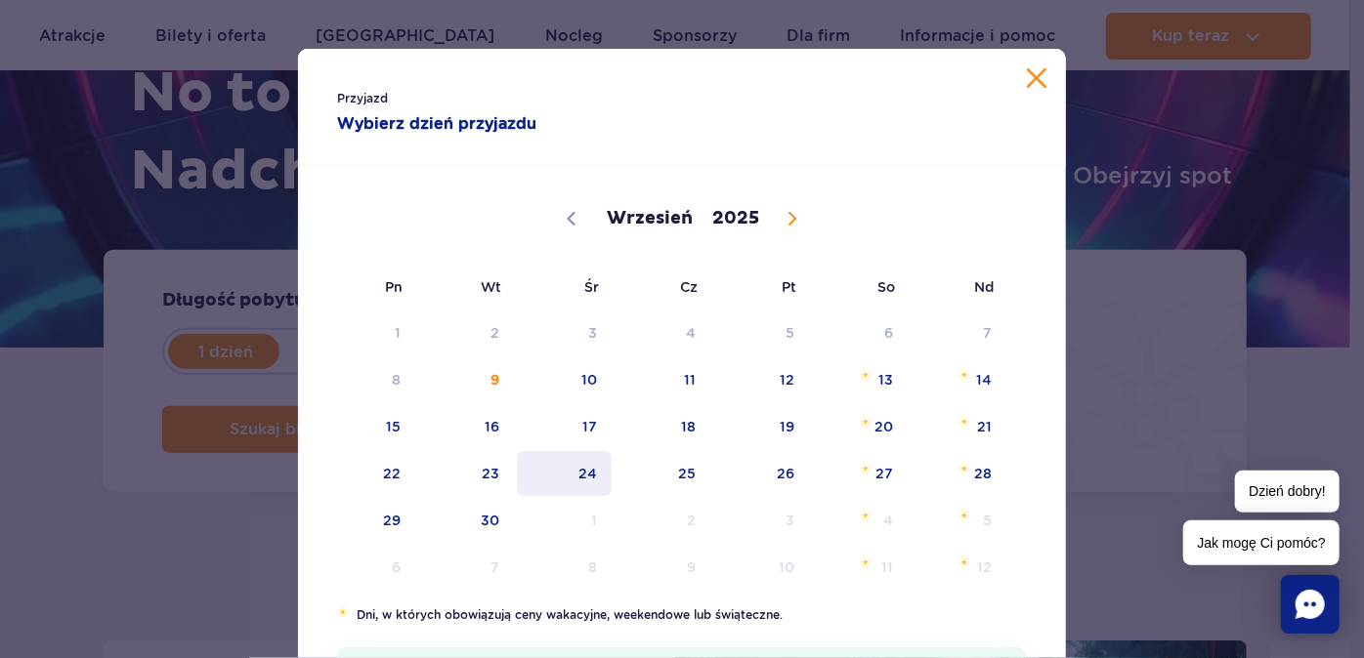
click at [578, 470] on span "24" at bounding box center [564, 473] width 99 height 45
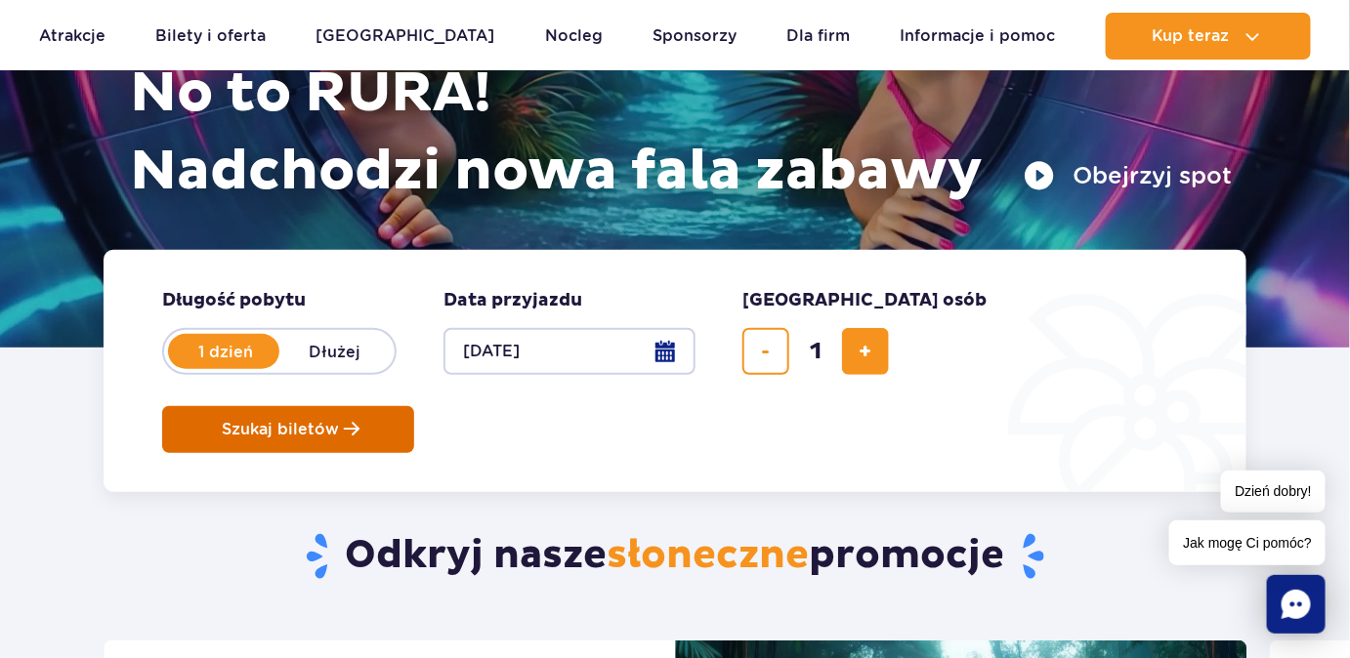
click at [339, 421] on span "Szukaj biletów" at bounding box center [280, 430] width 117 height 18
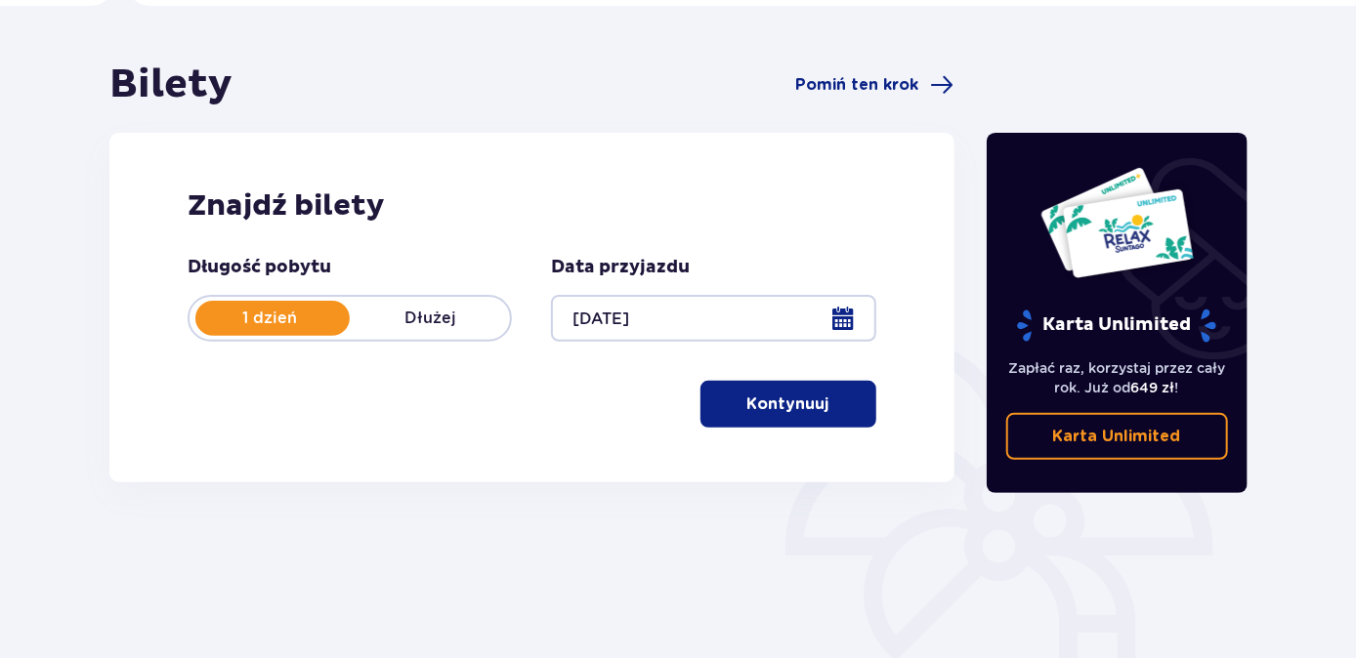
scroll to position [177, 0]
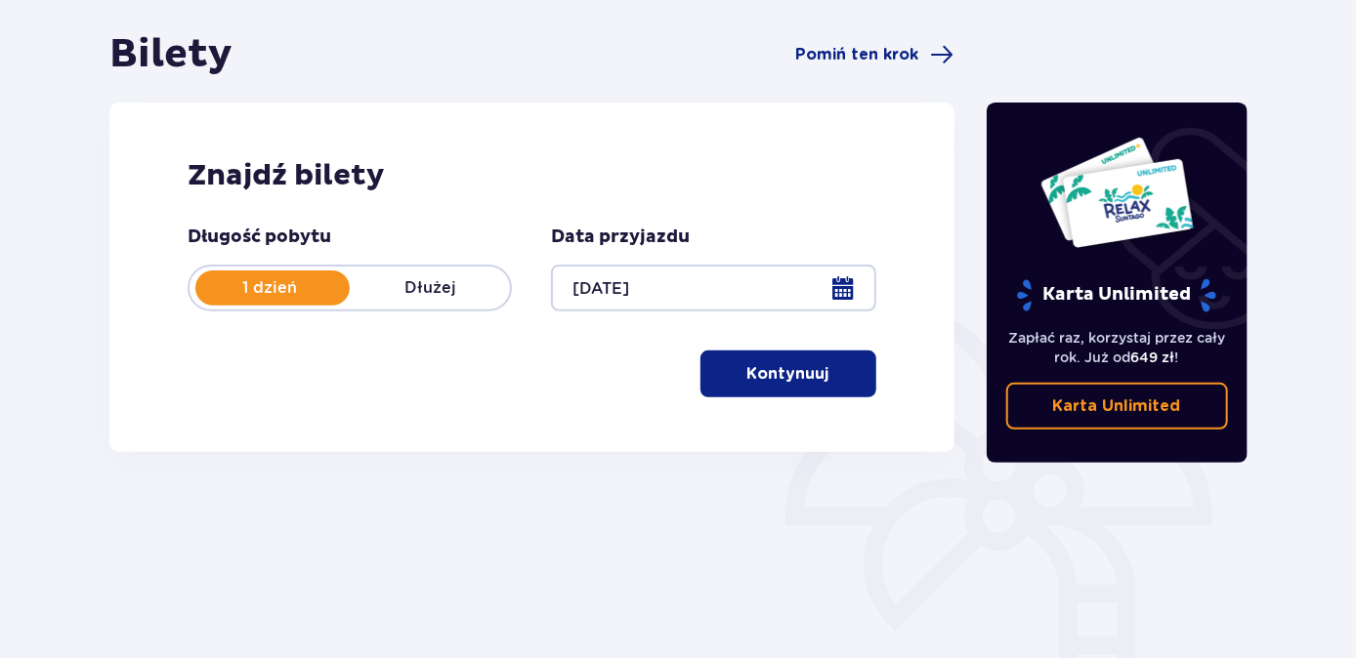
click at [784, 384] on button "Kontynuuj" at bounding box center [788, 374] width 176 height 47
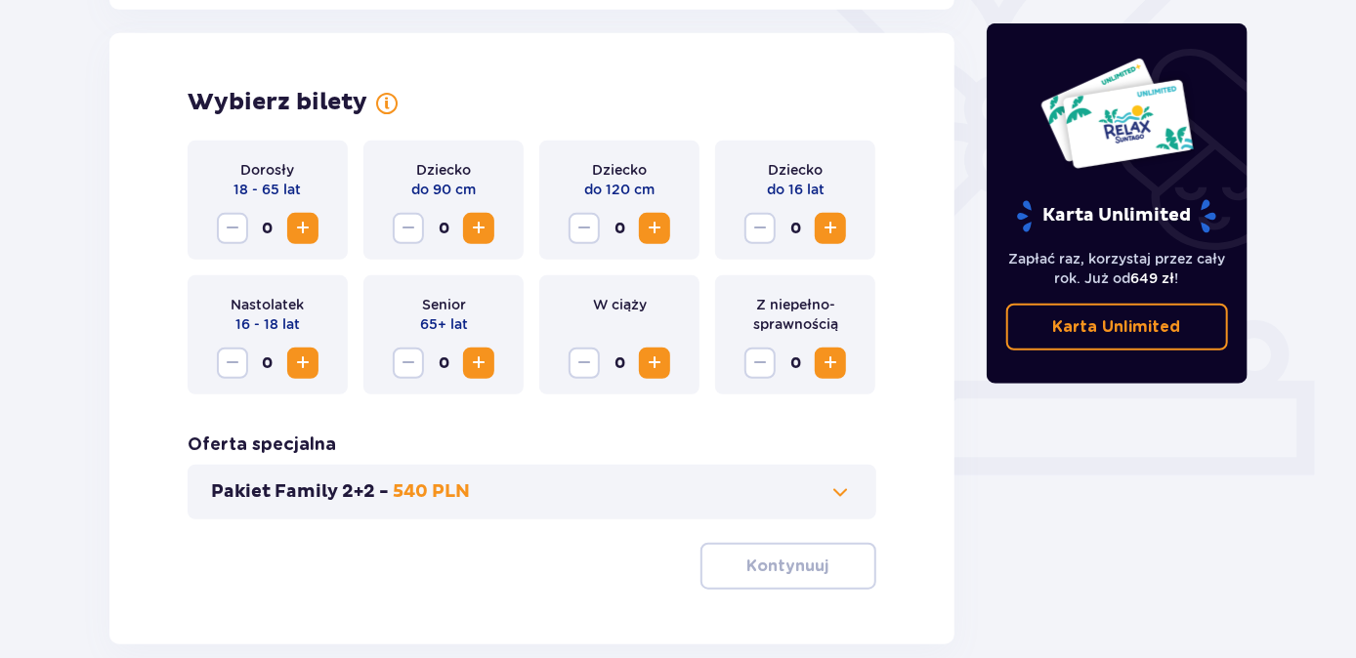
scroll to position [543, 0]
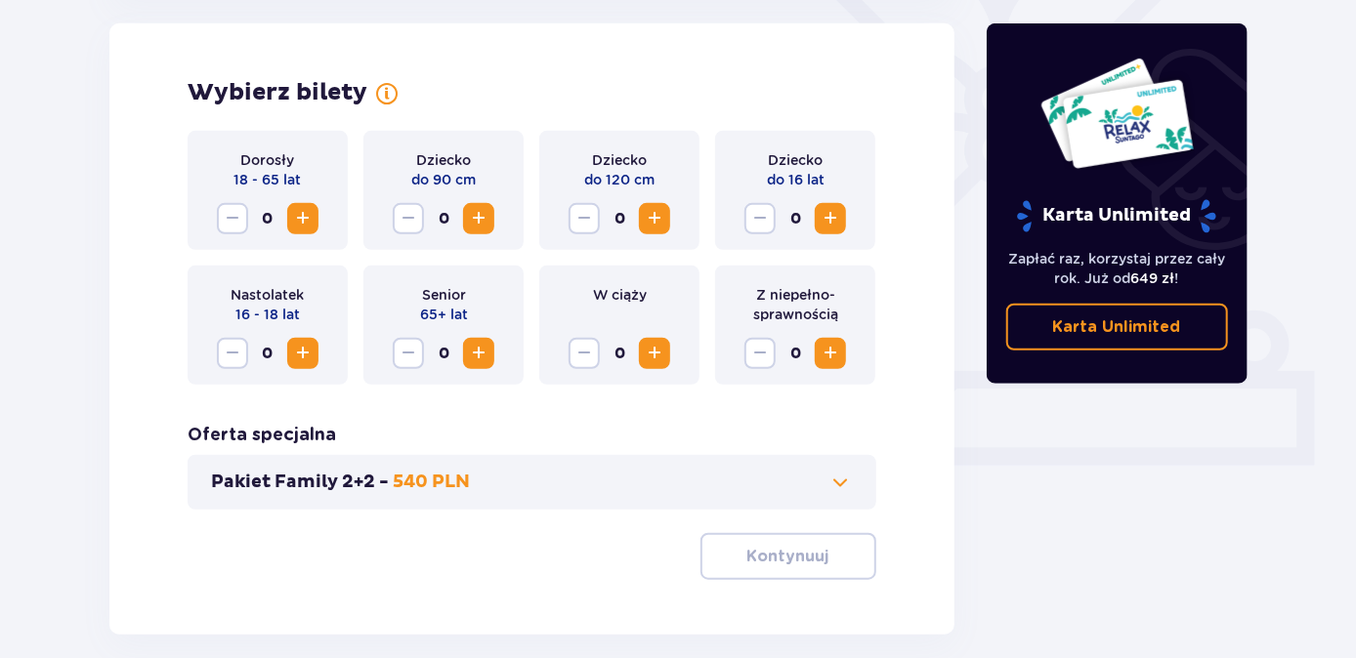
click at [307, 217] on span "Increase" at bounding box center [302, 218] width 23 height 23
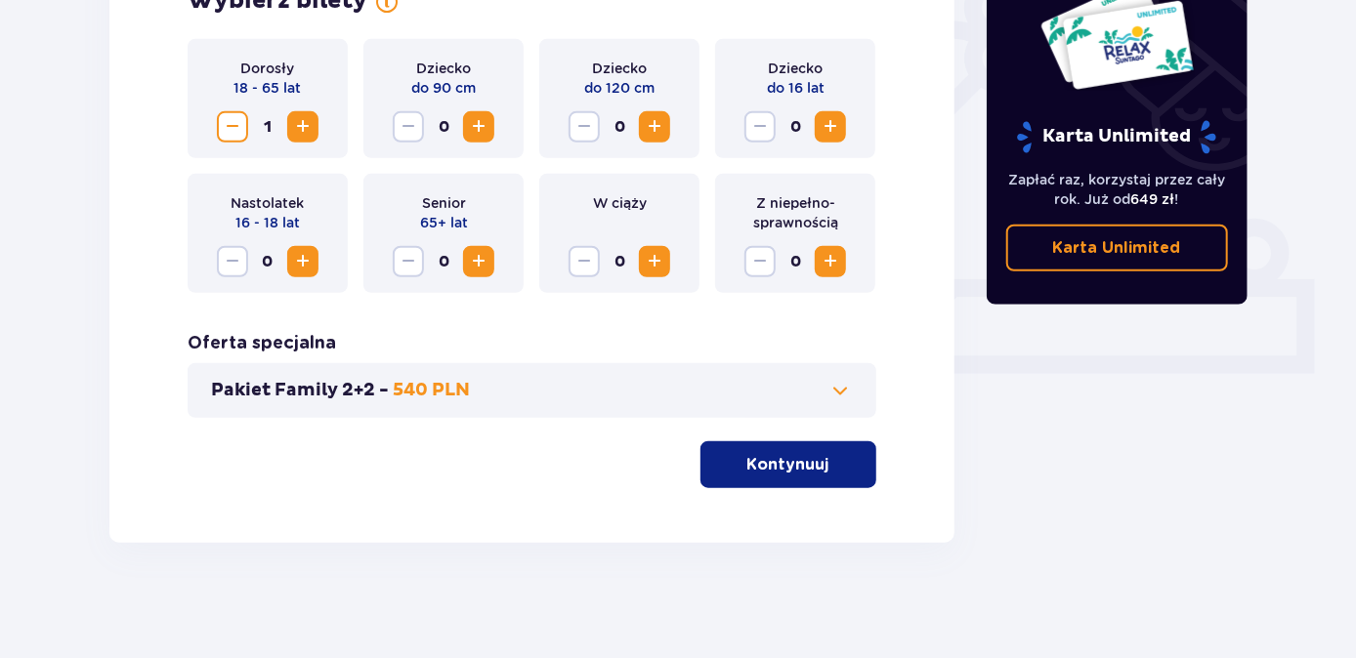
scroll to position [636, 0]
click at [786, 470] on p "Kontynuuj" at bounding box center [788, 463] width 82 height 21
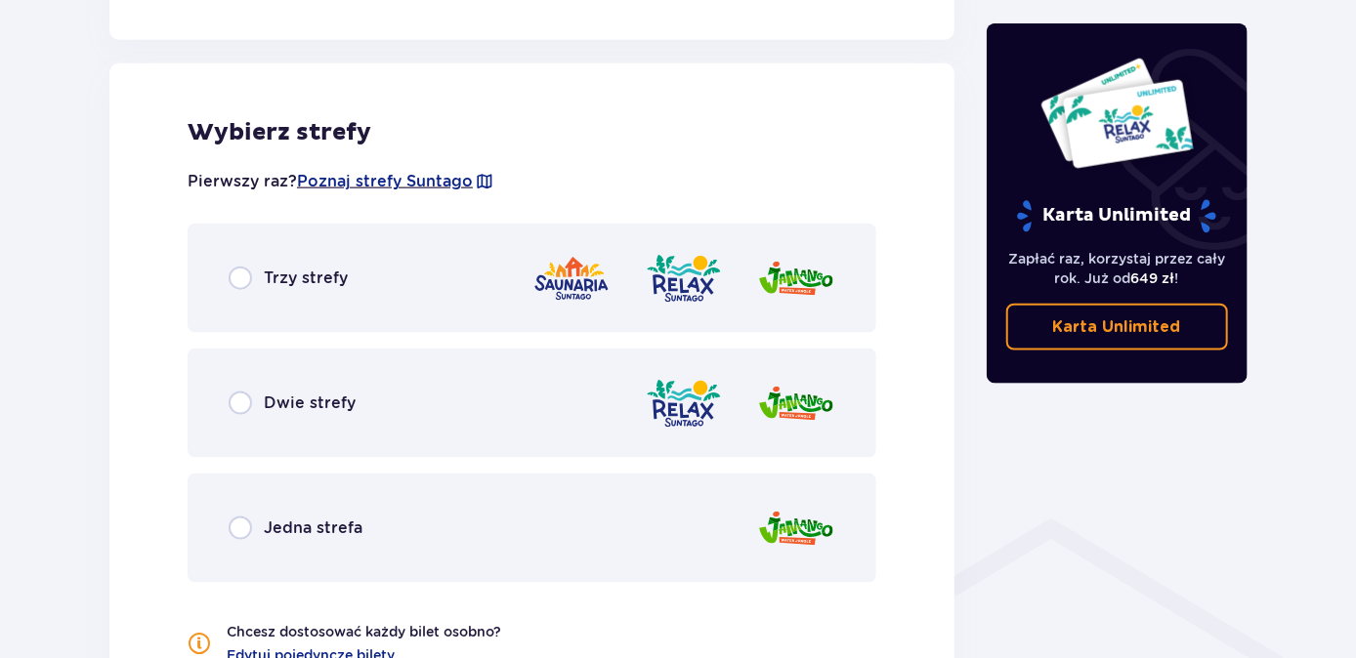
scroll to position [1083, 0]
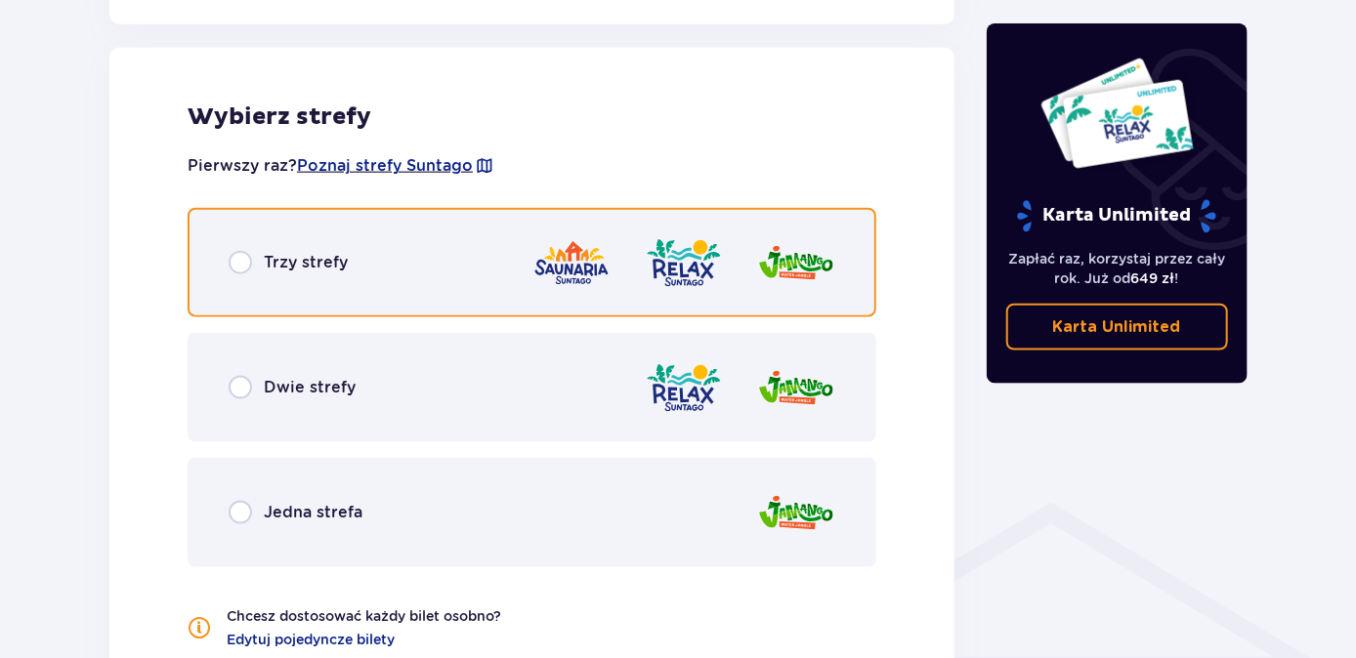
click at [239, 264] on input "radio" at bounding box center [240, 262] width 23 height 23
radio input "true"
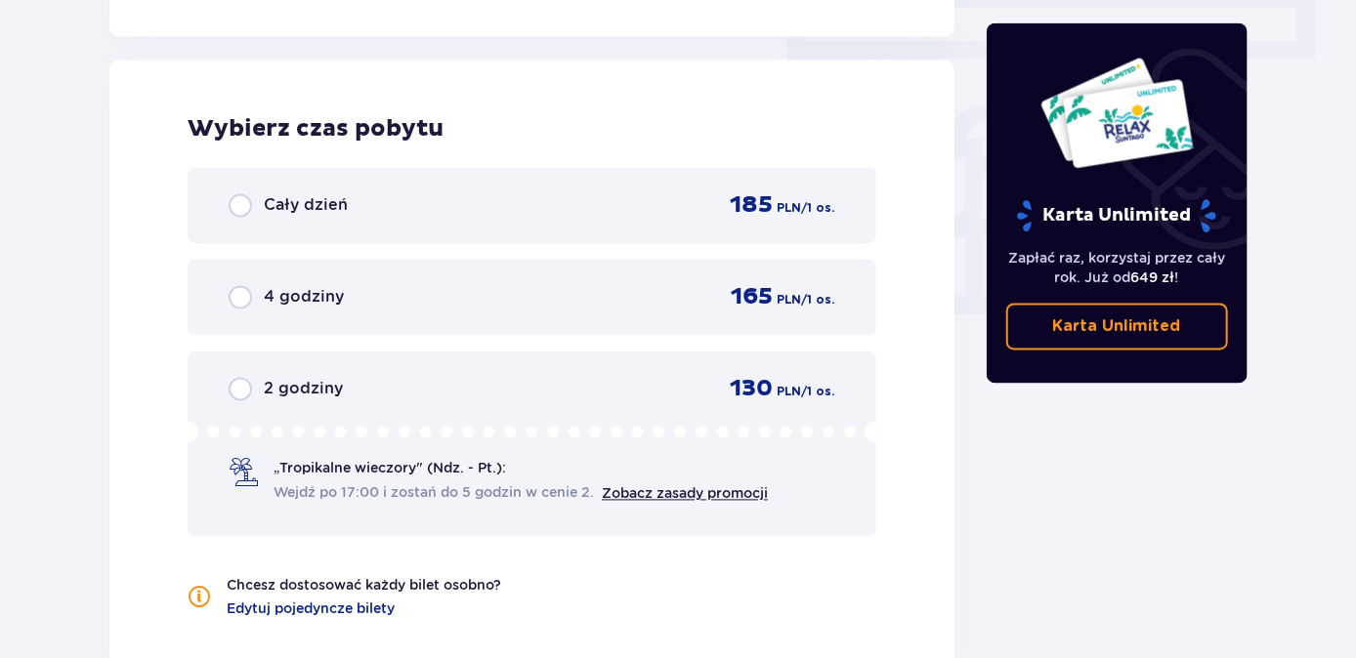
scroll to position [1763, 0]
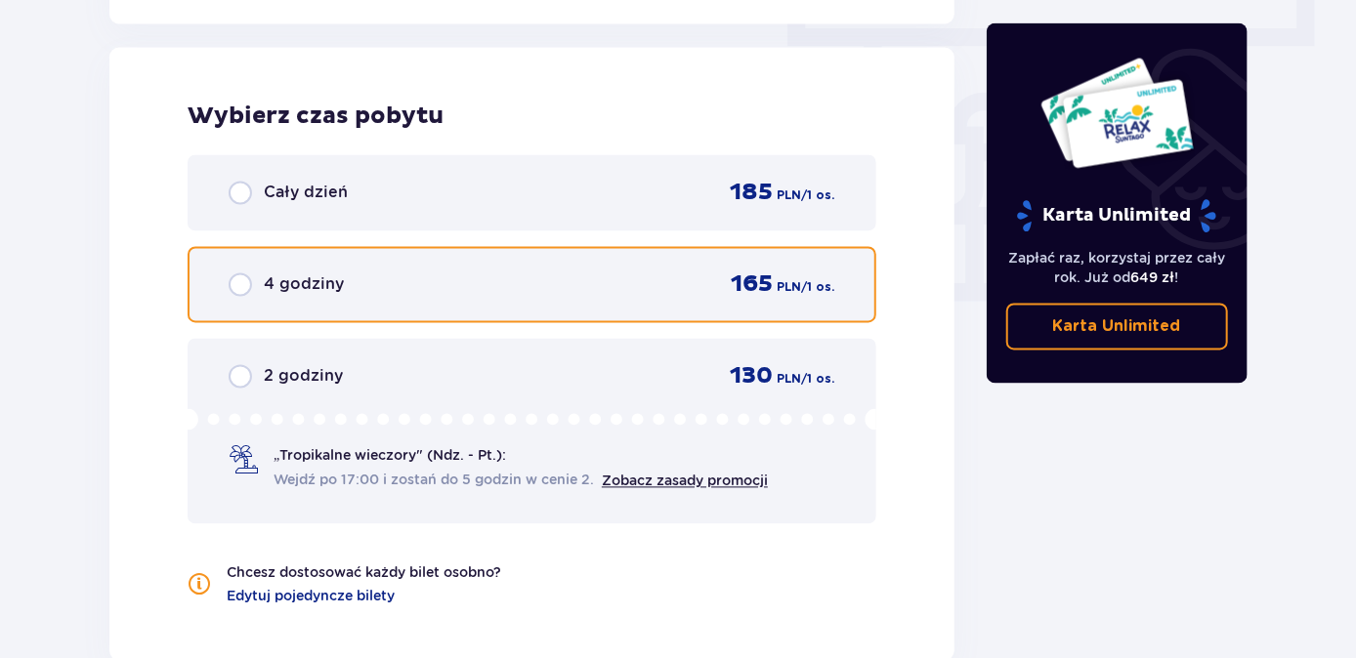
click at [237, 282] on input "radio" at bounding box center [240, 285] width 23 height 23
radio input "true"
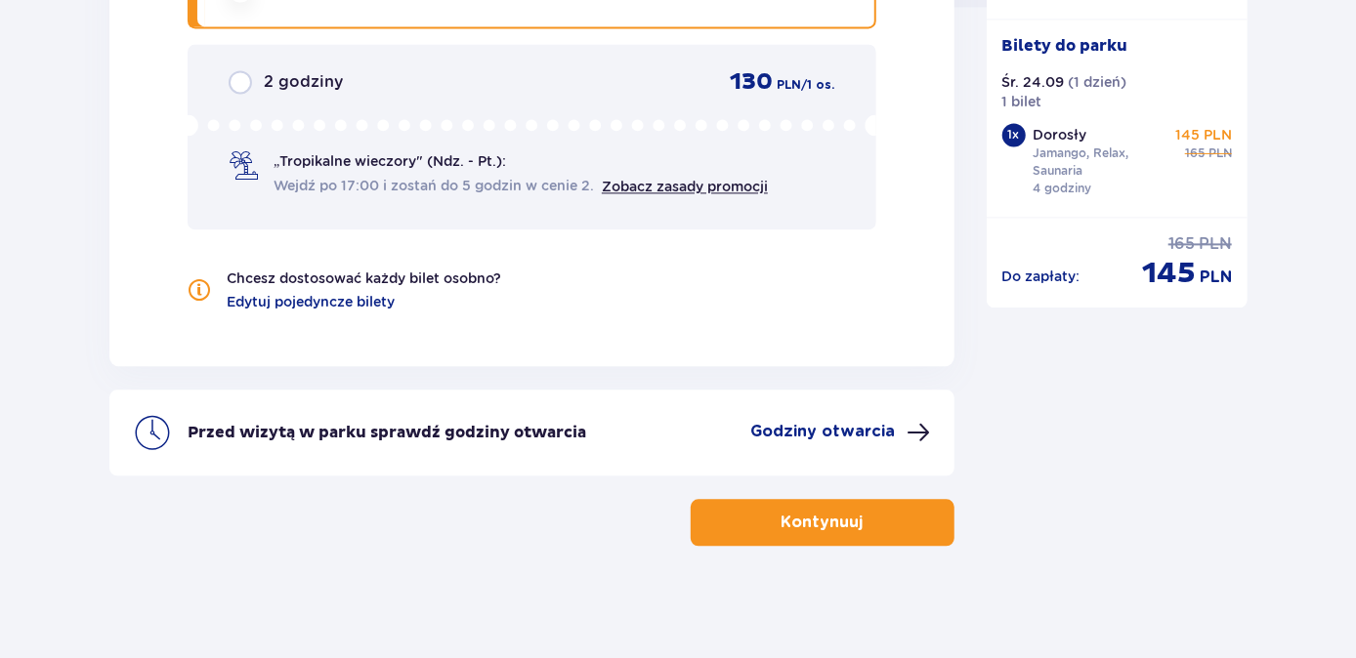
scroll to position [2059, 0]
click at [831, 525] on p "Kontynuuj" at bounding box center [822, 521] width 82 height 21
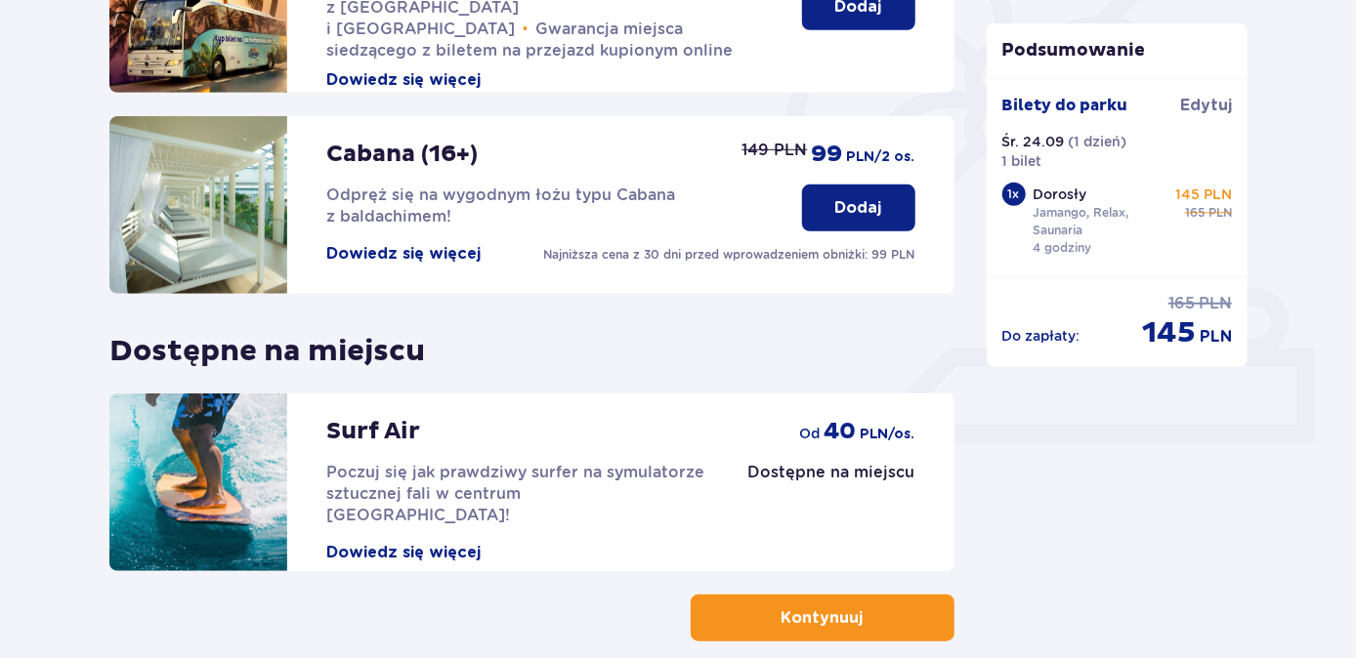
scroll to position [666, 0]
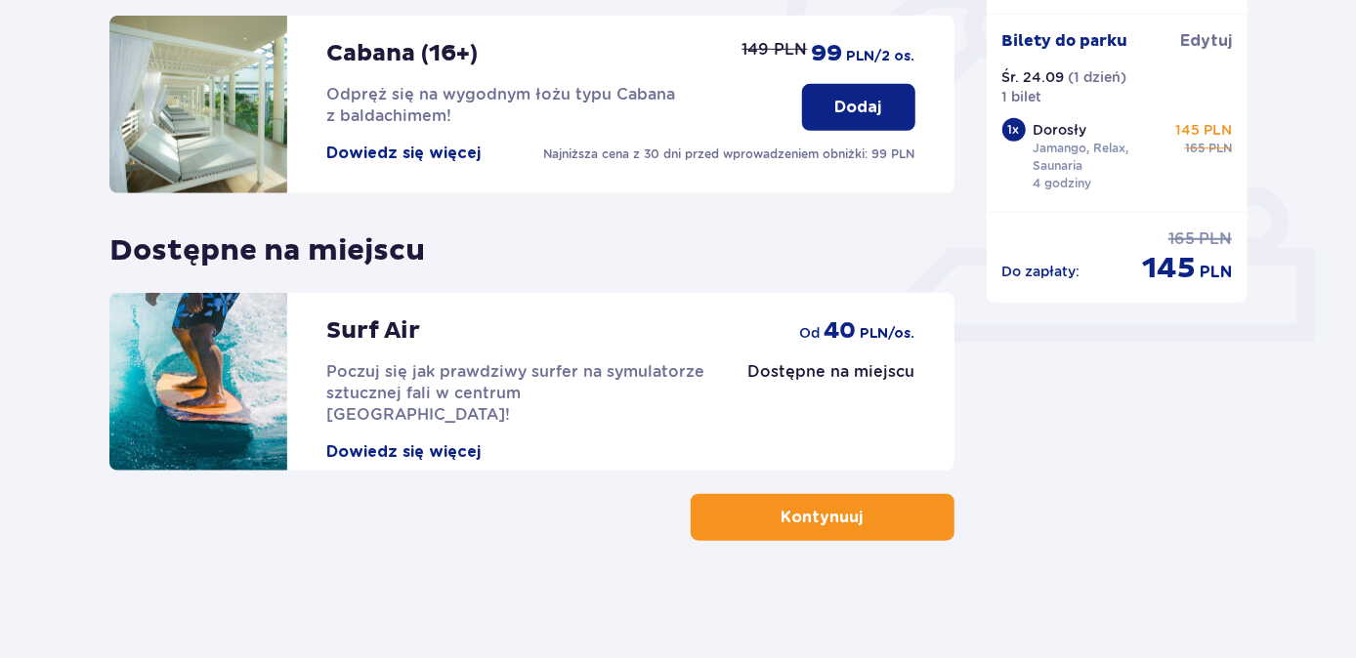
click at [805, 527] on p "Kontynuuj" at bounding box center [822, 517] width 82 height 21
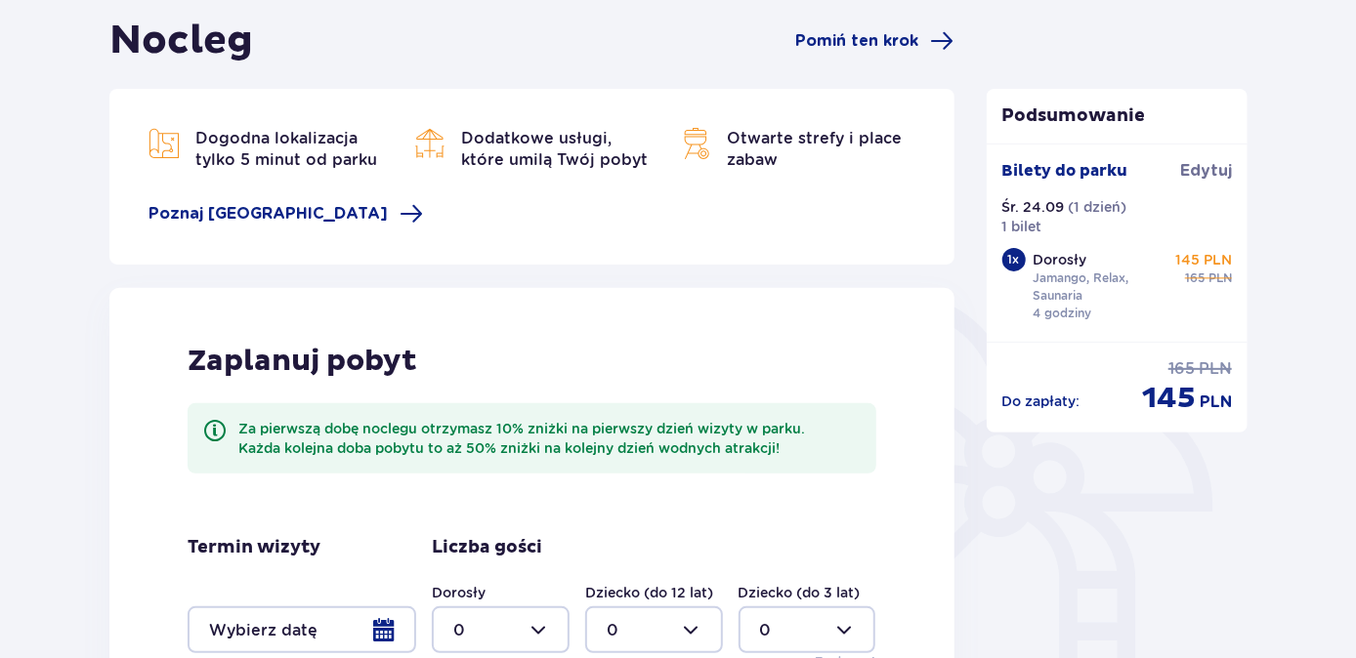
scroll to position [516, 0]
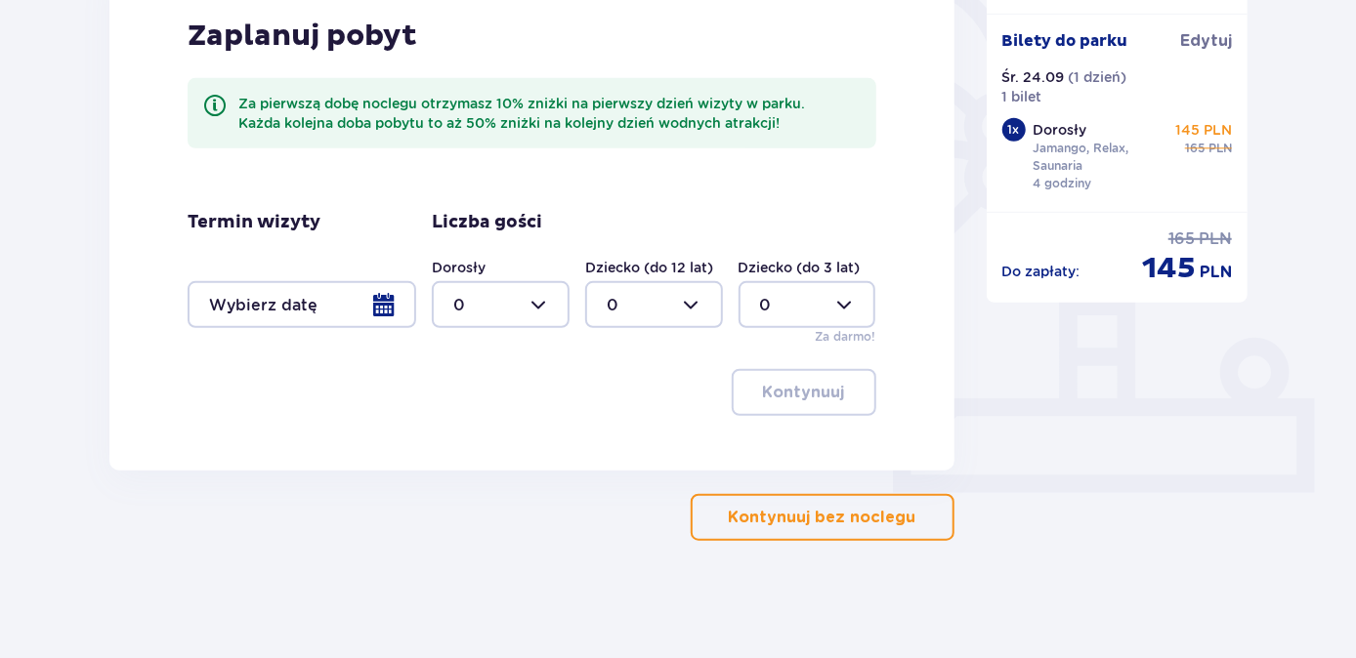
click at [797, 517] on p "Kontynuuj bez noclegu" at bounding box center [823, 517] width 188 height 21
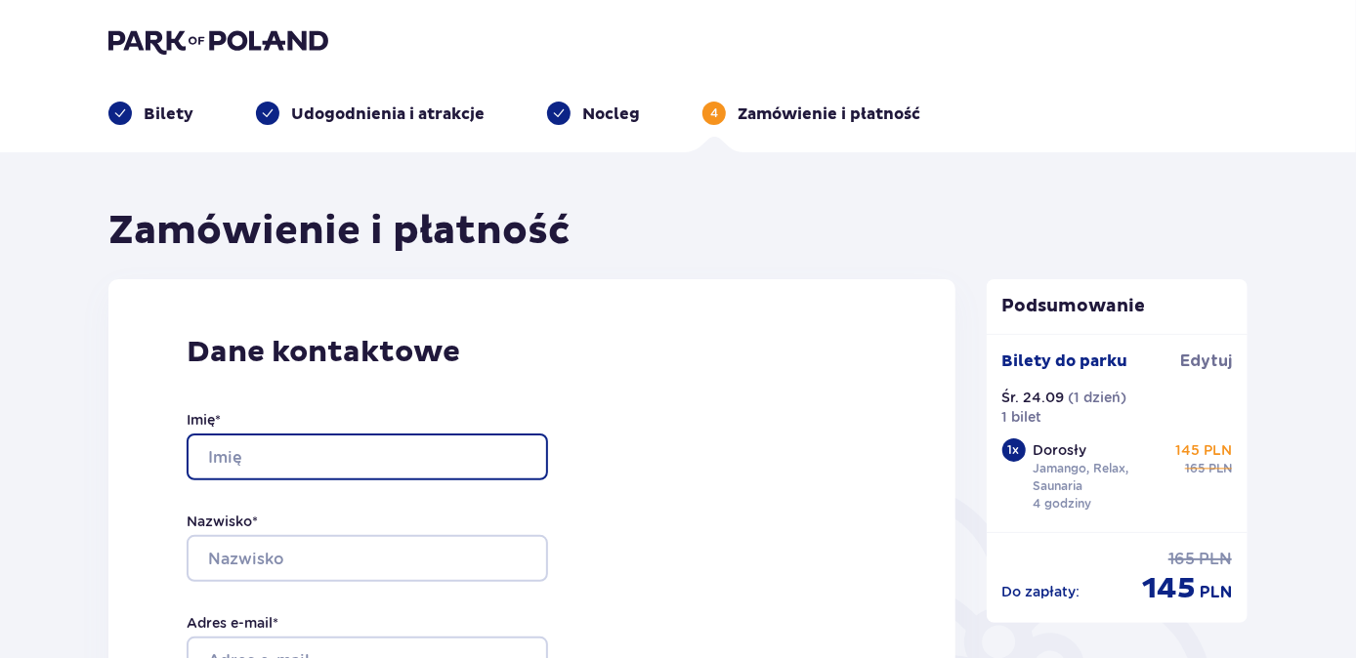
click at [352, 448] on input "Imię *" at bounding box center [367, 457] width 361 height 47
type input "[PERSON_NAME]"
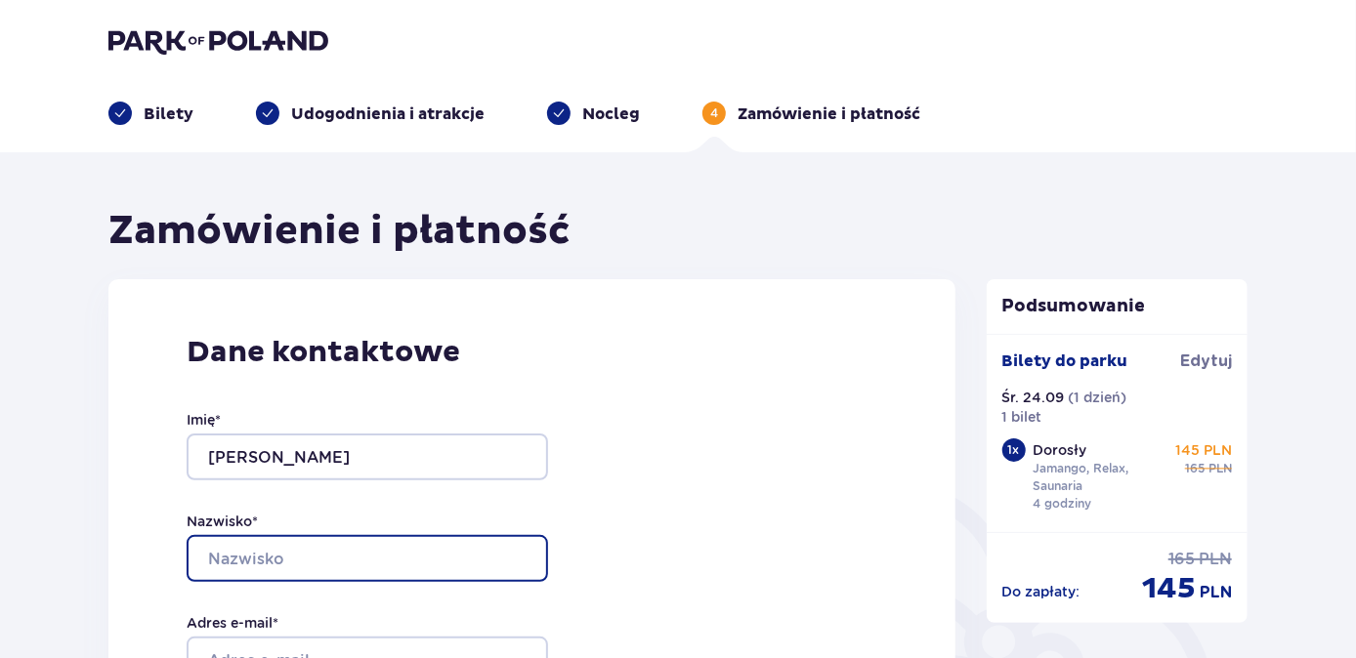
type input "[PERSON_NAME]"
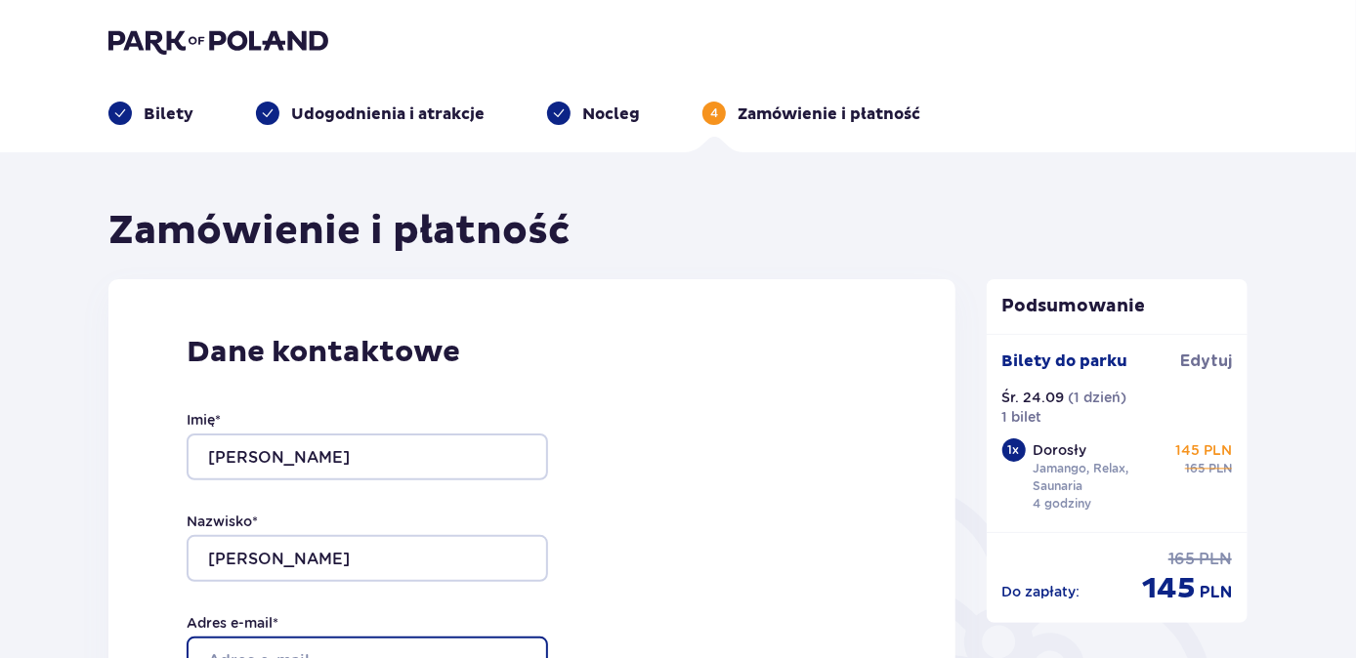
type input "[EMAIL_ADDRESS][DOMAIN_NAME]"
type input "690479324"
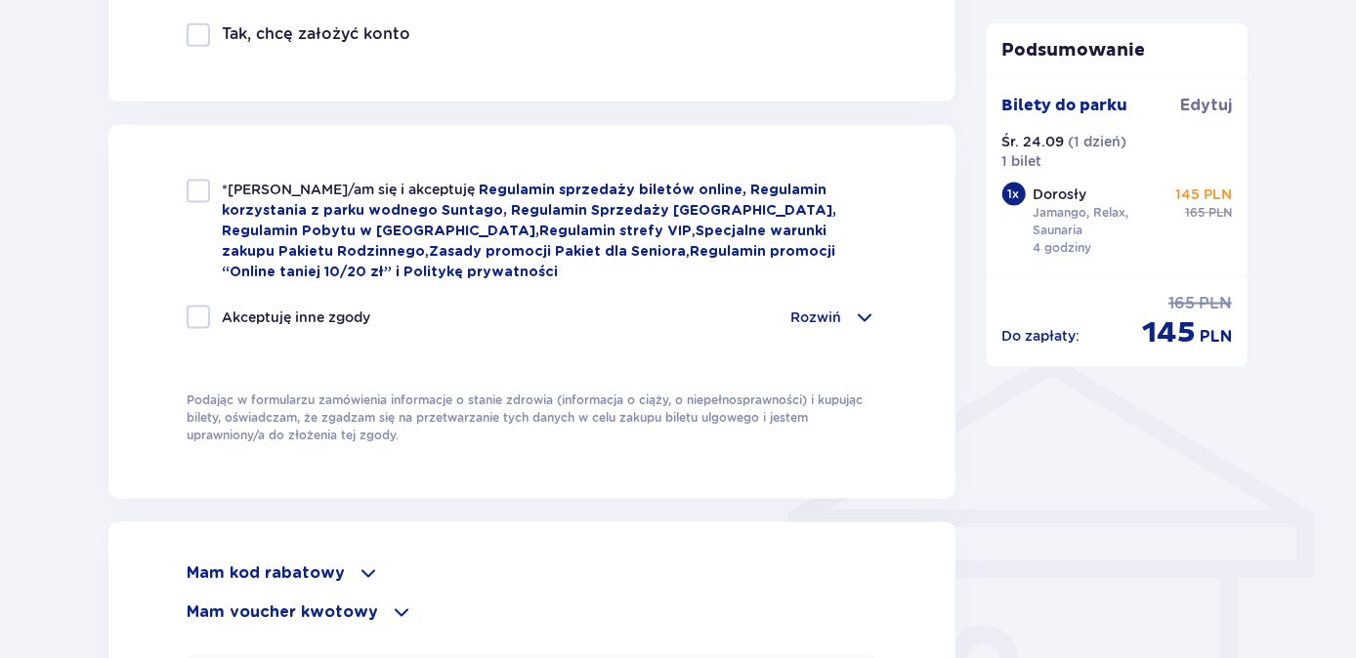
scroll to position [1243, 0]
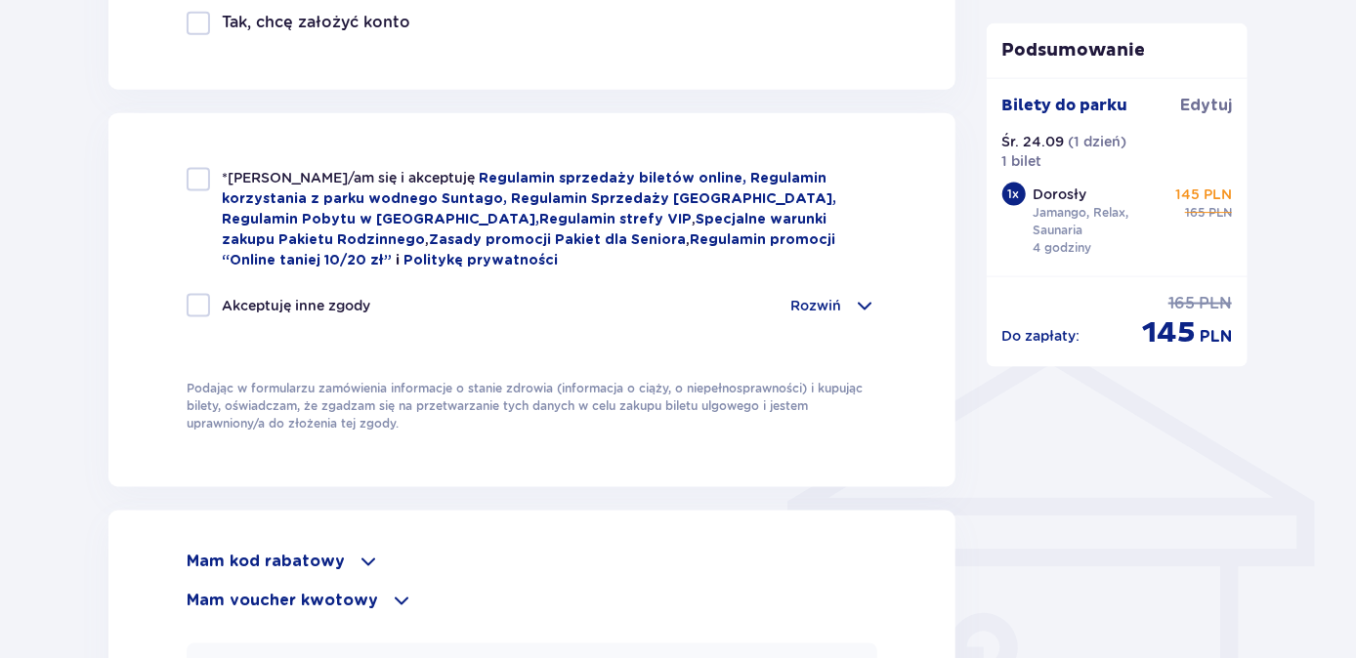
drag, startPoint x: 196, startPoint y: 180, endPoint x: 207, endPoint y: 185, distance: 11.8
click at [197, 180] on div at bounding box center [198, 179] width 23 height 23
checkbox input "true"
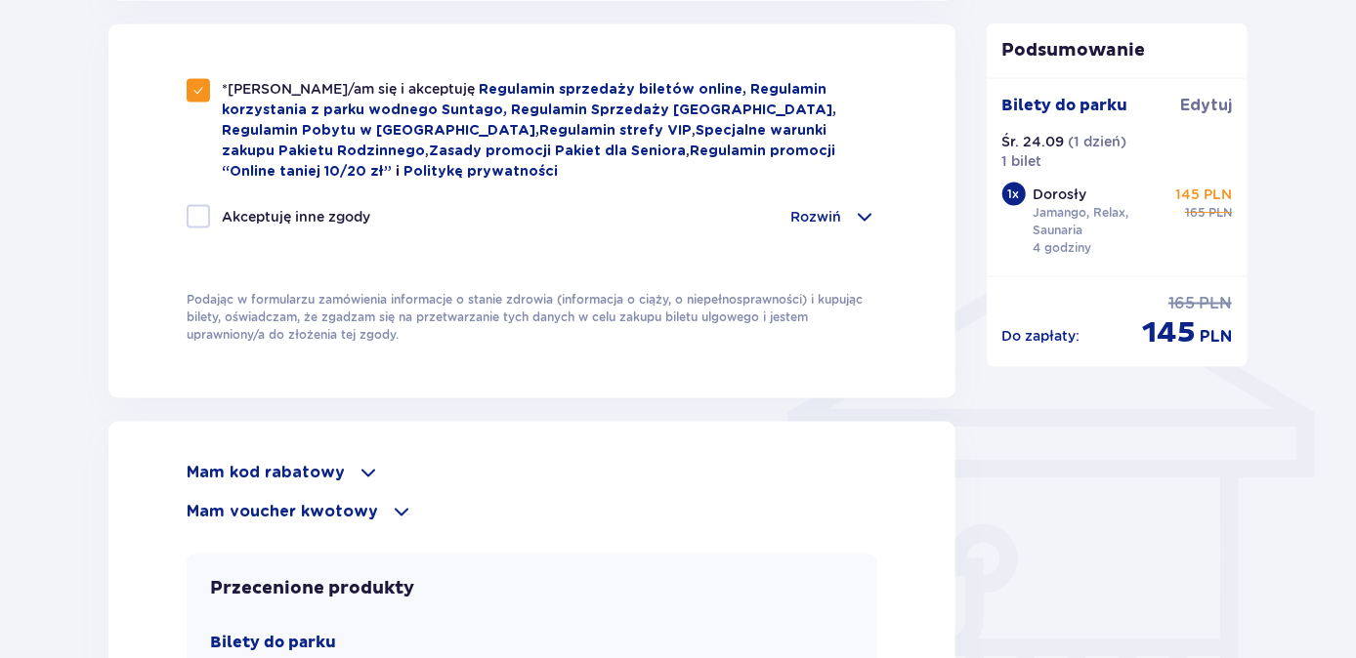
scroll to position [1509, 0]
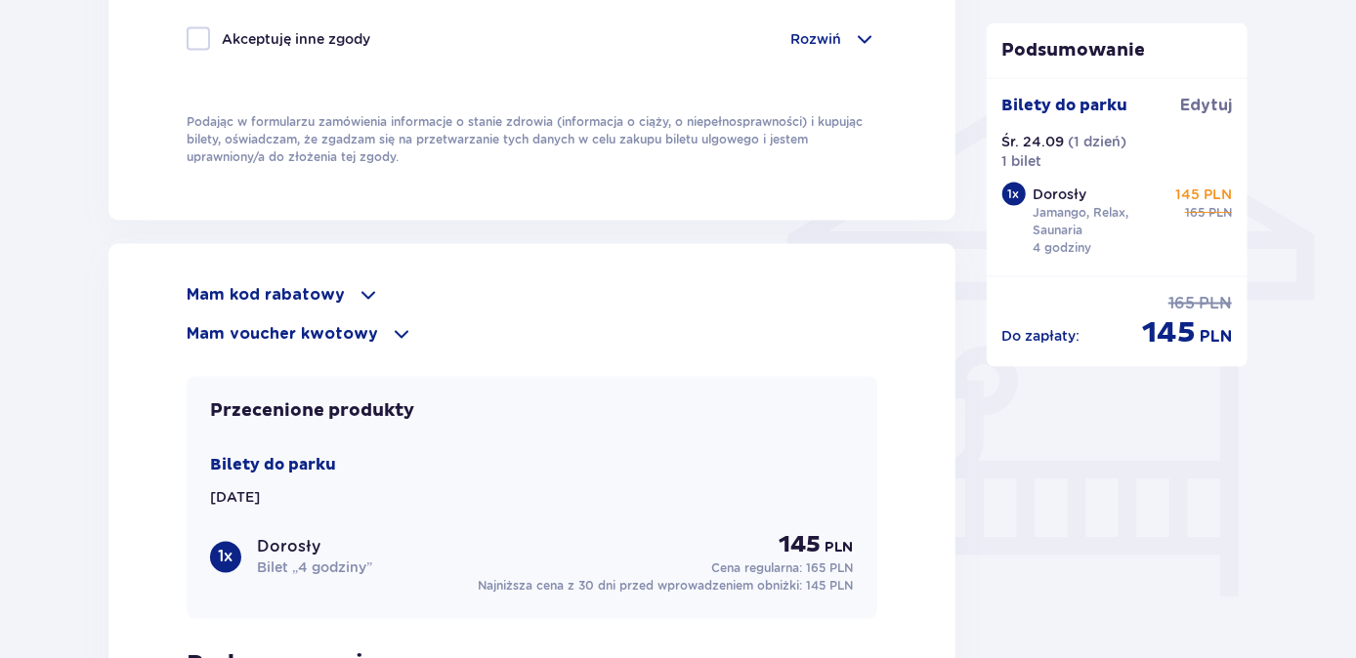
click at [344, 329] on p "Mam voucher kwotowy" at bounding box center [282, 333] width 191 height 21
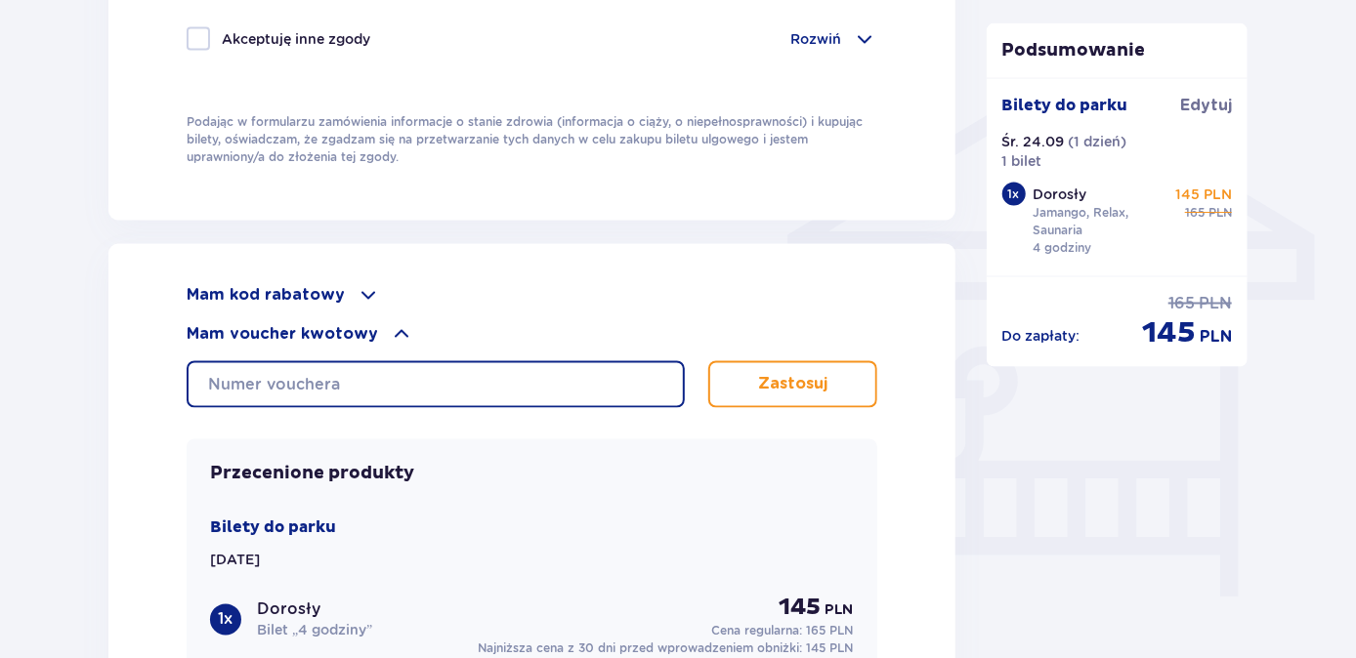
paste input "0630009058116522"
type input "0630009058116522"
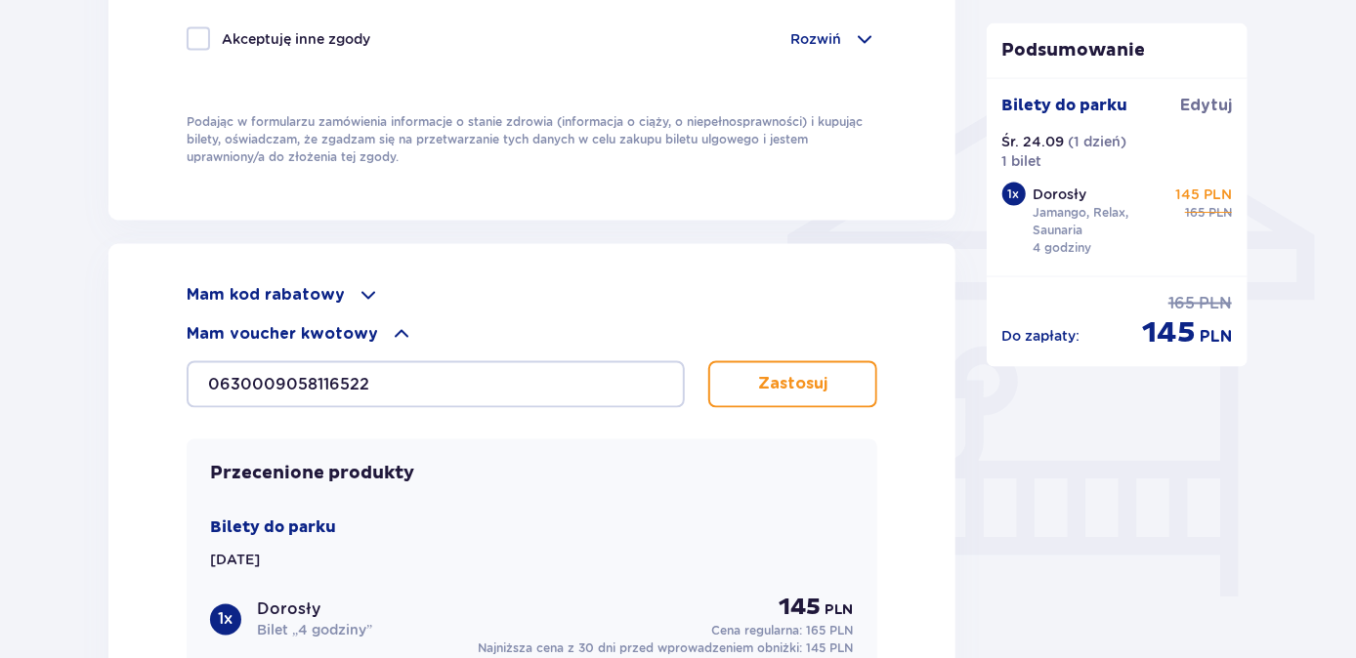
click at [774, 374] on p "Zastosuj" at bounding box center [792, 384] width 69 height 21
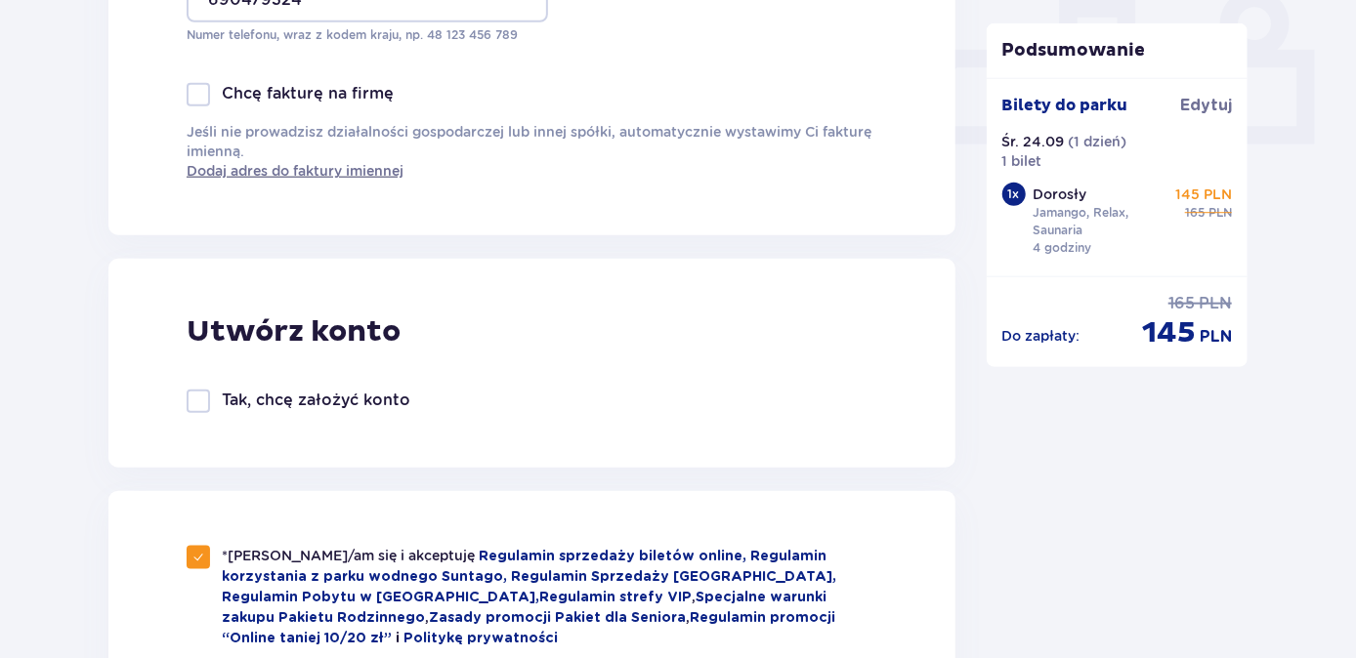
scroll to position [621, 0]
